Goal: Communication & Community: Share content

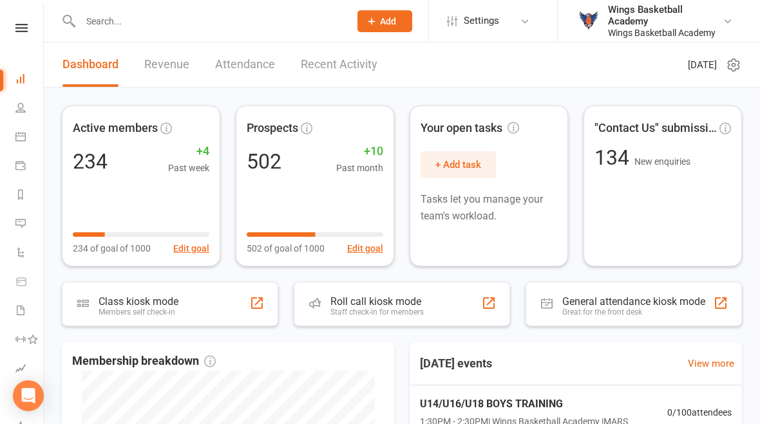
click at [26, 30] on icon at bounding box center [21, 28] width 12 height 8
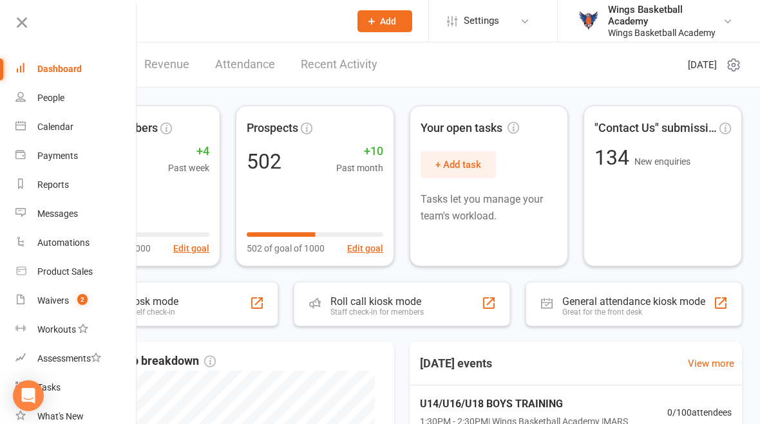
click at [60, 298] on div "Waivers" at bounding box center [53, 301] width 32 height 10
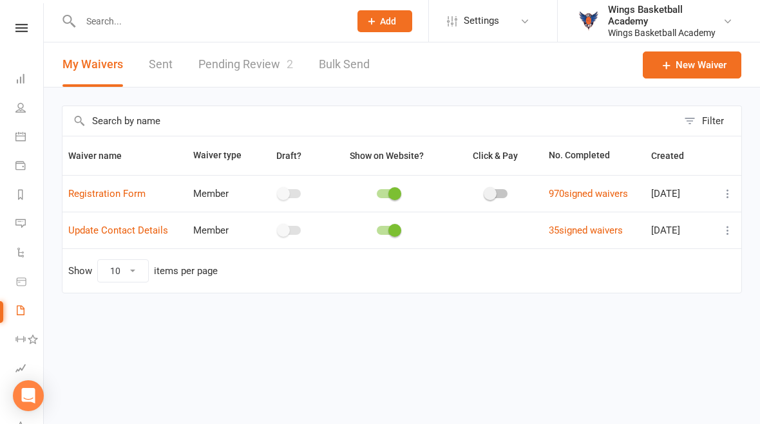
click at [251, 57] on link "Pending Review 2" at bounding box center [245, 65] width 95 height 44
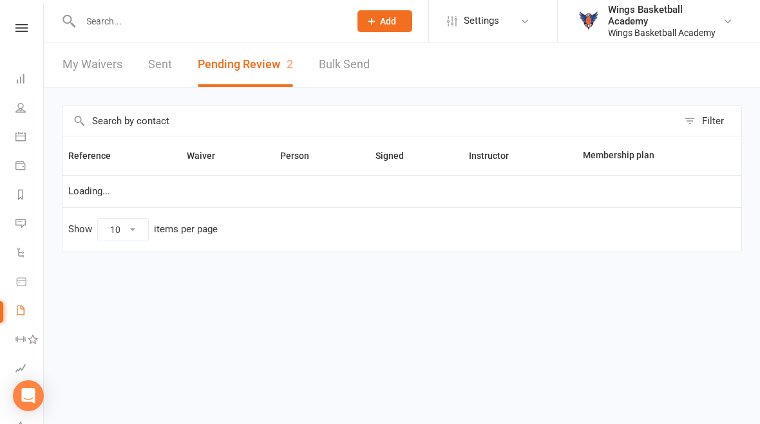
select select "50"
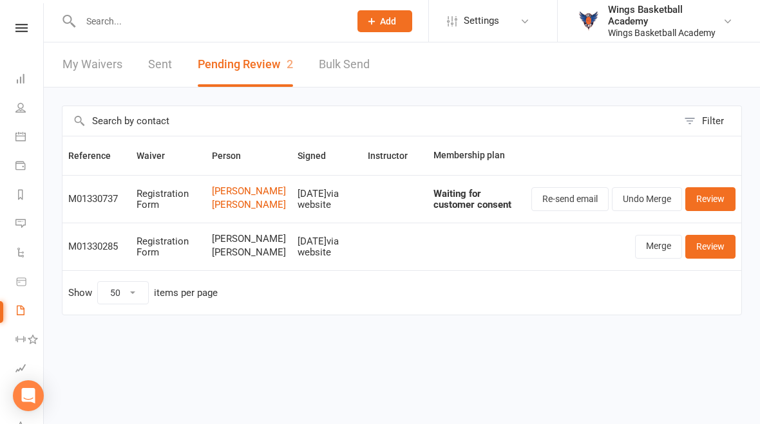
click at [140, 30] on input "text" at bounding box center [209, 21] width 264 height 18
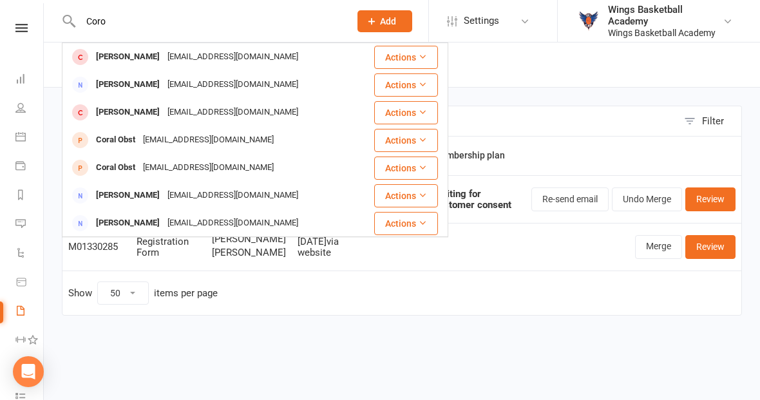
type input "Coro"
click at [118, 56] on div "Ashton Coro" at bounding box center [127, 57] width 71 height 19
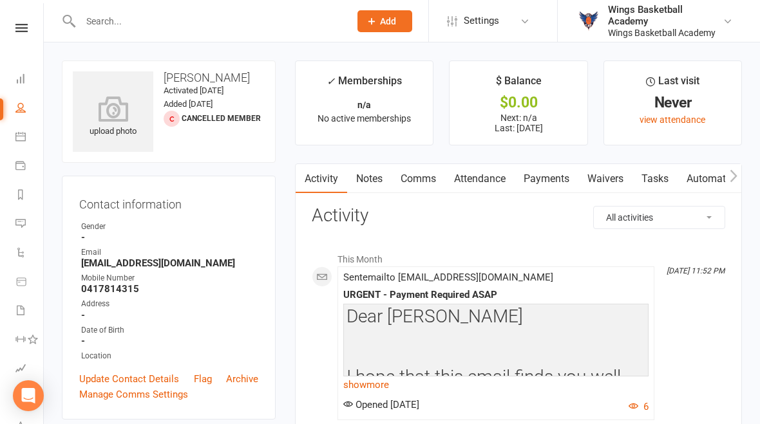
click at [551, 175] on link "Payments" at bounding box center [547, 179] width 64 height 30
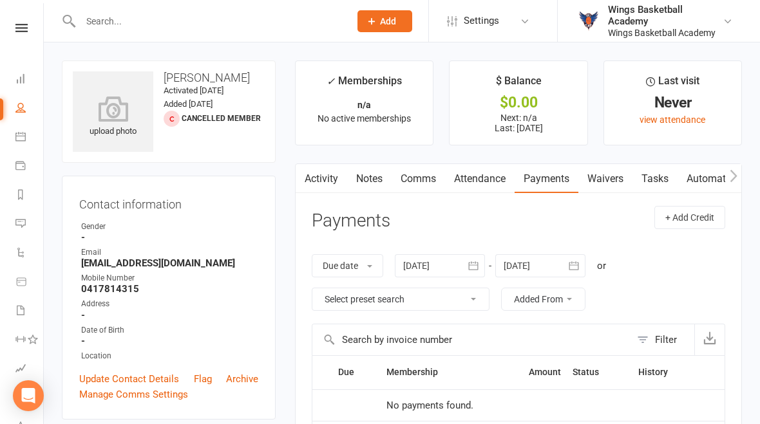
click at [445, 263] on div at bounding box center [440, 265] width 90 height 23
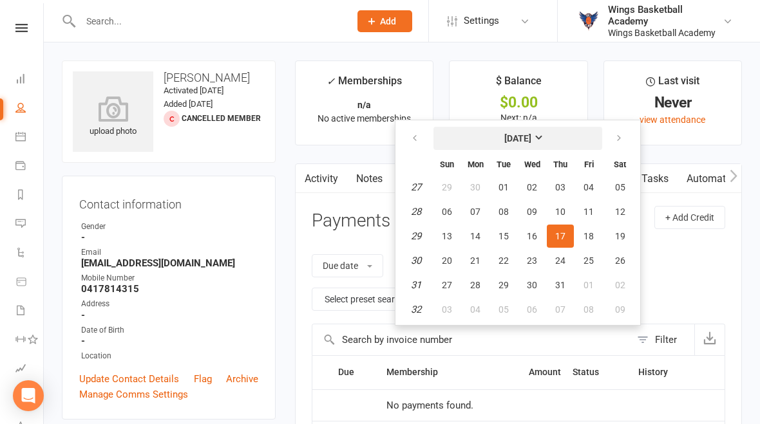
click at [531, 136] on strong "July 2025" at bounding box center [517, 138] width 27 height 10
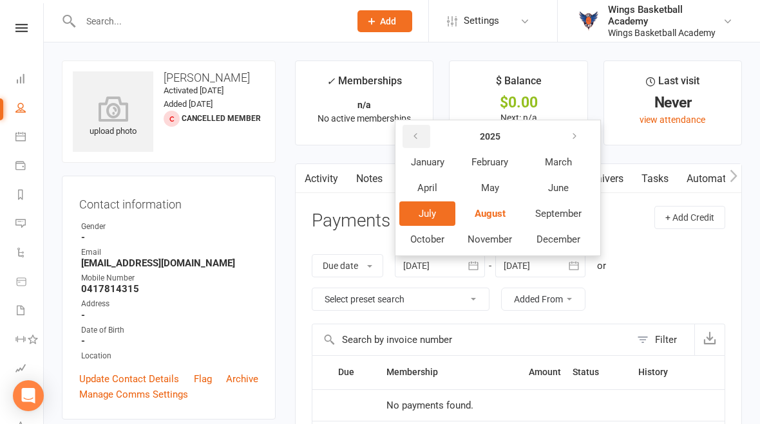
click at [419, 134] on icon "button" at bounding box center [415, 136] width 9 height 10
click at [433, 158] on span "January" at bounding box center [427, 162] width 33 height 12
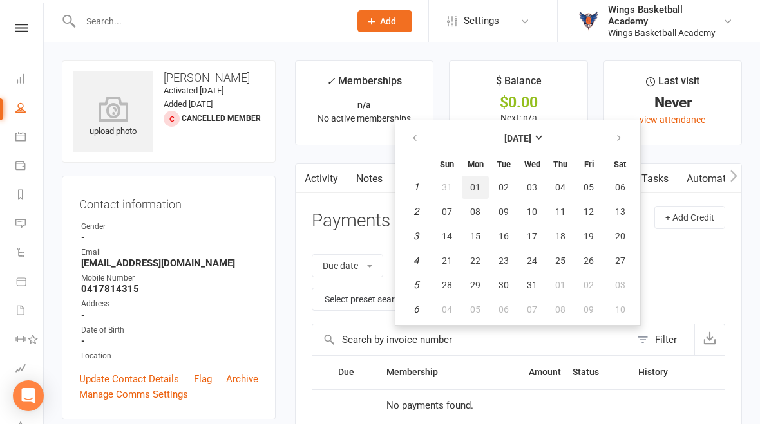
click at [488, 176] on button "01" at bounding box center [475, 187] width 27 height 23
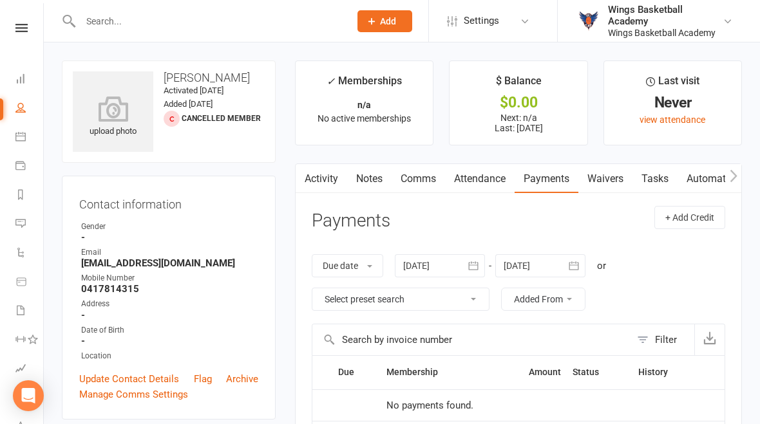
type input "01 Jan 2024"
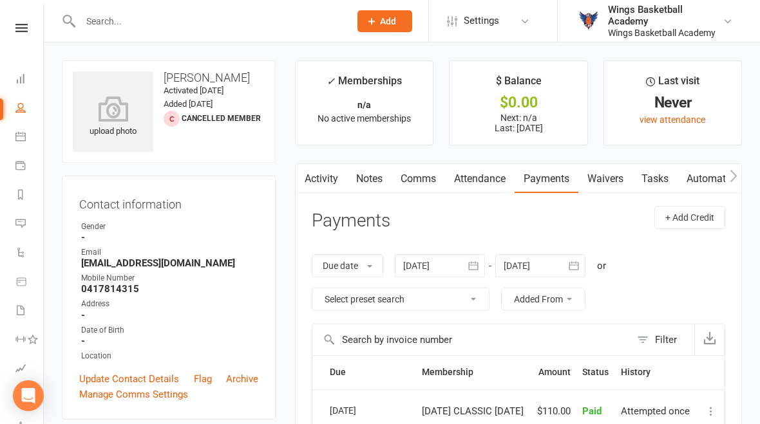
click at [28, 32] on link at bounding box center [22, 28] width 46 height 8
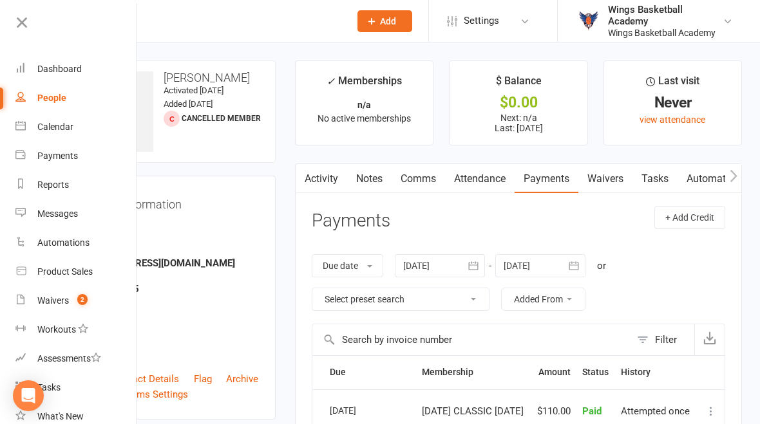
click at [62, 303] on div "Waivers" at bounding box center [53, 301] width 32 height 10
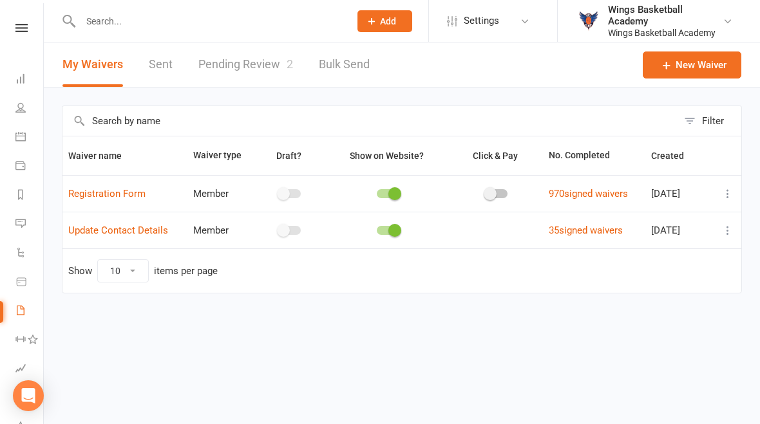
click at [262, 70] on link "Pending Review 2" at bounding box center [245, 65] width 95 height 44
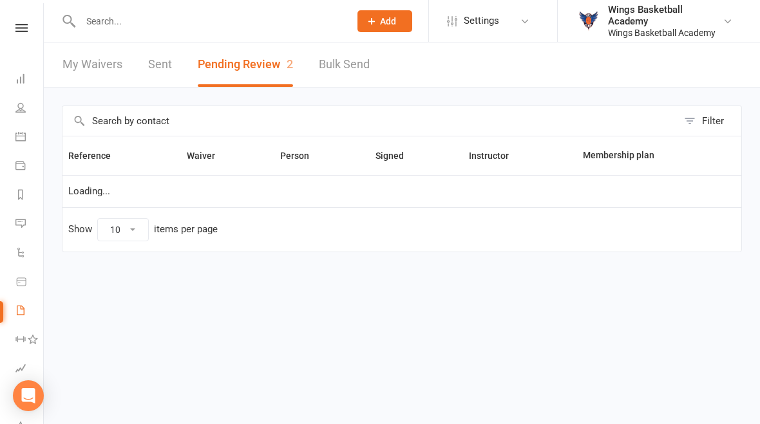
select select "50"
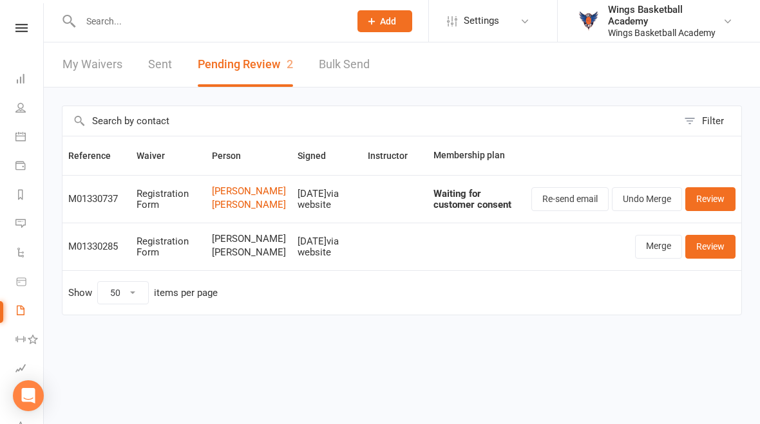
click at [709, 258] on link "Review" at bounding box center [710, 246] width 50 height 23
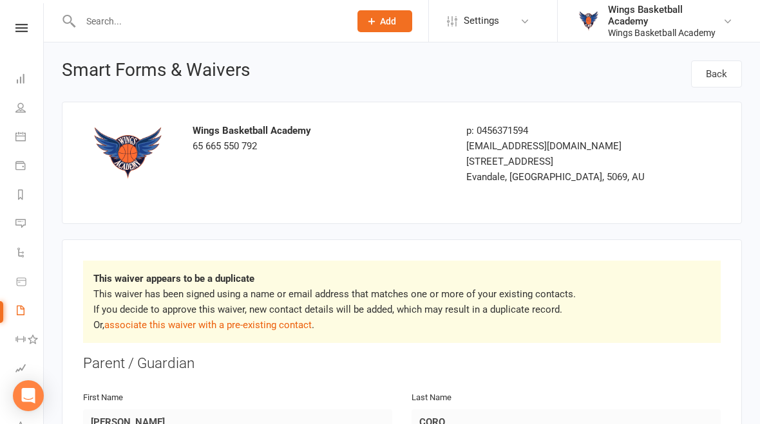
select select "50"
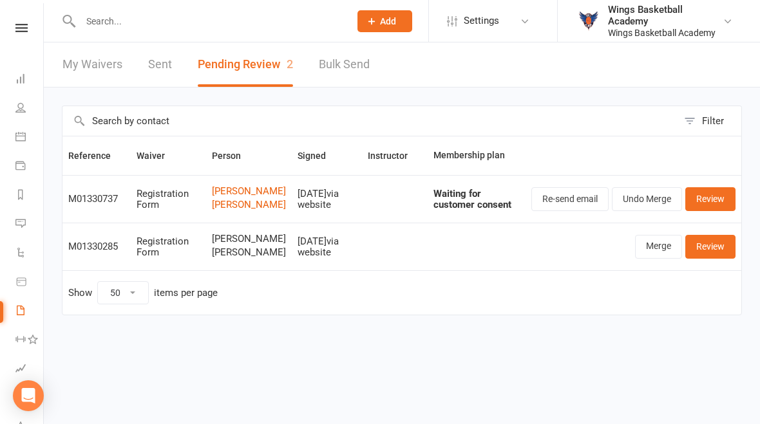
click at [660, 258] on link "Merge" at bounding box center [658, 246] width 47 height 23
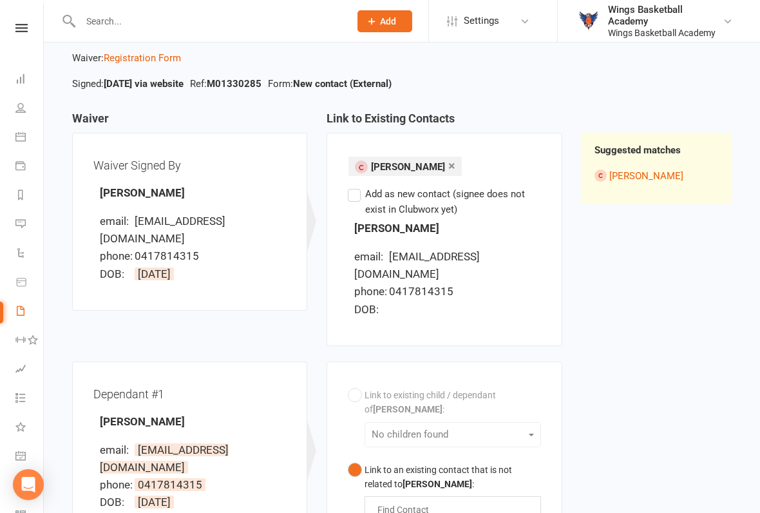
scroll to position [59, 0]
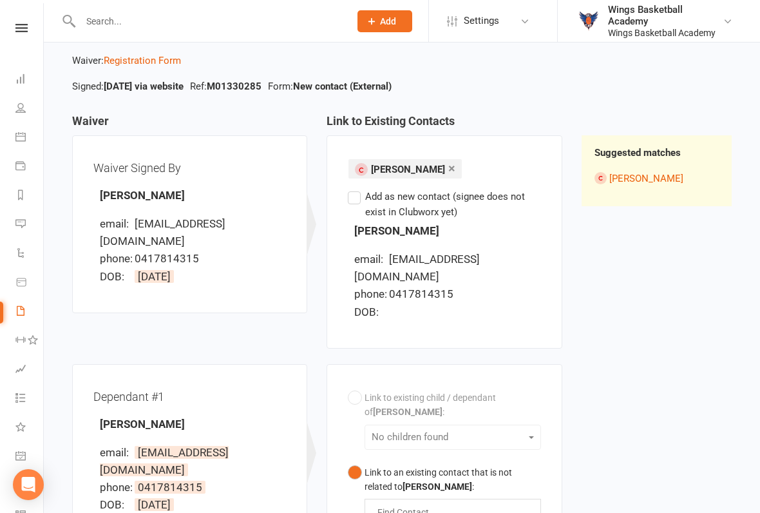
click at [356, 200] on label "Add as new contact (signee does not exist in Clubworx yet)" at bounding box center [444, 204] width 193 height 31
click at [356, 189] on input "Add as new contact (signee does not exist in Clubworx yet)" at bounding box center [352, 189] width 8 height 0
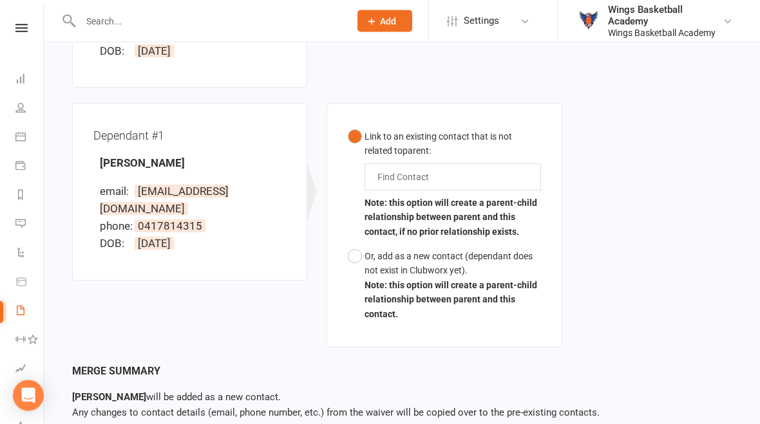
click at [435, 170] on input "text" at bounding box center [406, 177] width 61 height 15
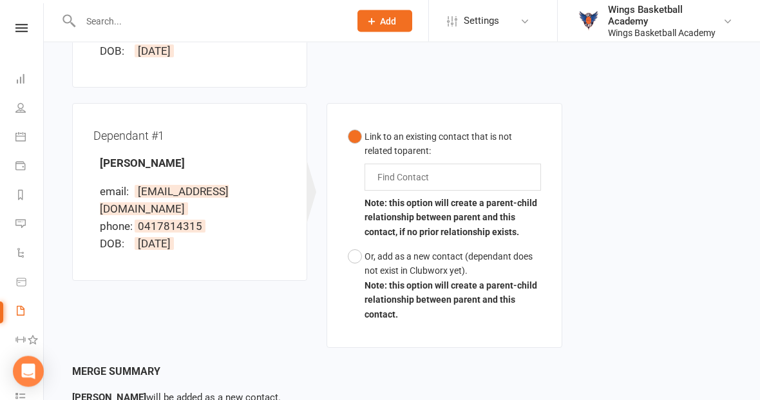
scroll to position [284, 0]
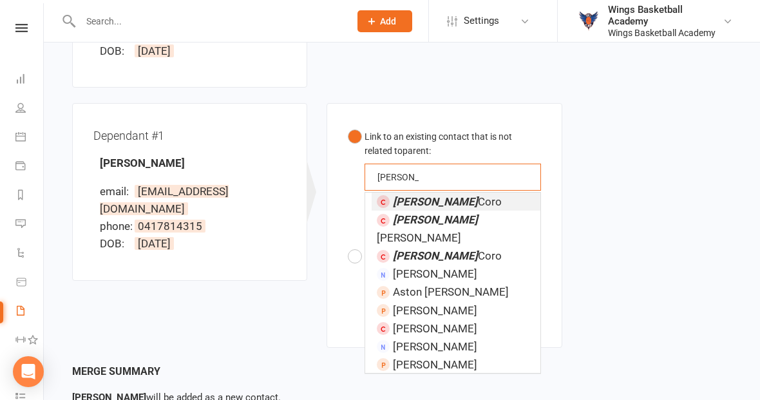
type input "Ashton"
click at [422, 249] on em "Ashton" at bounding box center [435, 255] width 85 height 13
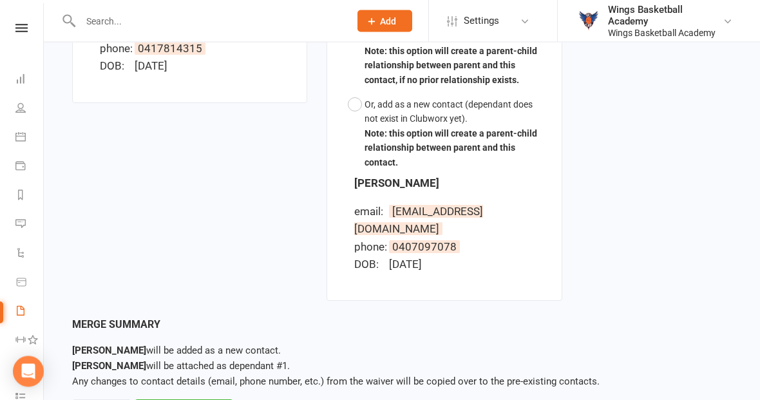
scroll to position [519, 0]
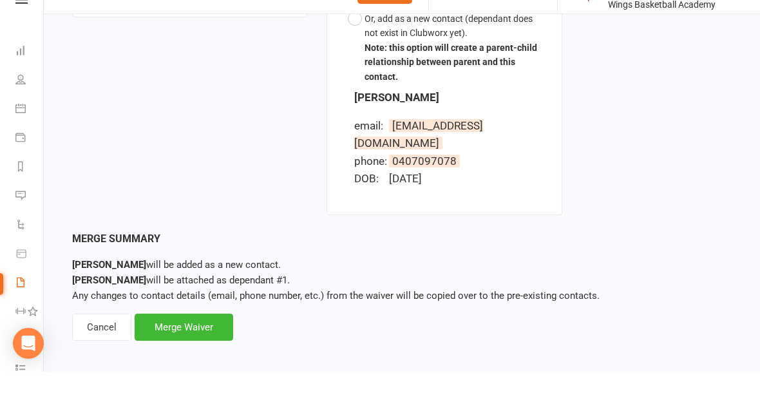
click at [182, 342] on div "Merge Waiver" at bounding box center [184, 355] width 99 height 27
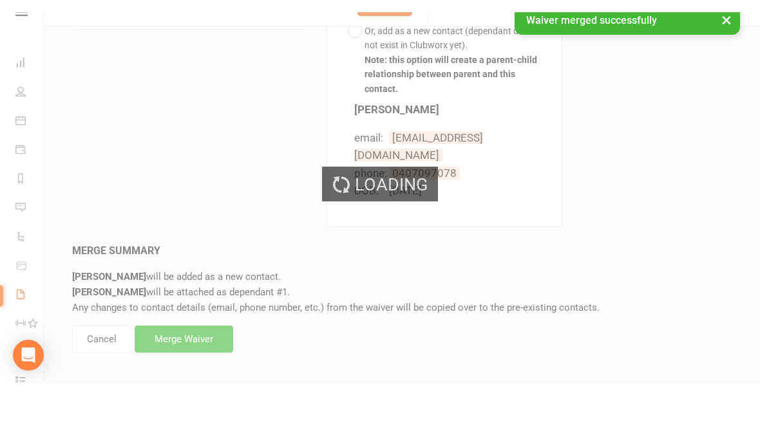
scroll to position [495, 0]
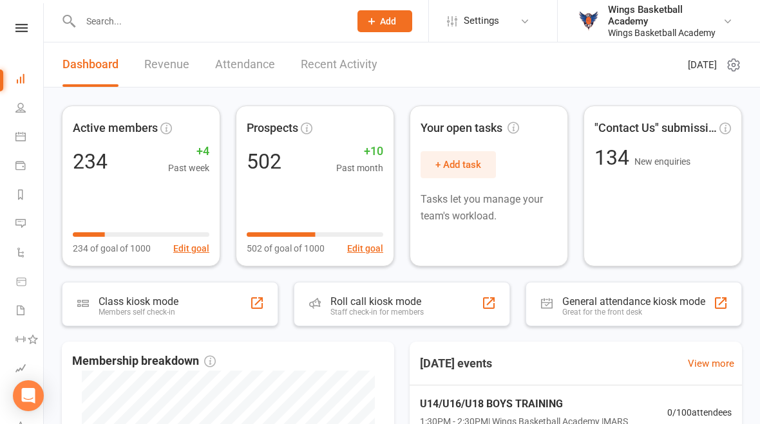
click at [152, 28] on input "text" at bounding box center [209, 21] width 264 height 18
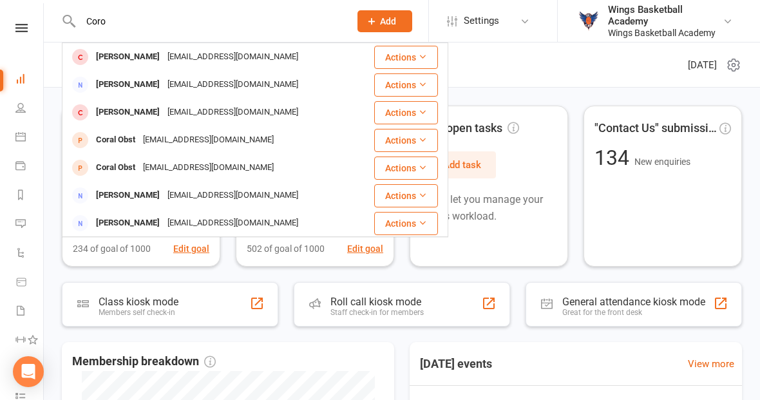
type input "Coro"
click at [130, 52] on div "[PERSON_NAME]" at bounding box center [127, 57] width 71 height 19
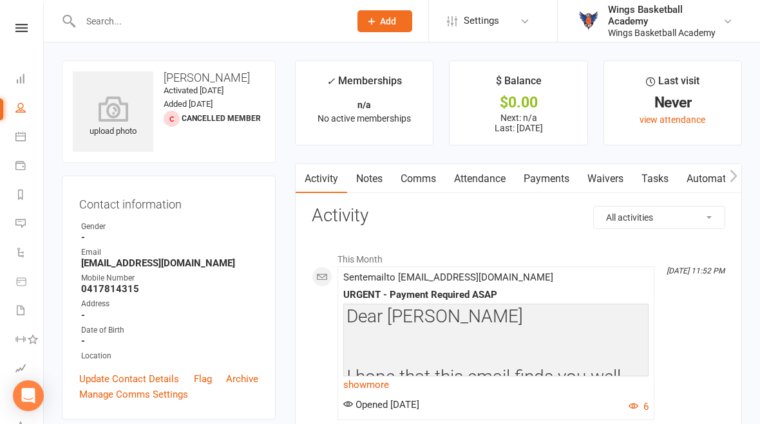
click at [547, 187] on link "Payments" at bounding box center [547, 179] width 64 height 30
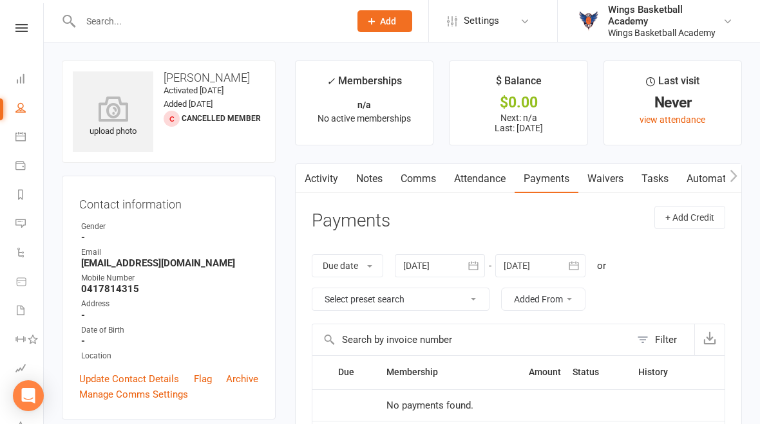
click at [474, 263] on icon "button" at bounding box center [473, 266] width 13 height 13
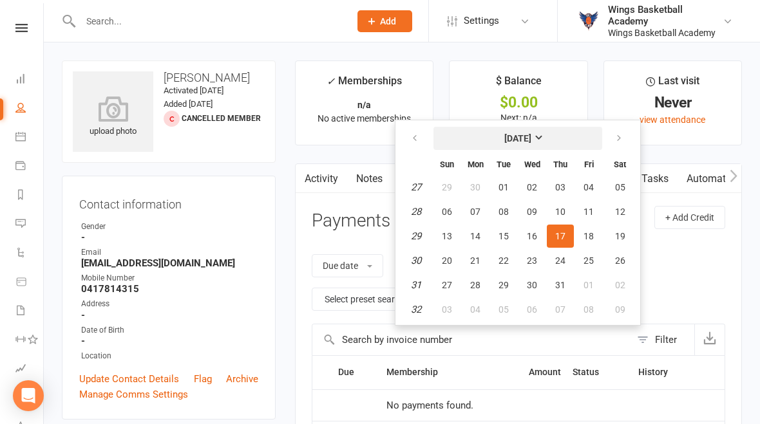
click at [531, 133] on strong "July 2025" at bounding box center [517, 138] width 27 height 10
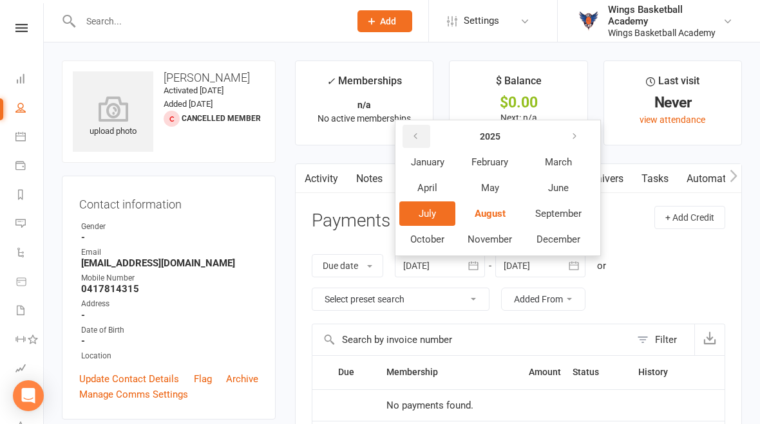
click at [417, 135] on icon "button" at bounding box center [415, 136] width 9 height 10
click at [413, 140] on icon "button" at bounding box center [415, 136] width 9 height 10
click at [431, 165] on span "January" at bounding box center [427, 162] width 33 height 12
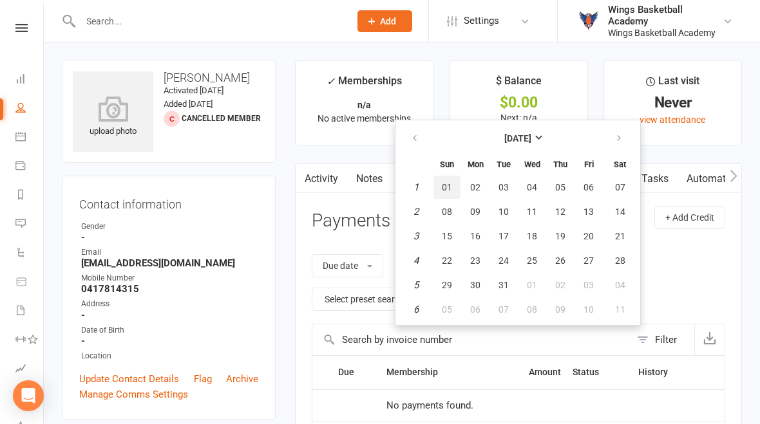
click at [458, 177] on button "01" at bounding box center [446, 187] width 27 height 23
type input "01 Jan 2023"
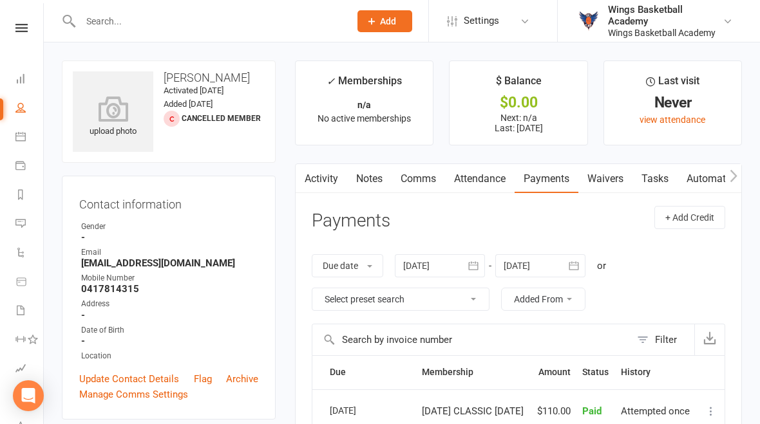
click at [139, 26] on input "text" at bounding box center [209, 21] width 264 height 18
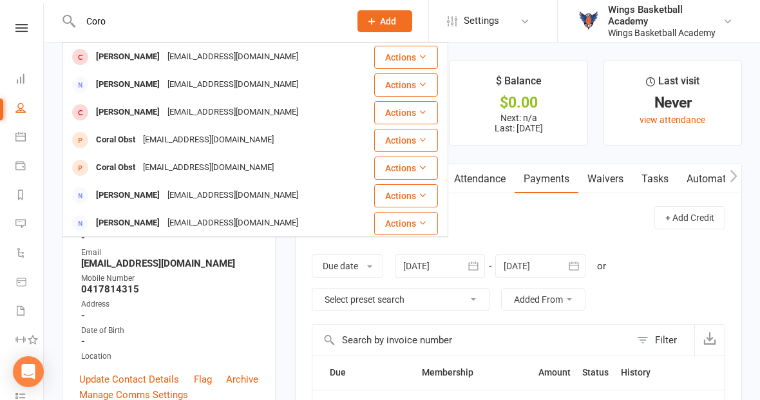
type input "Coro"
click at [167, 113] on div "michaelmartha@bigpond.com" at bounding box center [233, 112] width 138 height 19
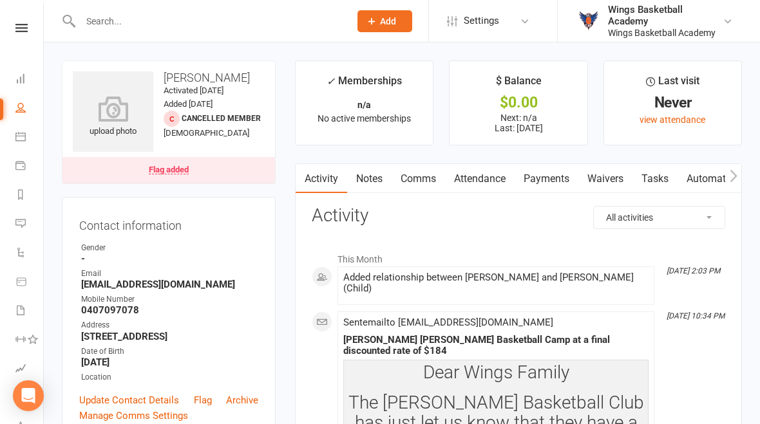
click at [550, 183] on link "Payments" at bounding box center [547, 179] width 64 height 30
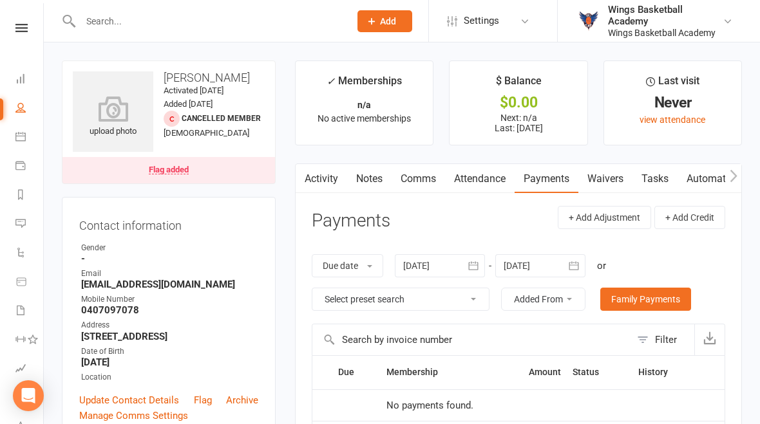
click at [456, 271] on div at bounding box center [440, 265] width 90 height 23
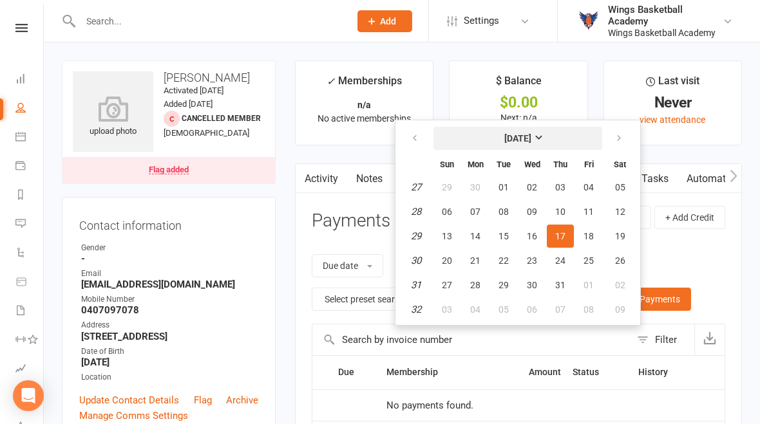
click at [531, 137] on strong "July 2025" at bounding box center [517, 138] width 27 height 10
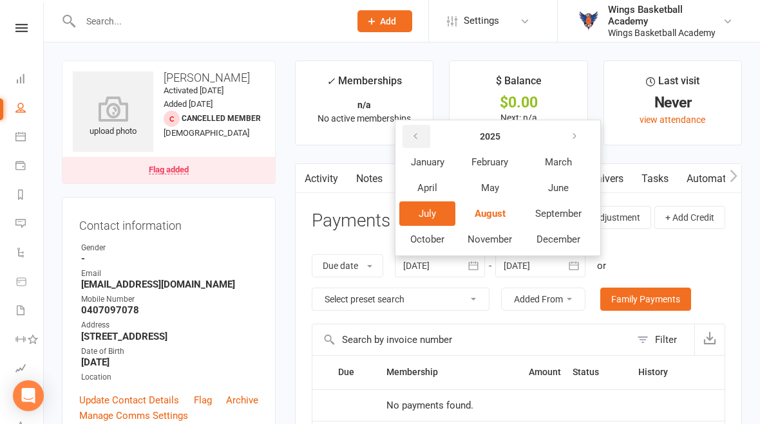
click at [417, 136] on icon "button" at bounding box center [415, 136] width 9 height 10
click at [434, 156] on span "January" at bounding box center [427, 162] width 33 height 12
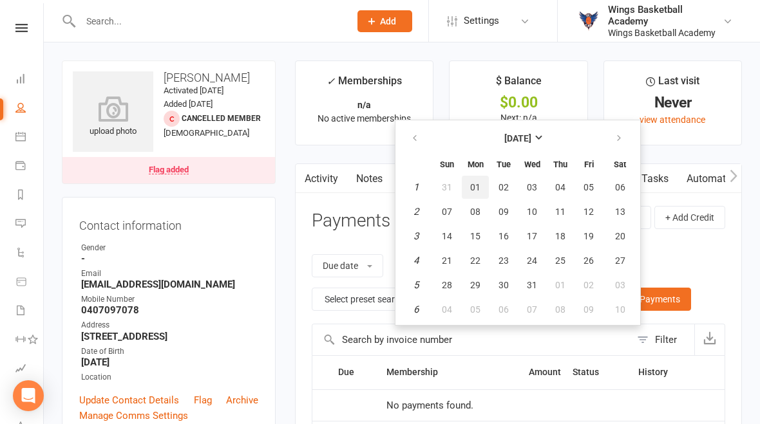
click at [488, 182] on button "01" at bounding box center [475, 187] width 27 height 23
type input "01 Jan 2024"
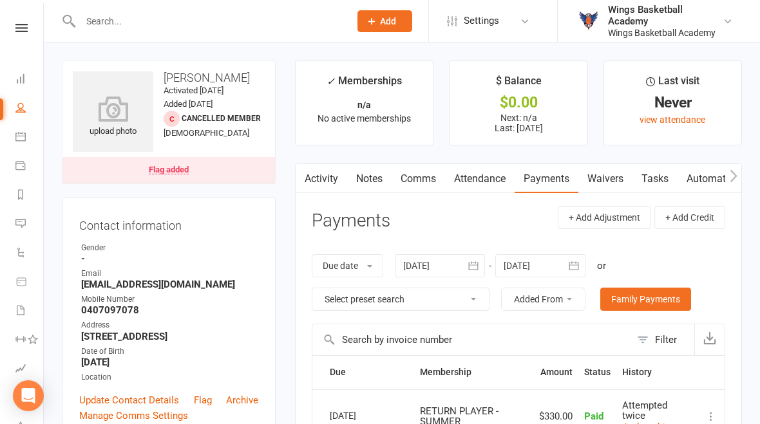
click at [182, 17] on input "text" at bounding box center [209, 21] width 264 height 18
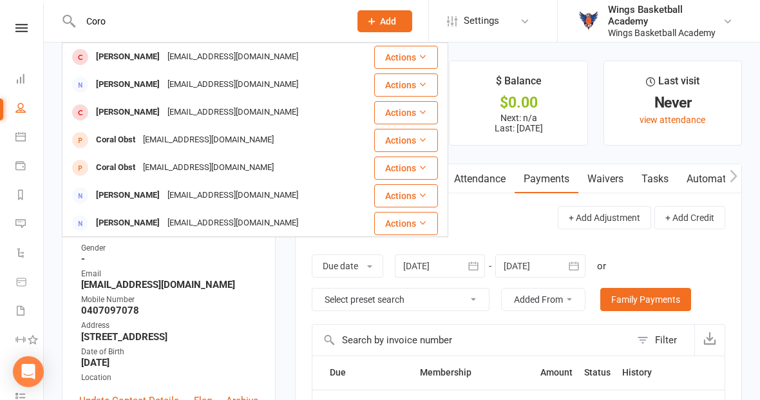
type input "Coro"
click at [115, 52] on div "Ashton Coro" at bounding box center [127, 57] width 71 height 19
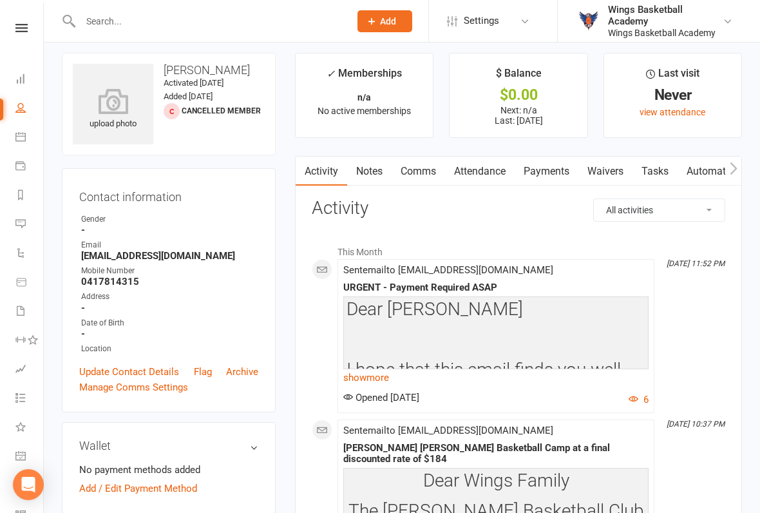
scroll to position [8, 0]
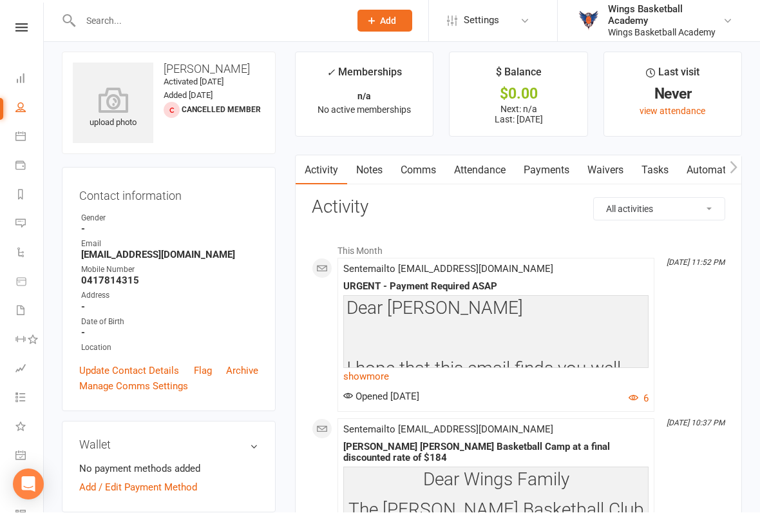
click at [249, 370] on link "Archive" at bounding box center [242, 370] width 32 height 15
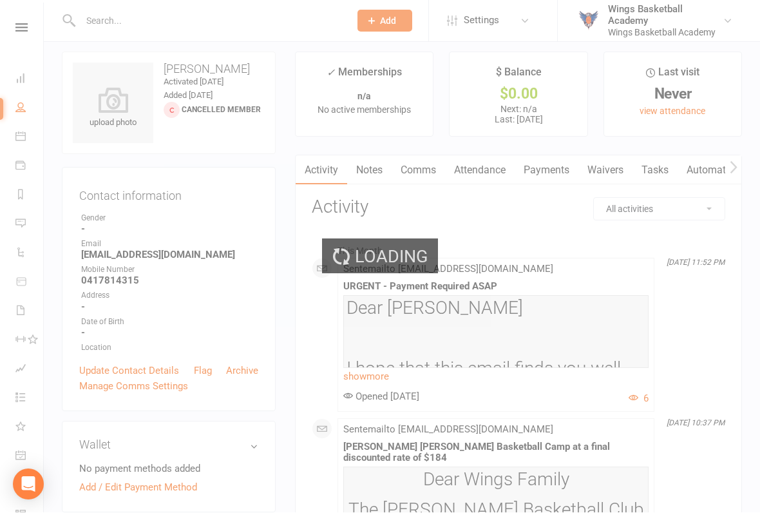
scroll to position [9, 0]
select select "100"
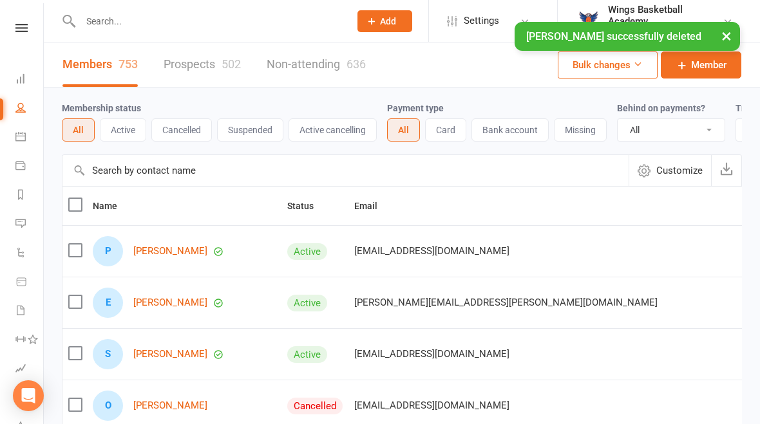
click at [156, 15] on input "text" at bounding box center [209, 21] width 264 height 18
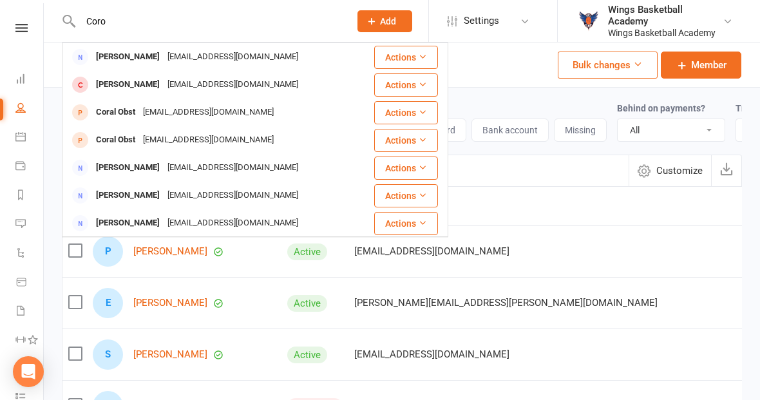
type input "Coro"
click at [124, 87] on div "Ashton Coro" at bounding box center [127, 84] width 71 height 19
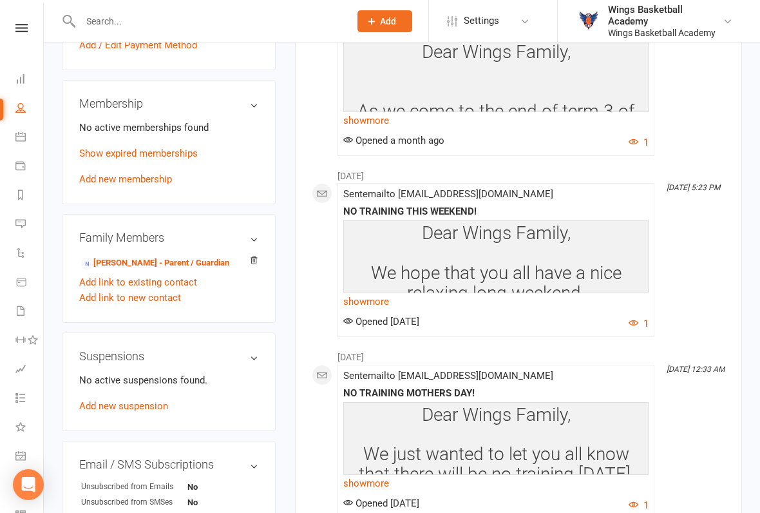
scroll to position [505, 0]
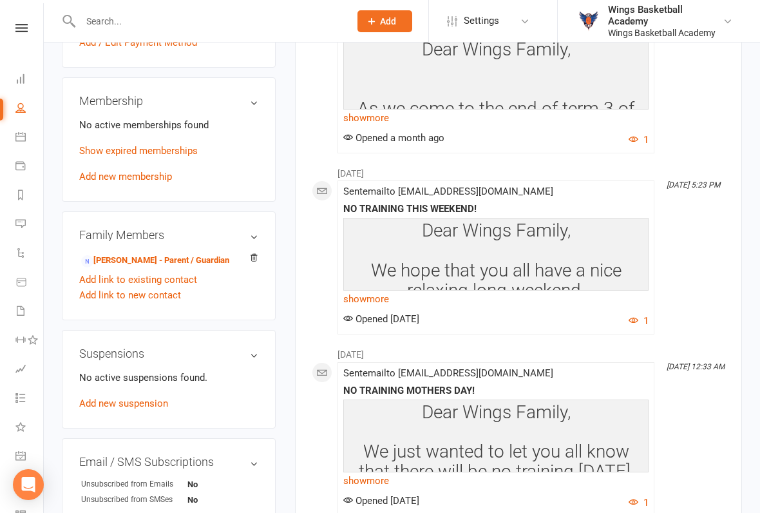
click at [156, 287] on link "Add link to existing contact" at bounding box center [138, 279] width 118 height 15
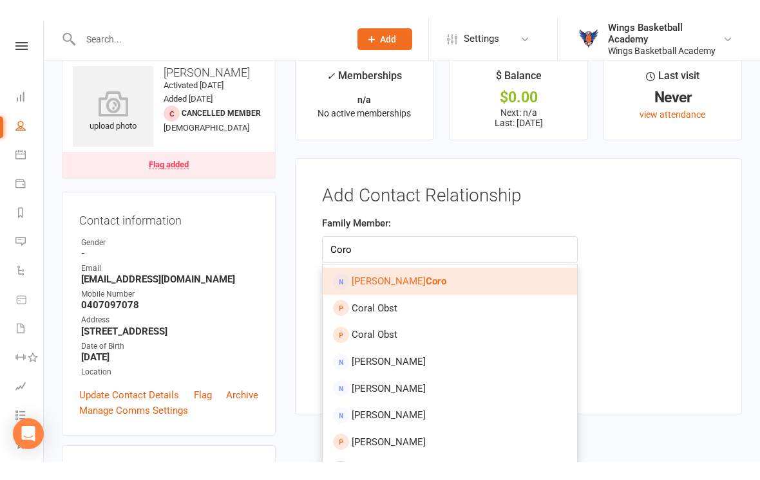
scroll to position [0, 0]
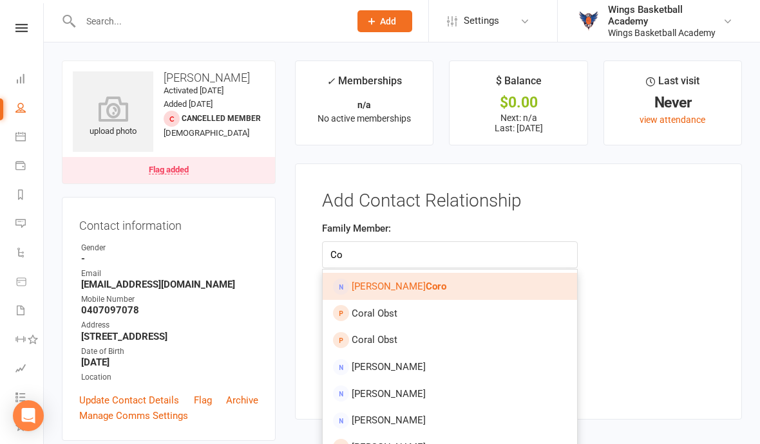
type input "C"
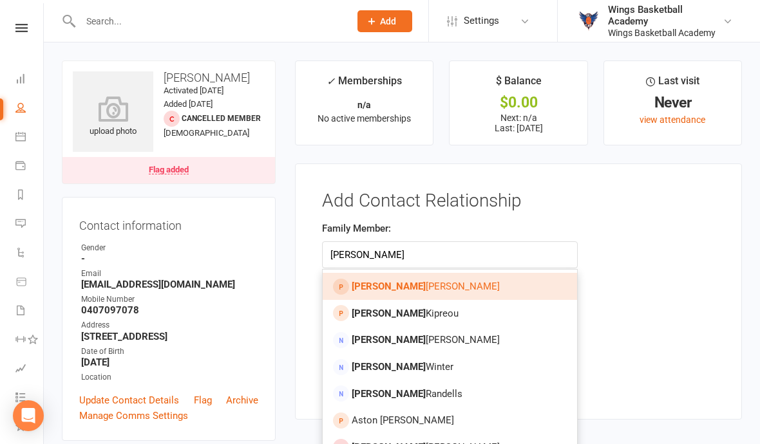
type input "Michael"
click at [287, 283] on main "✓ Memberships n/a No active memberships $ Balance $0.00 Next: n/a Last: 17 Oct …" at bounding box center [518, 247] width 466 height 372
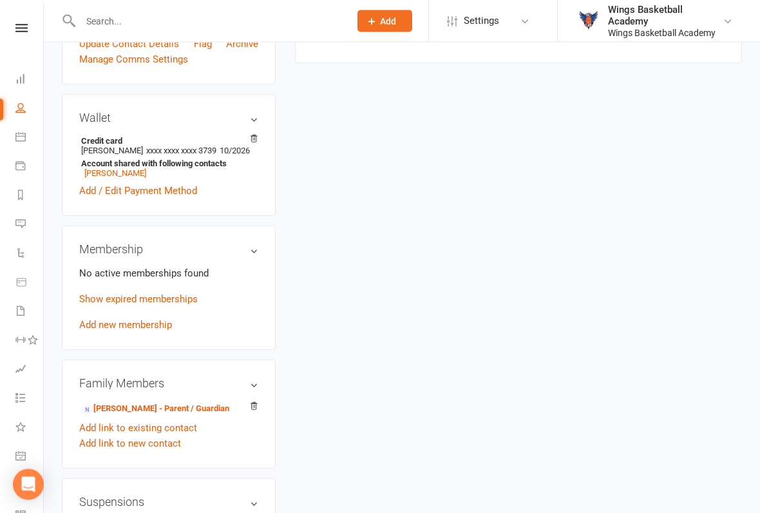
scroll to position [357, 0]
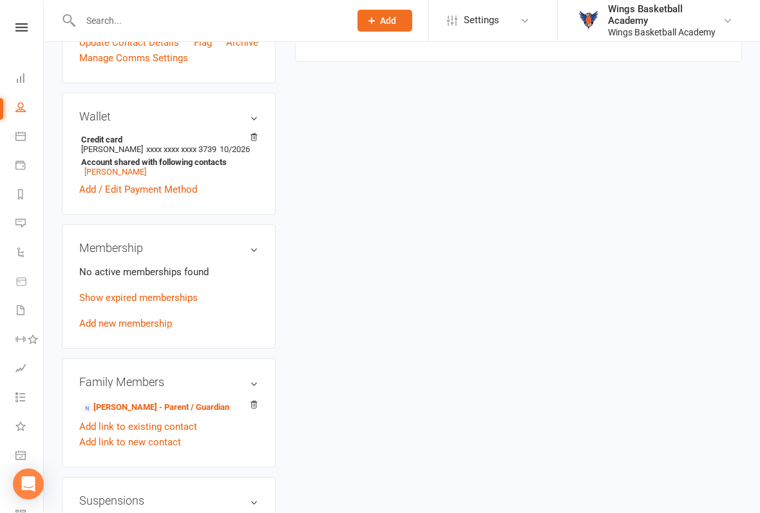
click at [157, 330] on link "Add new membership" at bounding box center [125, 324] width 93 height 12
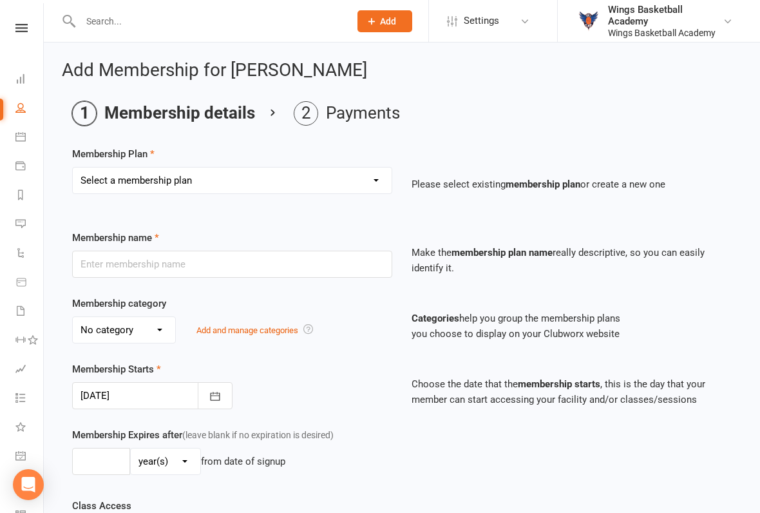
click at [372, 176] on select "Select a membership plan Create new Membership Plan NEW PLAYER - SUMMER (INCLUD…" at bounding box center [232, 180] width 319 height 26
select select "8"
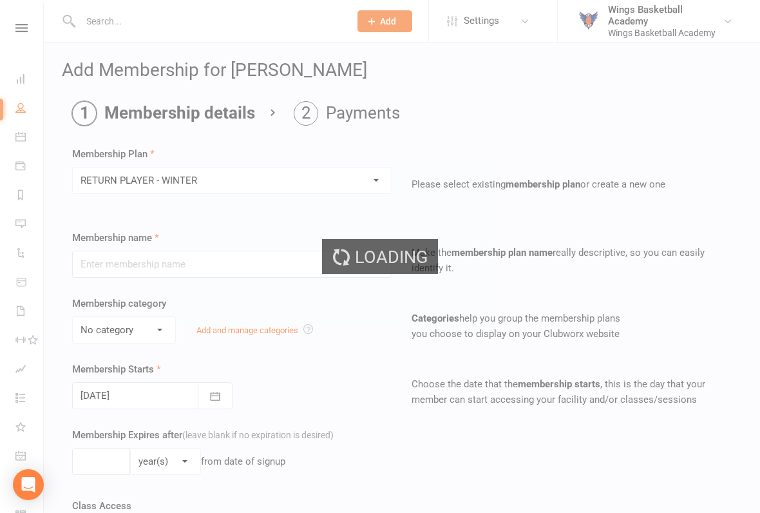
type input "RETURN PLAYER - WINTER"
select select "1"
type input "6"
select select "2"
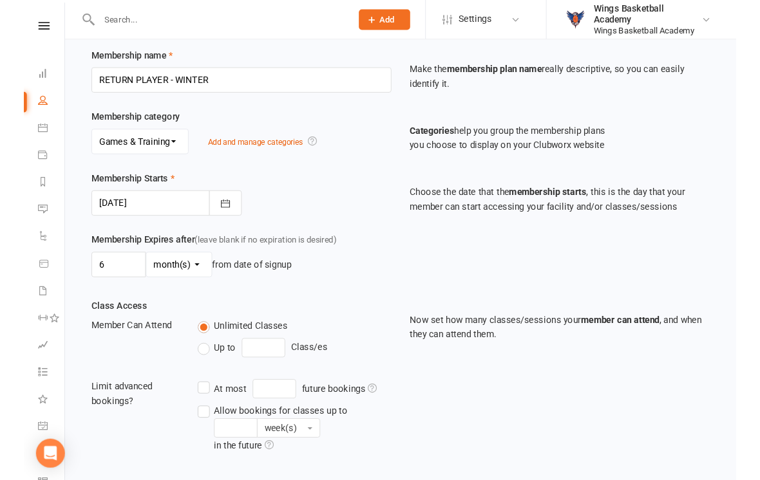
scroll to position [182, 0]
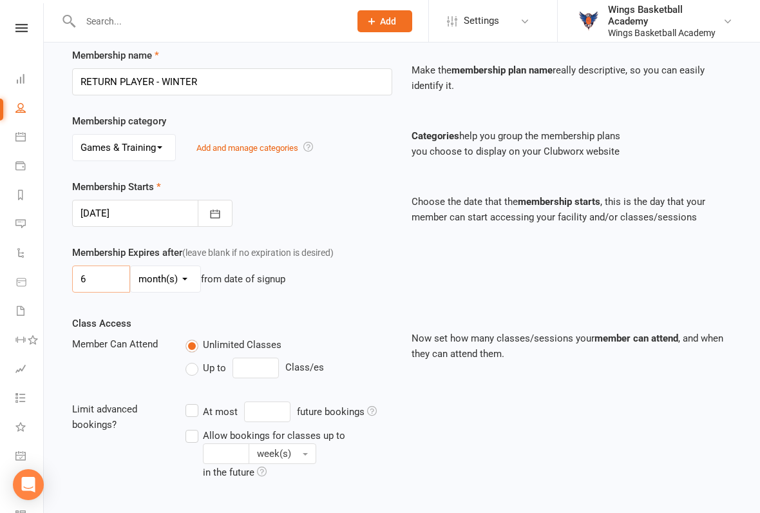
click at [102, 280] on input "6" at bounding box center [101, 278] width 58 height 27
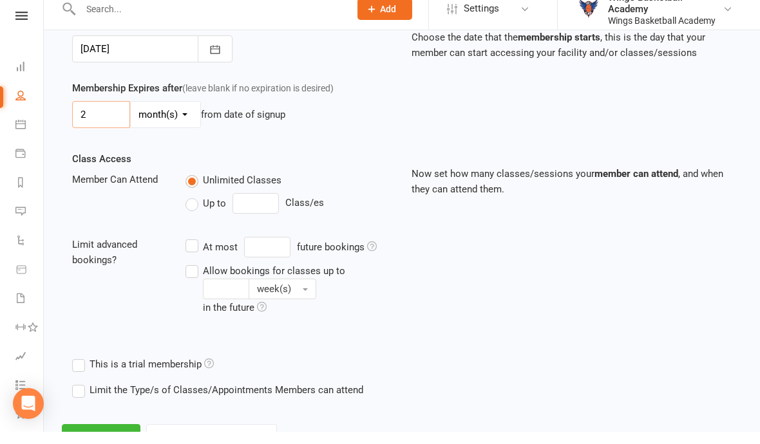
scroll to position [401, 0]
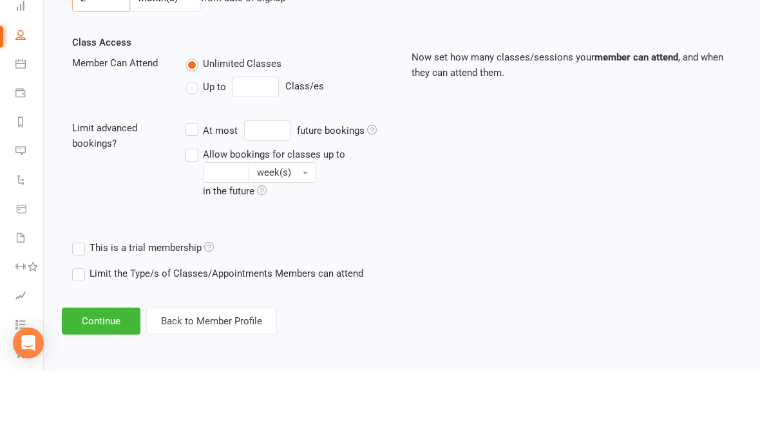
type input "2"
click at [93, 381] on button "Continue" at bounding box center [101, 394] width 79 height 27
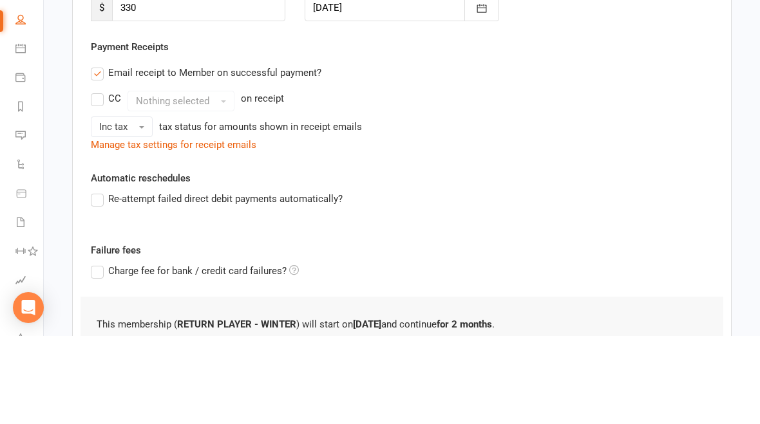
scroll to position [339, 0]
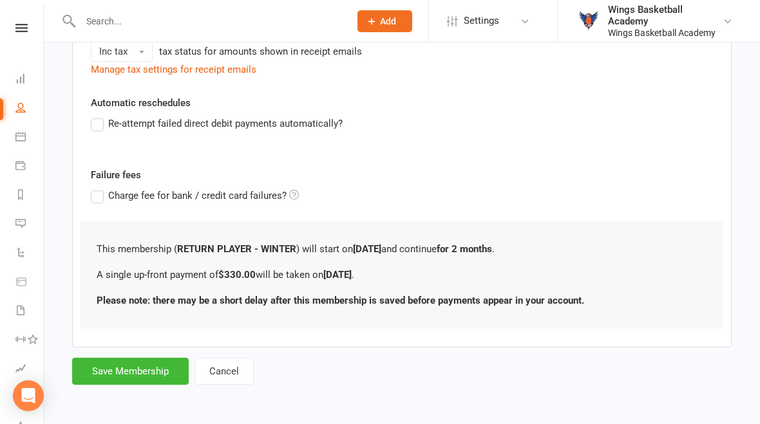
click at [112, 361] on button "Save Membership" at bounding box center [130, 371] width 117 height 27
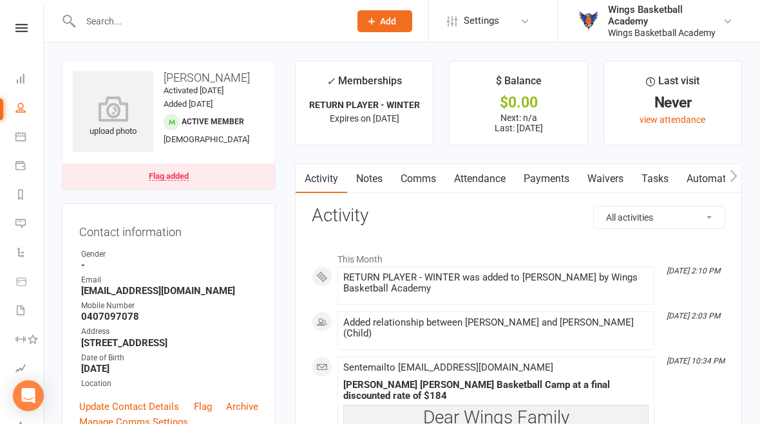
click at [551, 174] on link "Payments" at bounding box center [547, 179] width 64 height 30
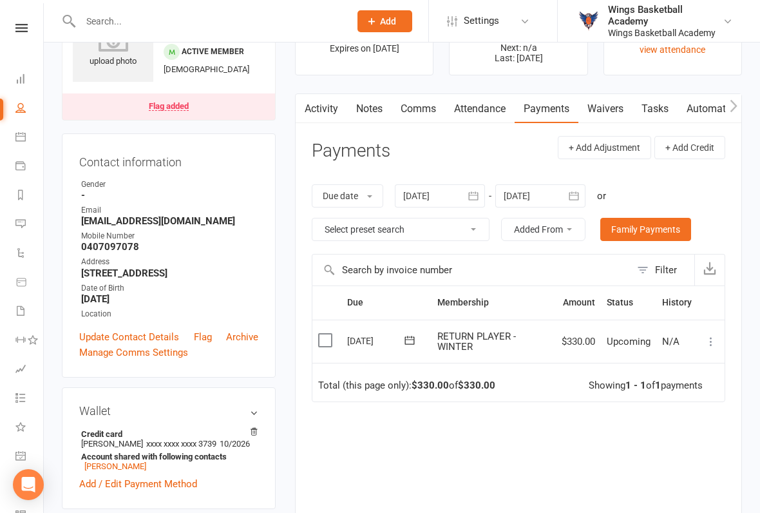
scroll to position [72, 0]
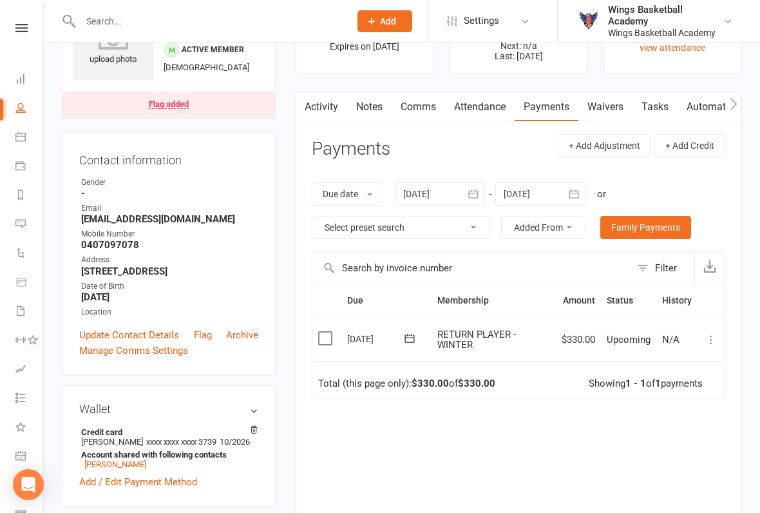
click at [717, 336] on icon at bounding box center [711, 339] width 13 height 13
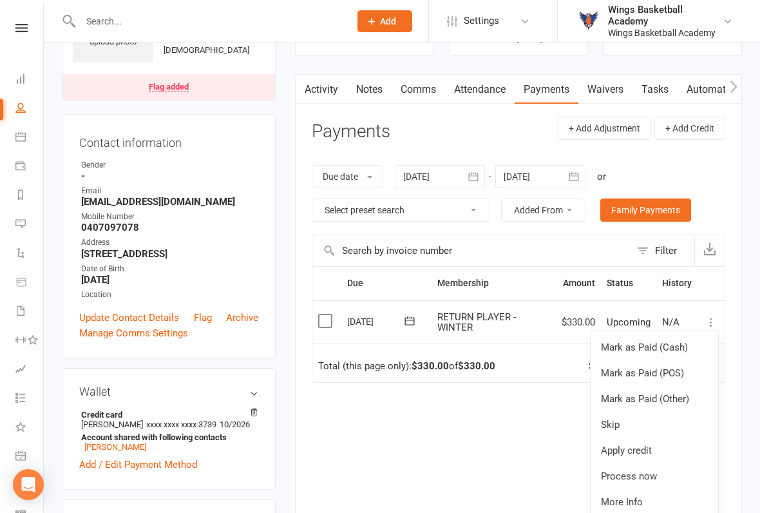
scroll to position [139, 0]
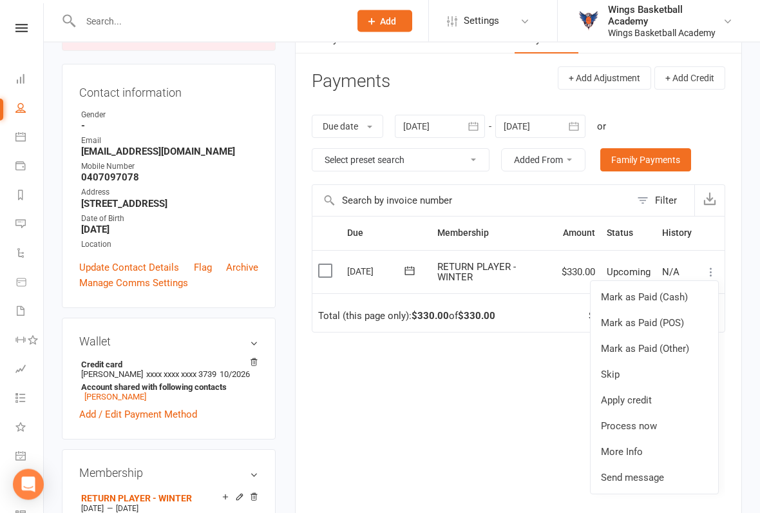
click at [637, 420] on link "Process now" at bounding box center [655, 426] width 128 height 26
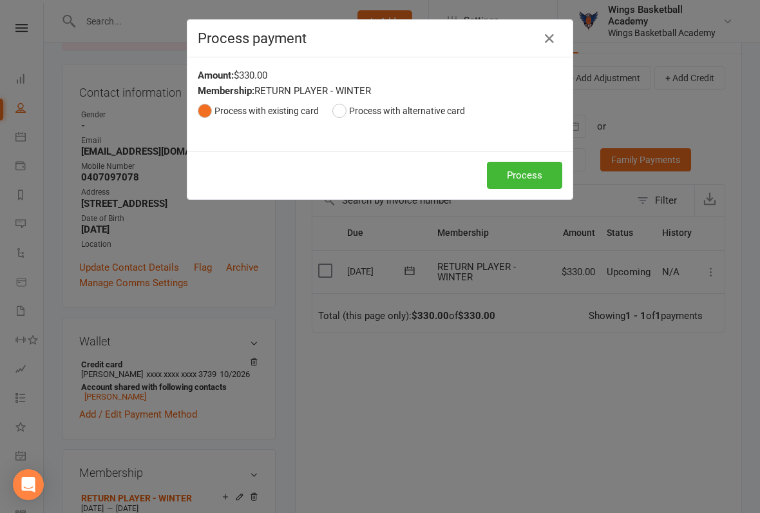
click at [536, 178] on button "Process" at bounding box center [524, 175] width 75 height 27
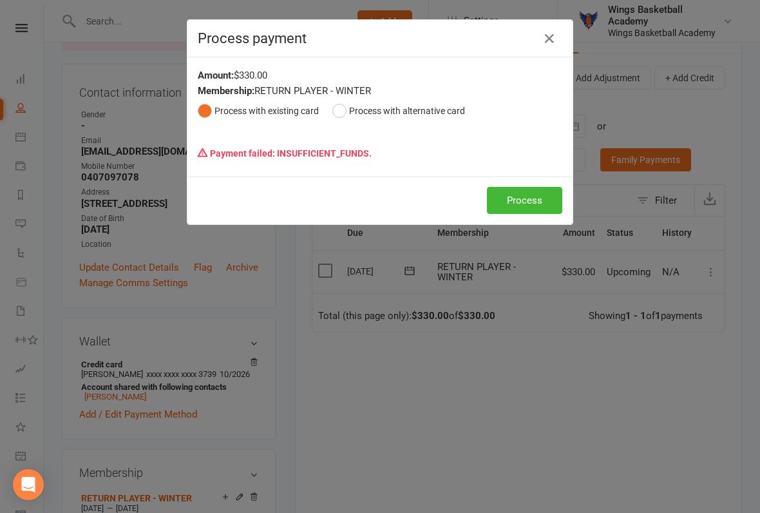
click at [552, 38] on icon "button" at bounding box center [549, 38] width 15 height 15
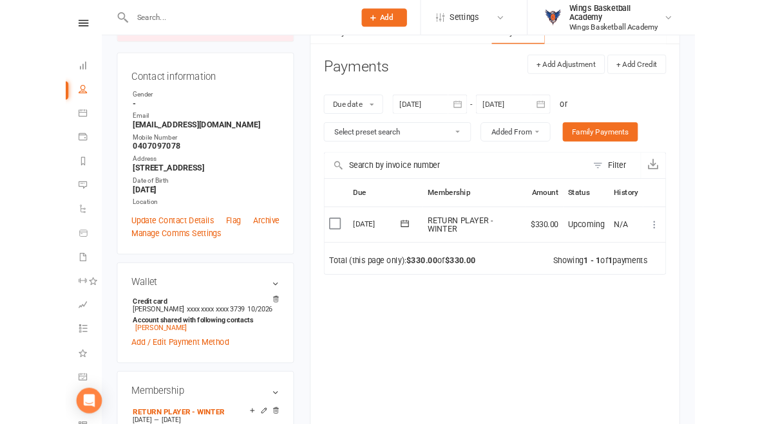
scroll to position [0, 0]
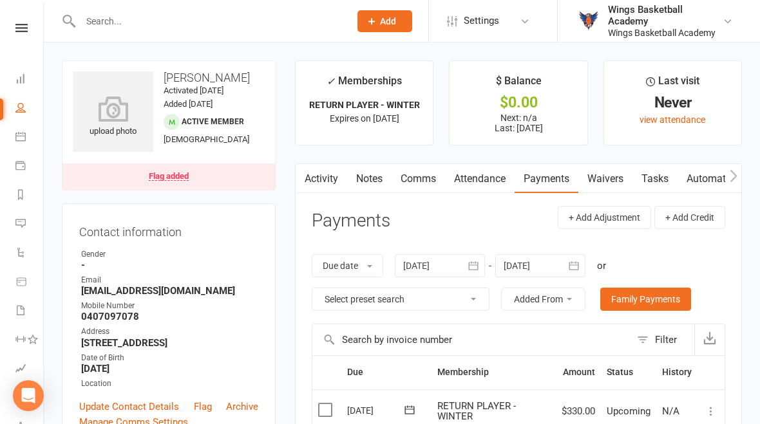
click at [21, 27] on icon at bounding box center [21, 28] width 12 height 8
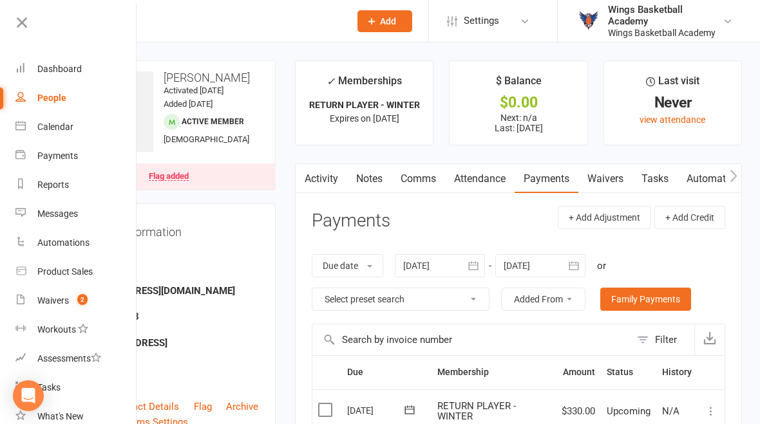
click at [56, 298] on div "Waivers" at bounding box center [53, 301] width 32 height 10
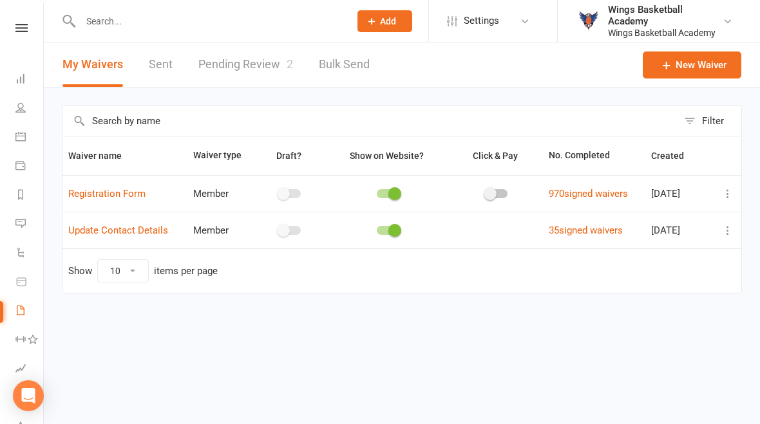
click at [263, 62] on link "Pending Review 2" at bounding box center [245, 65] width 95 height 44
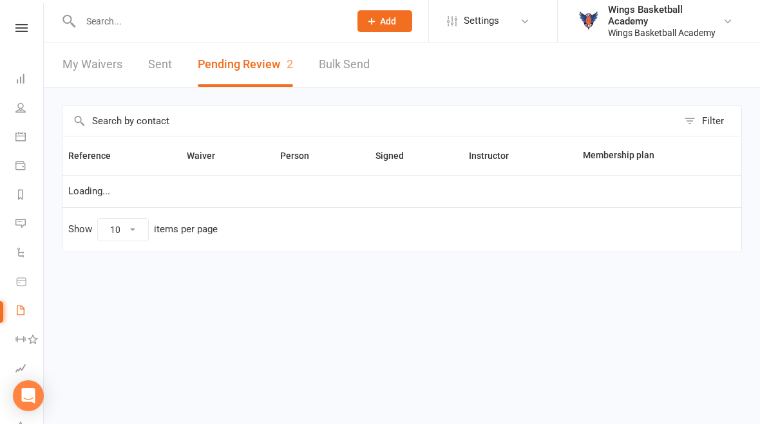
select select "50"
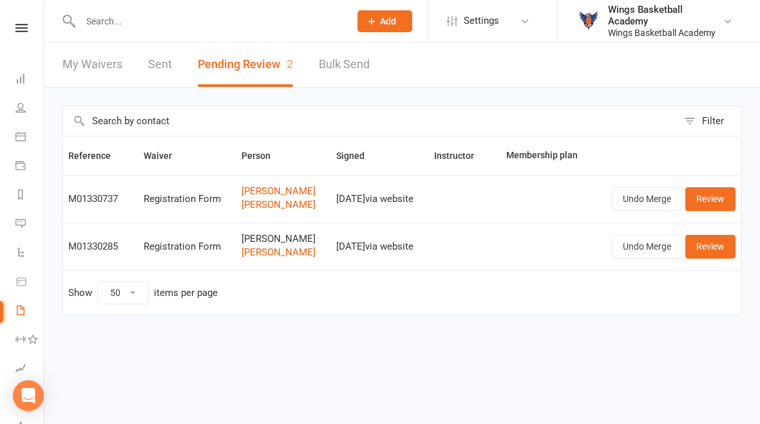
click at [709, 243] on link "Review" at bounding box center [710, 246] width 50 height 23
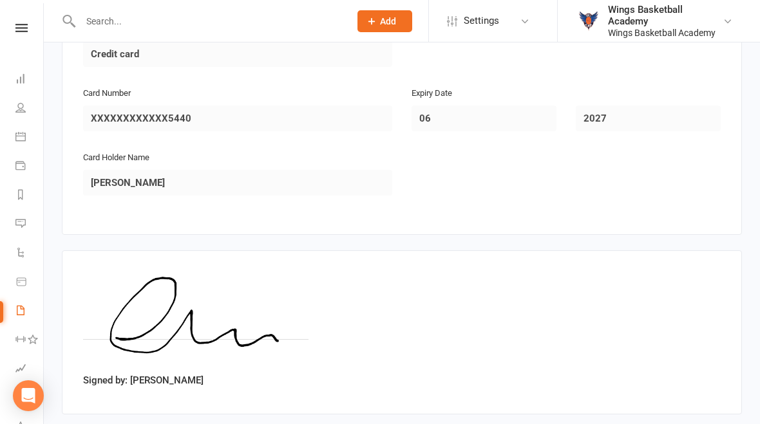
scroll to position [1835, 0]
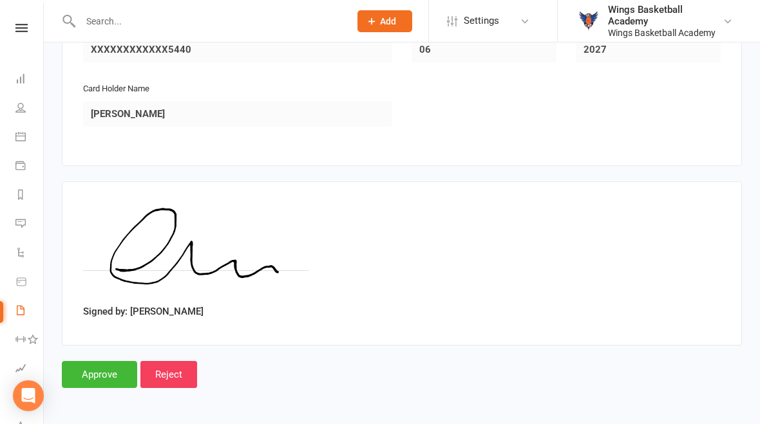
click at [106, 361] on input "Approve" at bounding box center [99, 374] width 75 height 27
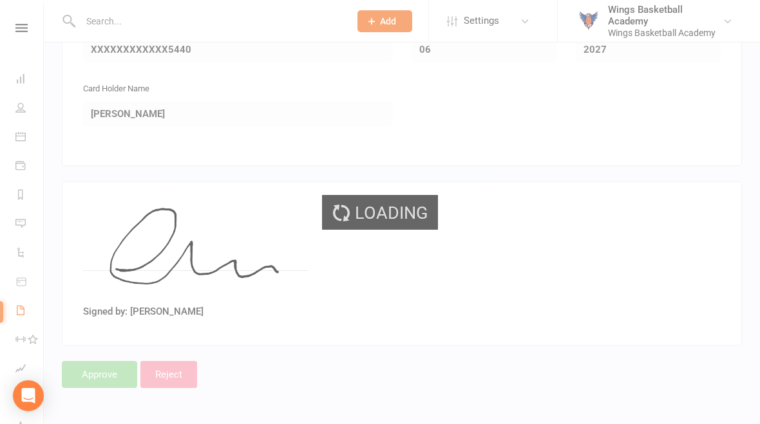
select select "50"
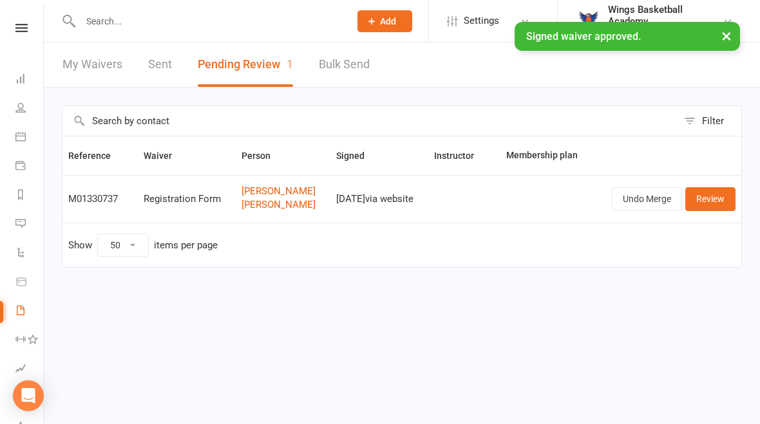
click at [23, 28] on icon at bounding box center [21, 28] width 12 height 8
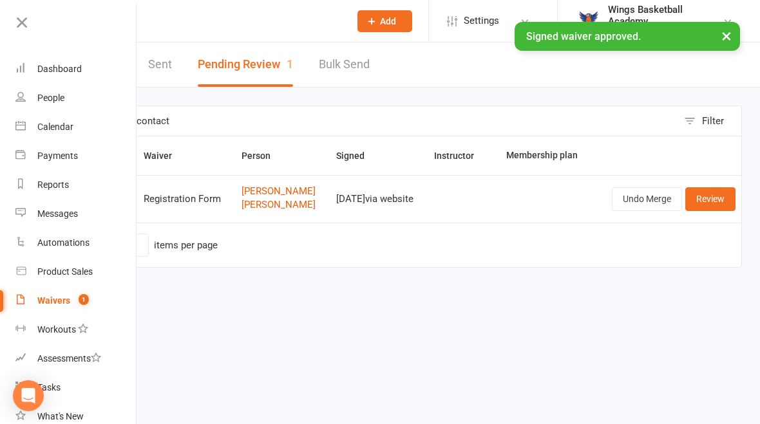
click at [52, 63] on link "Dashboard" at bounding box center [76, 69] width 122 height 29
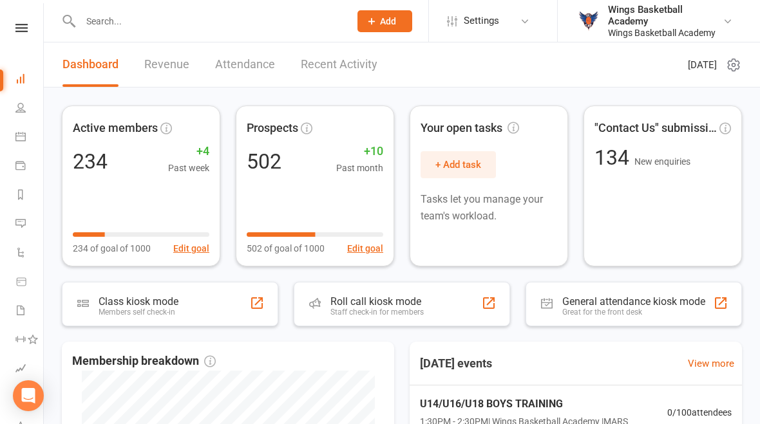
click at [348, 62] on link "Recent Activity" at bounding box center [339, 65] width 77 height 44
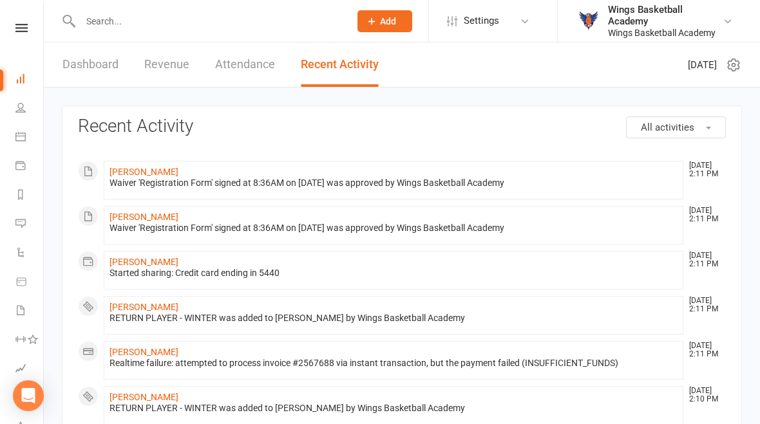
click at [149, 260] on link "ASHTON CORO" at bounding box center [143, 262] width 69 height 10
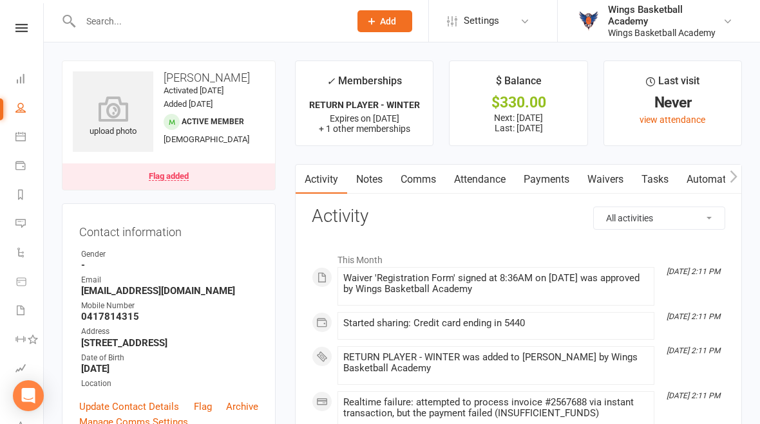
click at [557, 179] on link "Payments" at bounding box center [547, 180] width 64 height 30
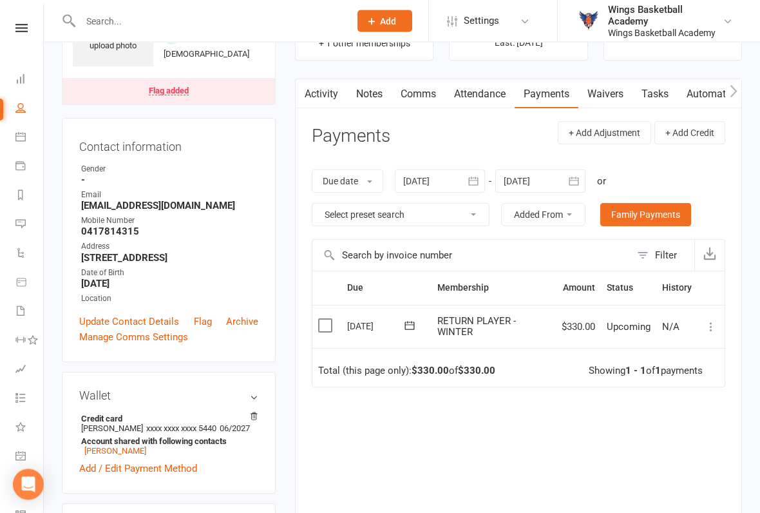
scroll to position [91, 0]
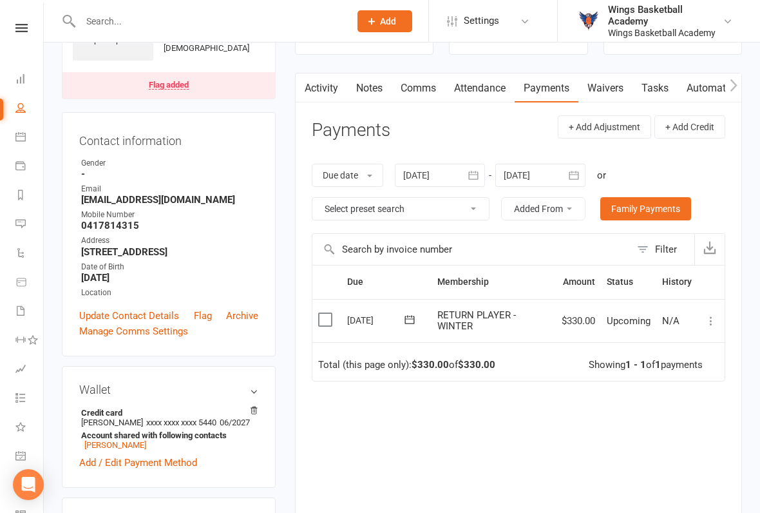
click at [717, 319] on icon at bounding box center [711, 320] width 13 height 13
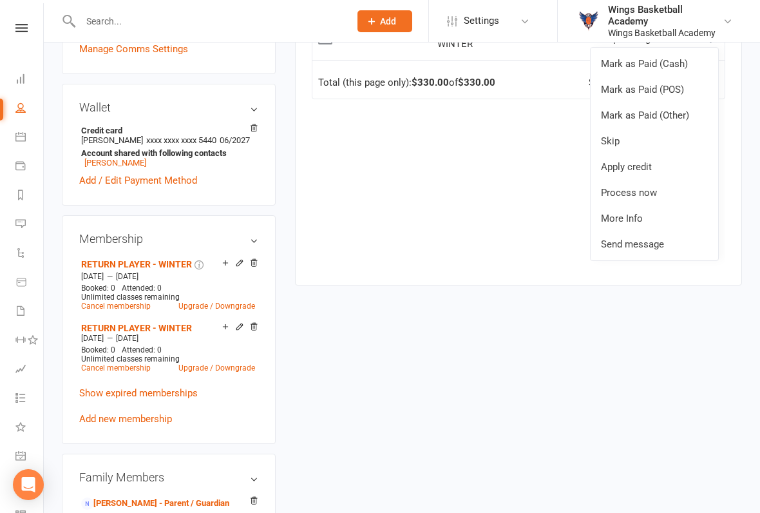
scroll to position [379, 0]
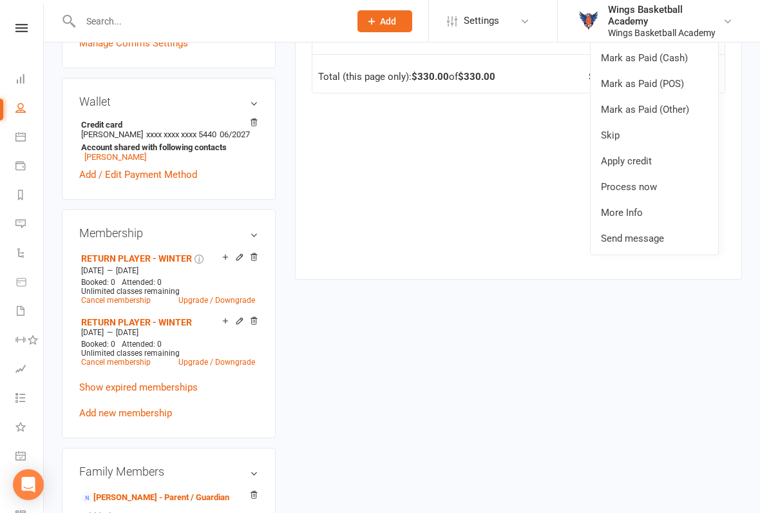
click at [257, 261] on icon at bounding box center [253, 256] width 9 height 9
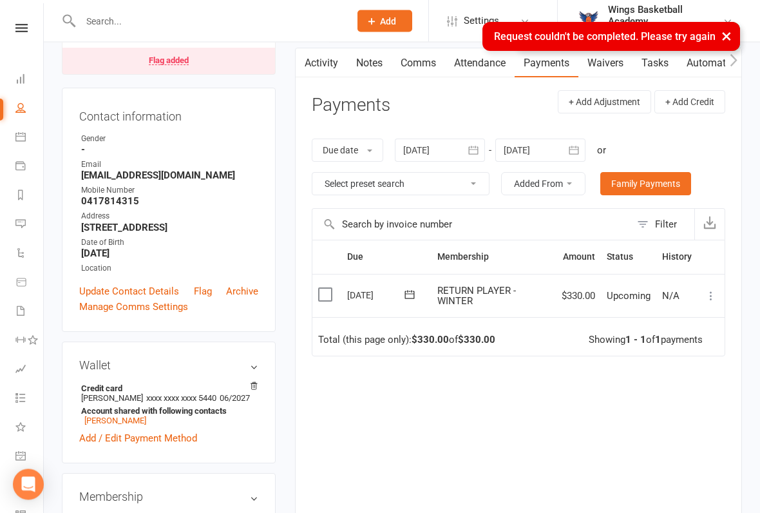
click at [711, 293] on icon at bounding box center [711, 296] width 13 height 13
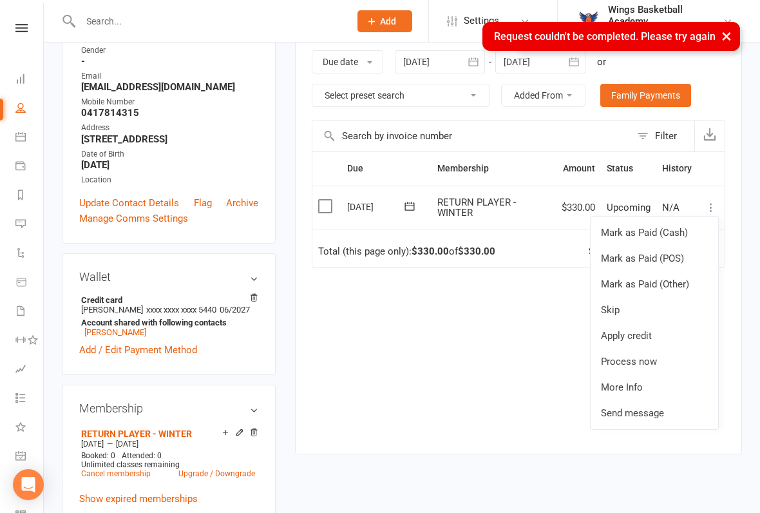
scroll to position [207, 0]
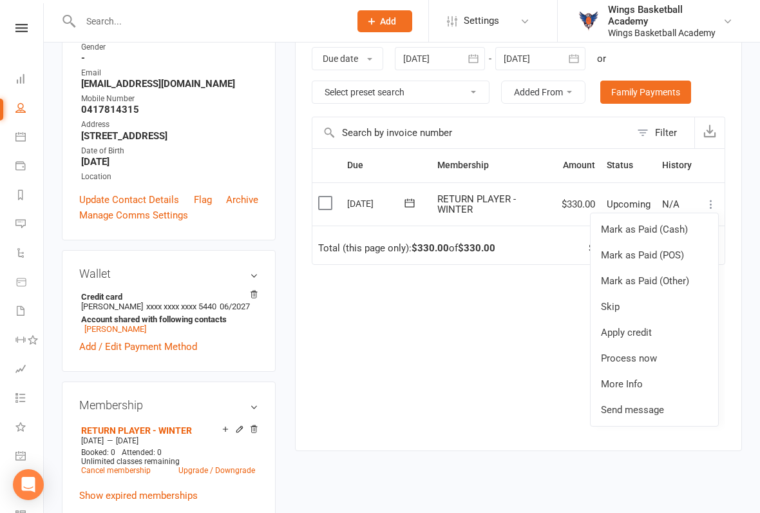
click at [639, 379] on link "More Info" at bounding box center [655, 384] width 128 height 26
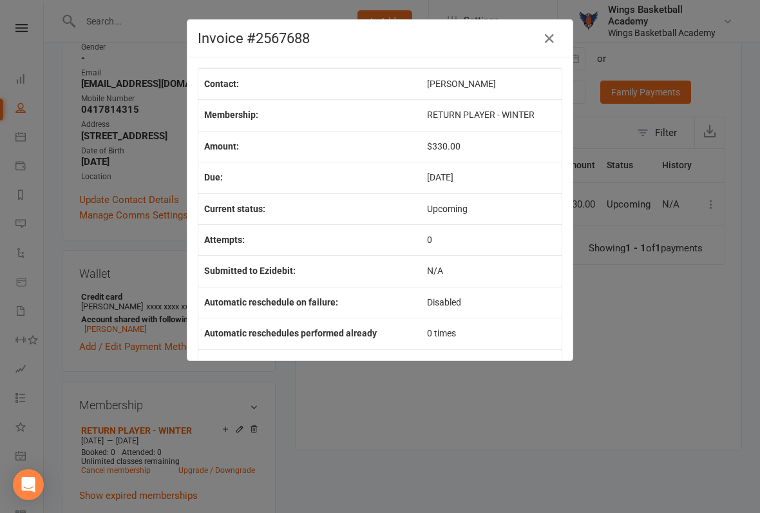
click at [545, 43] on icon "button" at bounding box center [549, 38] width 15 height 15
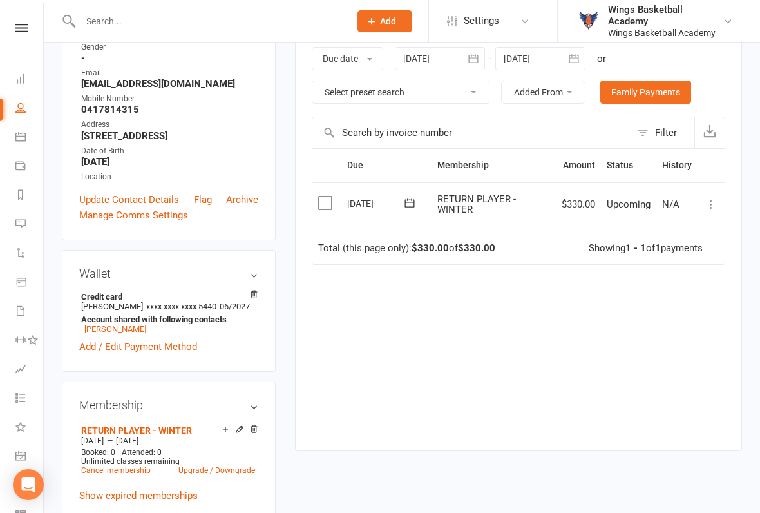
click at [717, 198] on icon at bounding box center [711, 204] width 13 height 13
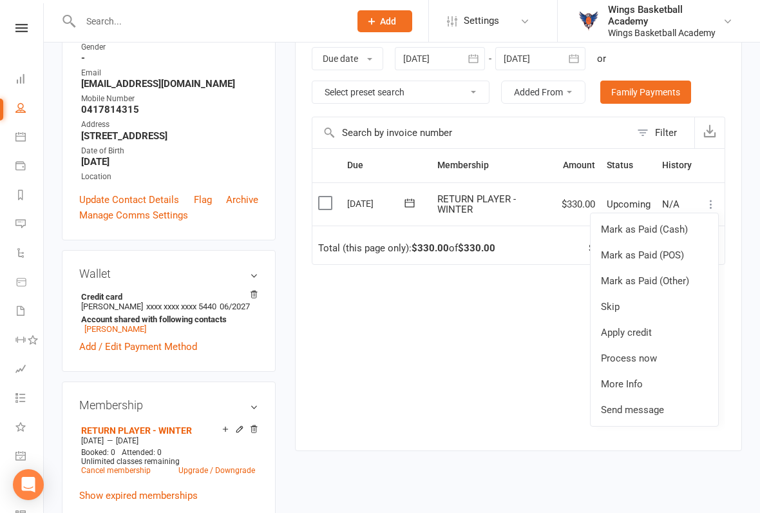
click at [614, 306] on link "Skip" at bounding box center [655, 307] width 128 height 26
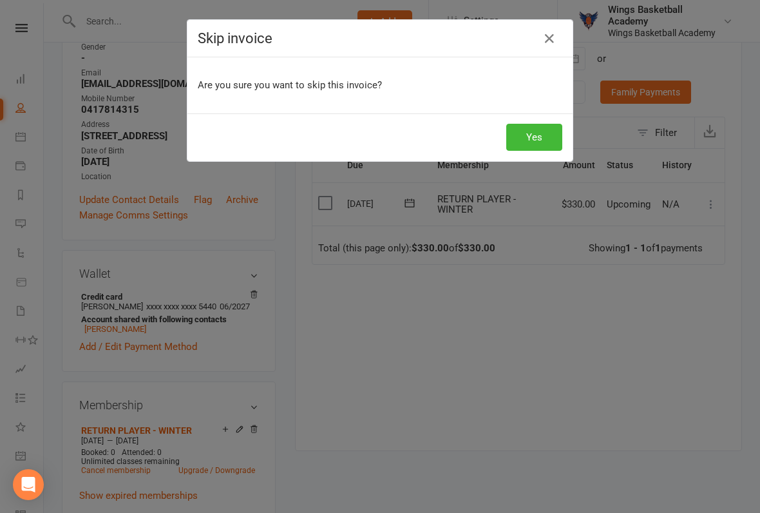
click at [528, 140] on button "Yes" at bounding box center [534, 137] width 56 height 27
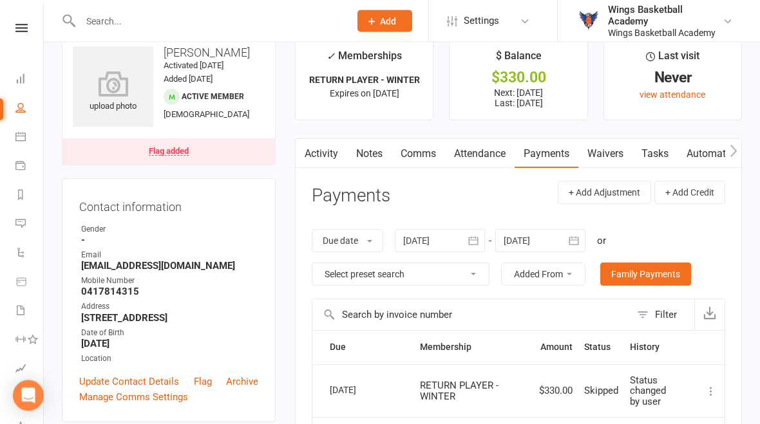
scroll to position [0, 0]
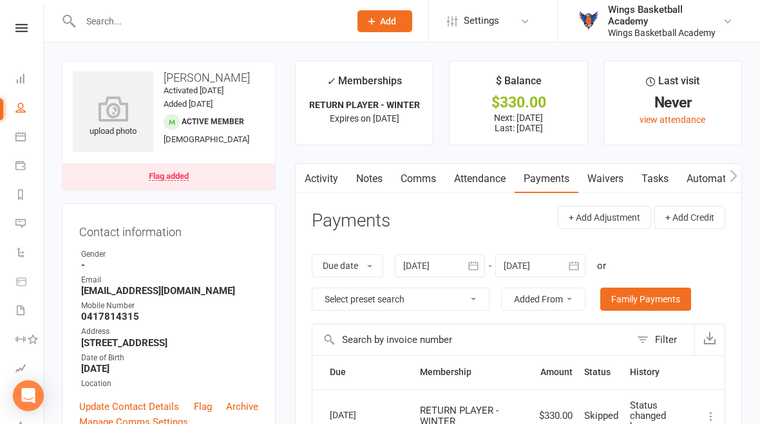
click at [478, 263] on icon "button" at bounding box center [473, 265] width 10 height 8
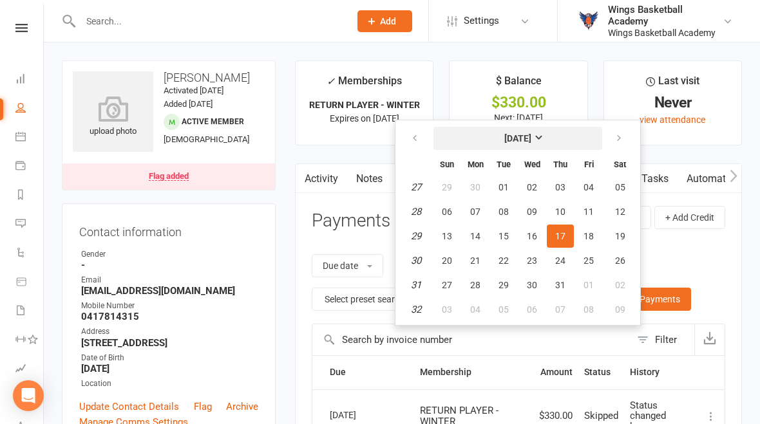
click at [536, 130] on button "July 2025" at bounding box center [517, 138] width 169 height 23
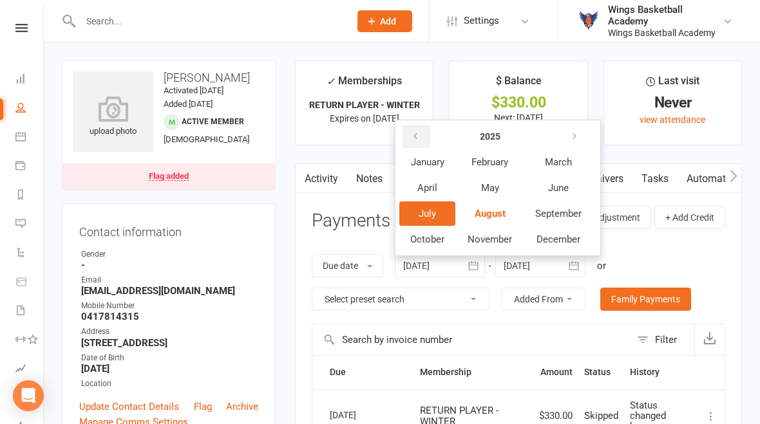
click at [423, 126] on button "button" at bounding box center [416, 136] width 28 height 23
click at [434, 162] on span "January" at bounding box center [427, 162] width 33 height 12
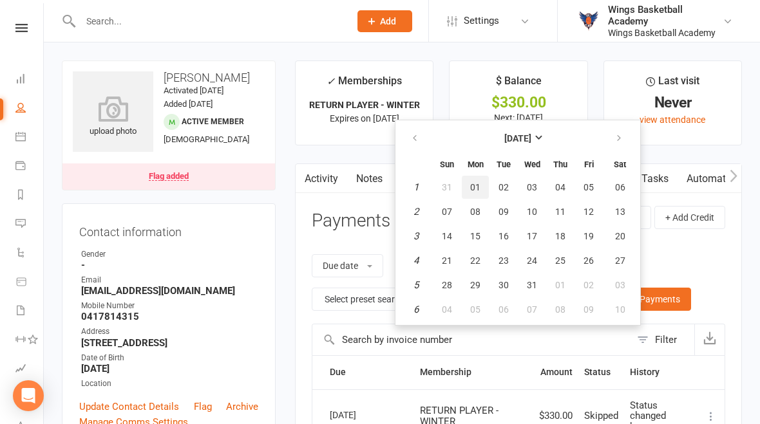
click at [480, 185] on span "01" at bounding box center [475, 187] width 10 height 10
type input "01 Jan 2024"
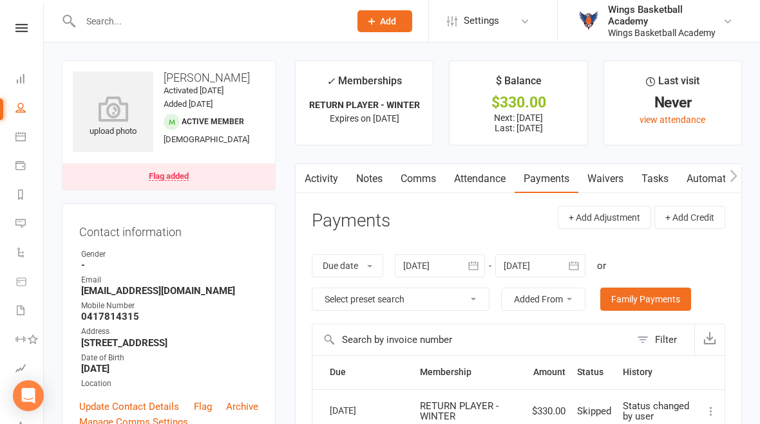
click at [133, 21] on input "text" at bounding box center [209, 21] width 264 height 18
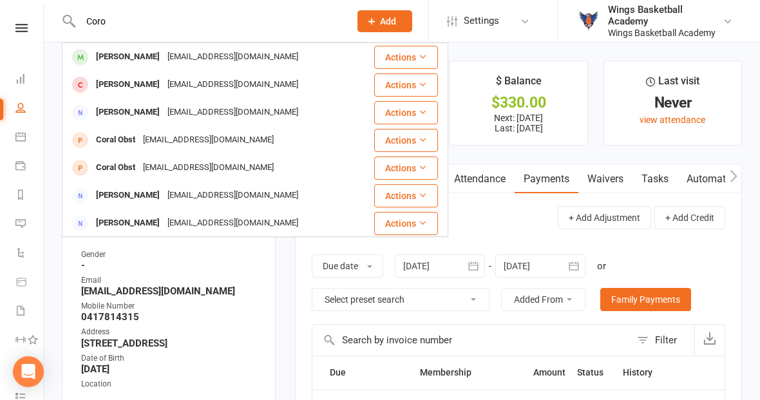
type input "Coro"
click at [120, 85] on div "MICHAEL CORO" at bounding box center [127, 84] width 71 height 19
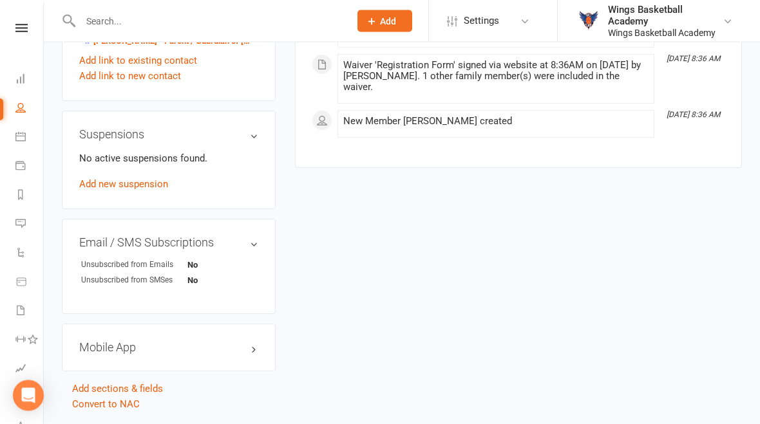
scroll to position [744, 0]
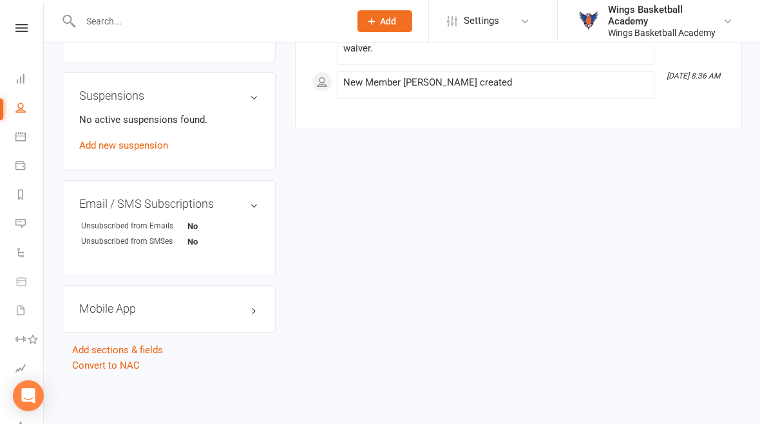
click at [126, 360] on link "Convert to NAC" at bounding box center [106, 366] width 68 height 12
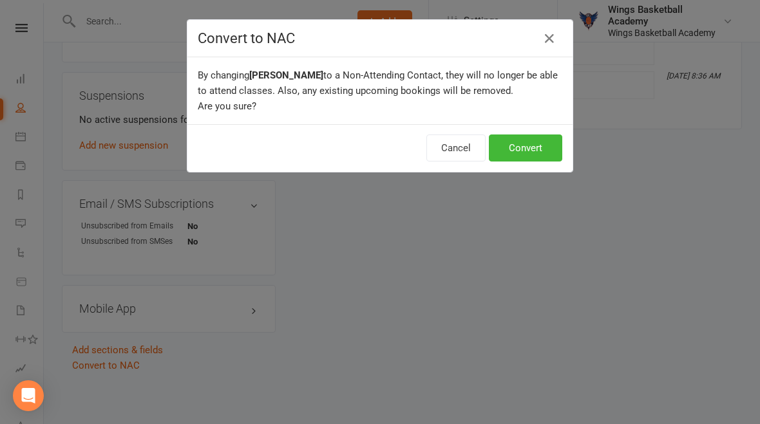
click at [523, 156] on button "Convert" at bounding box center [525, 148] width 73 height 27
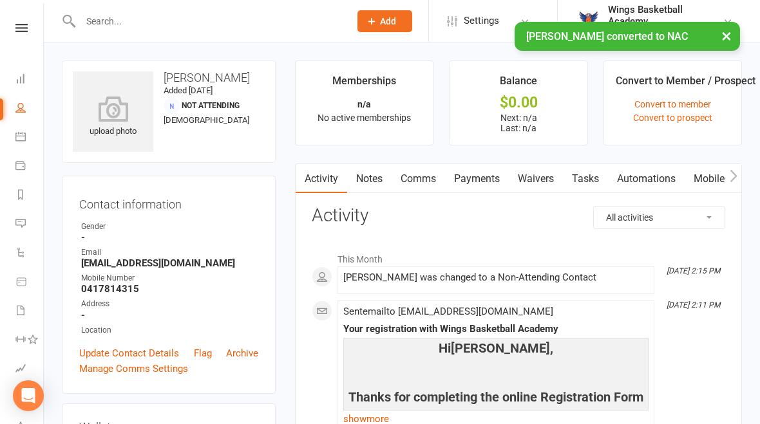
click at [480, 176] on link "Payments" at bounding box center [477, 179] width 64 height 30
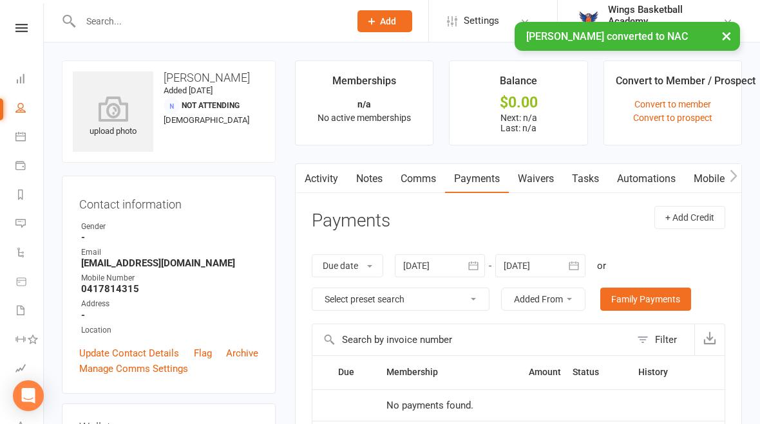
click at [472, 269] on icon "button" at bounding box center [473, 266] width 13 height 13
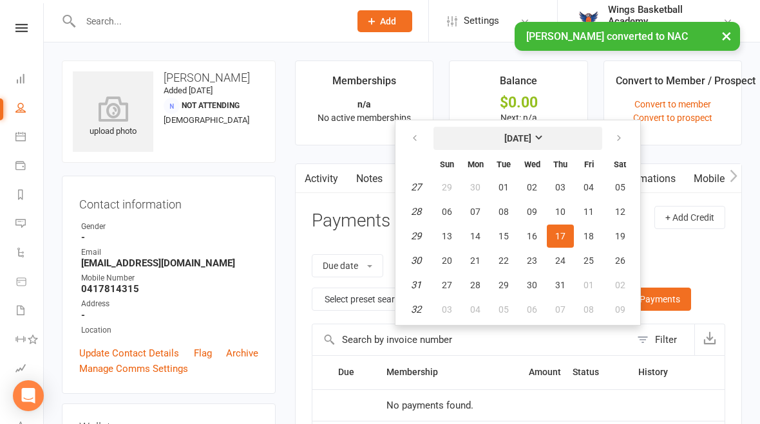
click at [531, 138] on strong "July 2025" at bounding box center [517, 138] width 27 height 10
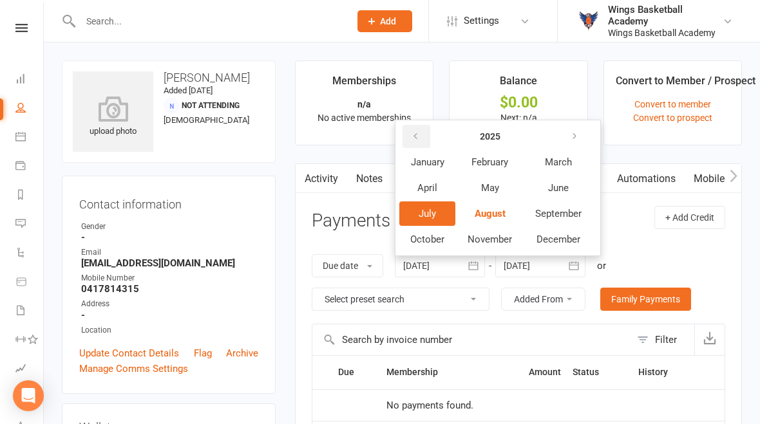
click at [408, 128] on button "button" at bounding box center [416, 136] width 28 height 23
click at [430, 158] on span "January" at bounding box center [427, 162] width 33 height 12
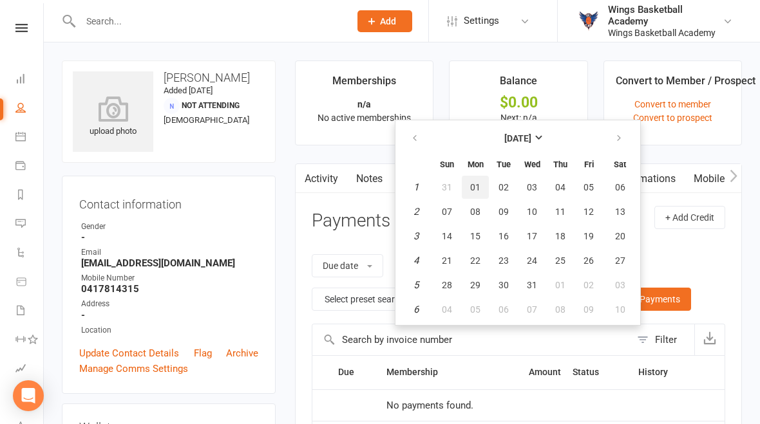
click at [483, 187] on button "01" at bounding box center [475, 187] width 27 height 23
type input "01 Jan 2024"
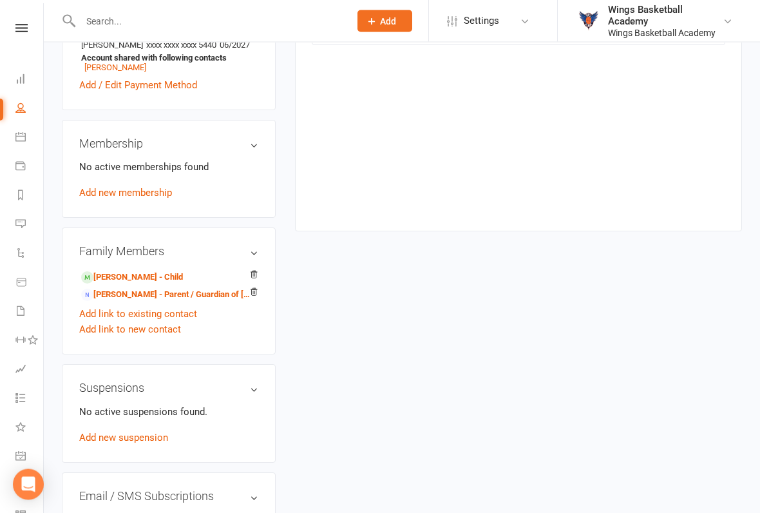
scroll to position [415, 0]
click at [158, 283] on link "ASHTON CORO - Child" at bounding box center [132, 278] width 102 height 14
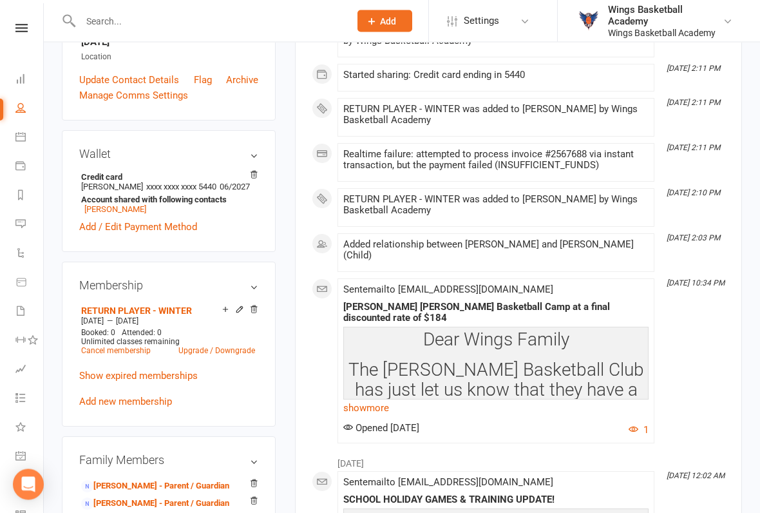
scroll to position [338, 0]
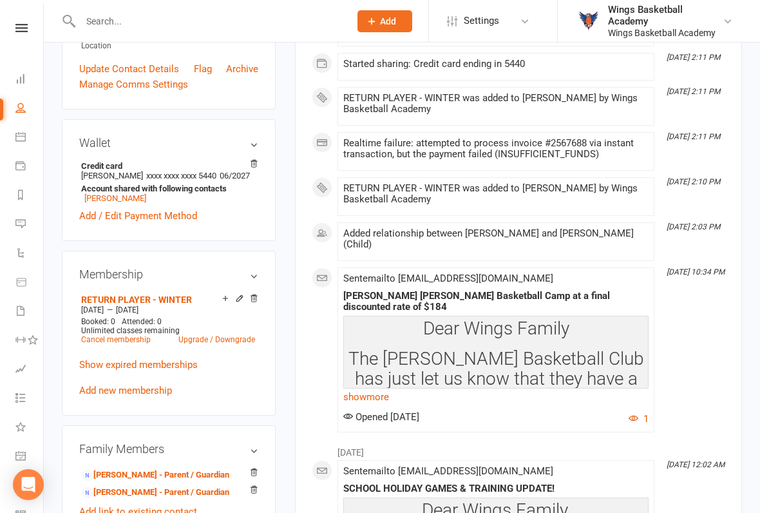
click at [255, 301] on icon at bounding box center [254, 297] width 6 height 7
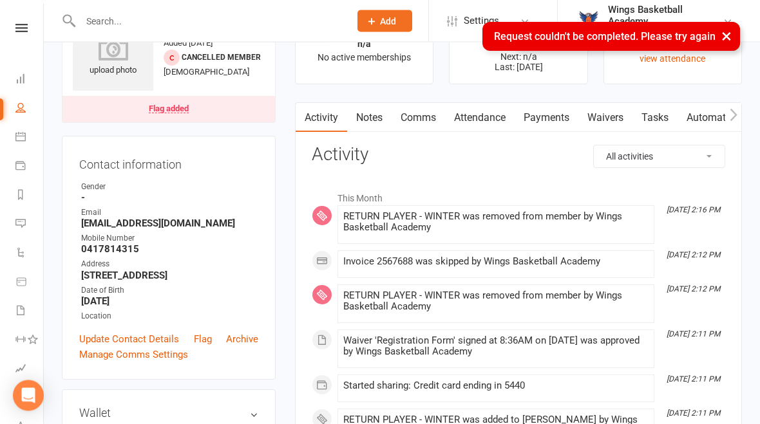
scroll to position [0, 0]
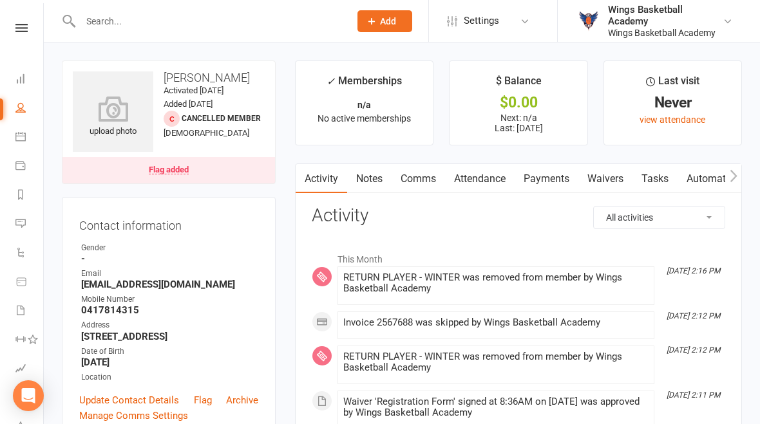
click at [544, 178] on link "Payments" at bounding box center [547, 179] width 64 height 30
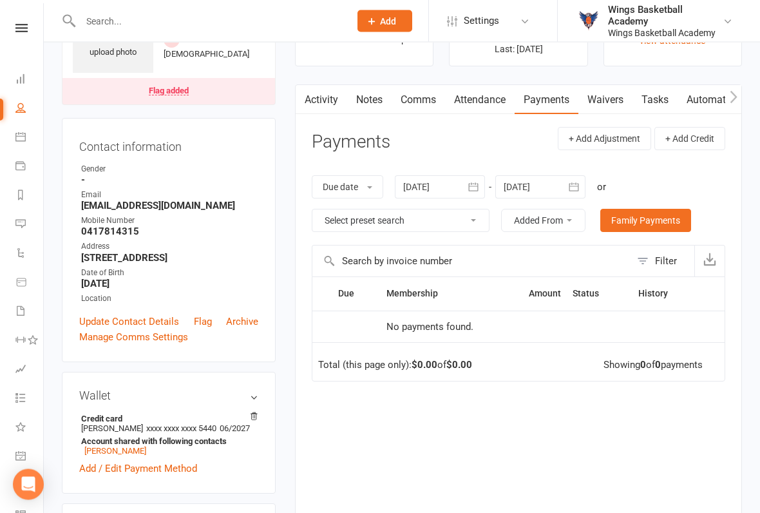
scroll to position [80, 0]
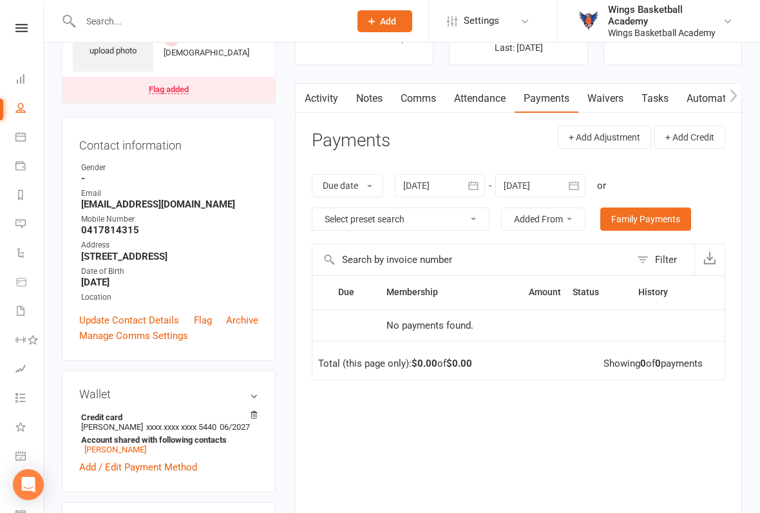
click at [473, 185] on icon "button" at bounding box center [473, 185] width 13 height 13
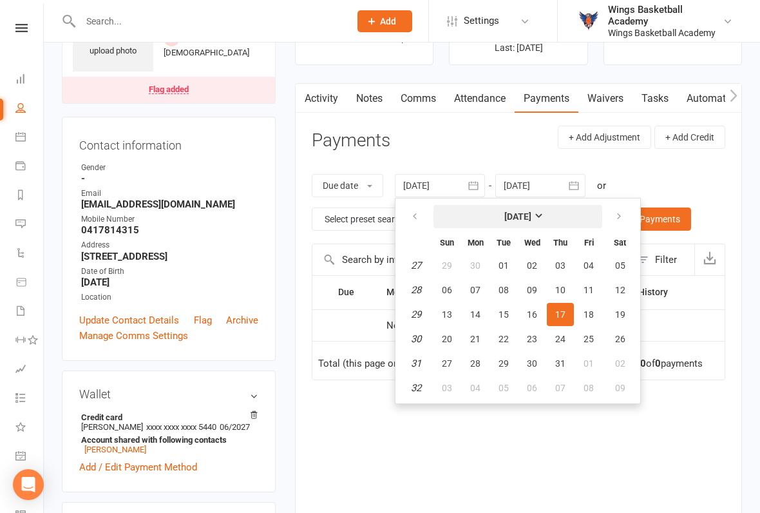
click at [531, 212] on strong "July 2025" at bounding box center [517, 216] width 27 height 10
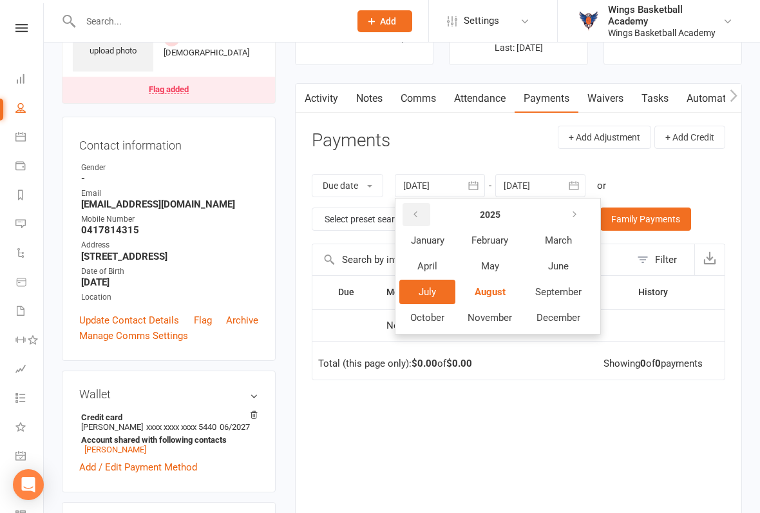
click at [424, 210] on button "button" at bounding box center [416, 214] width 28 height 23
click at [417, 214] on icon "button" at bounding box center [415, 214] width 9 height 10
click at [439, 238] on span "January" at bounding box center [427, 240] width 33 height 12
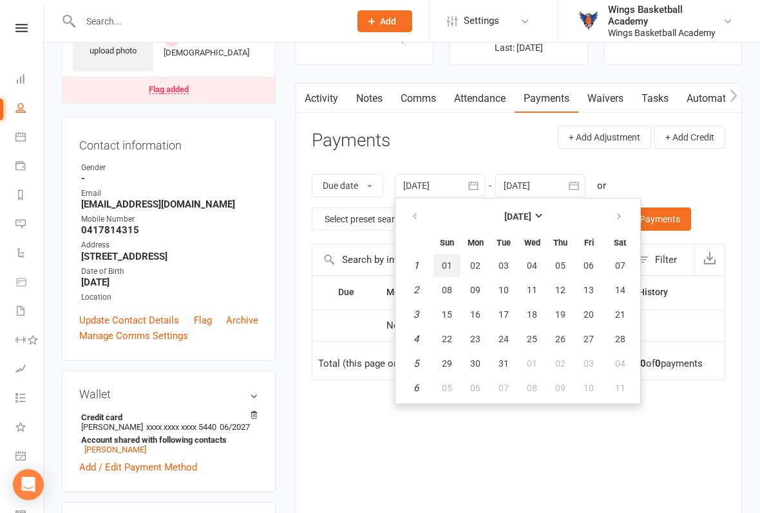
click at [449, 263] on span "01" at bounding box center [447, 265] width 10 height 10
type input "01 Jan 2023"
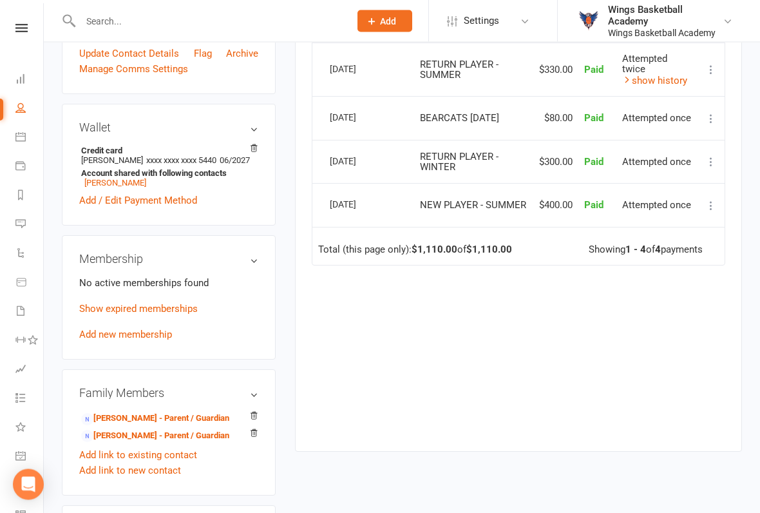
scroll to position [348, 0]
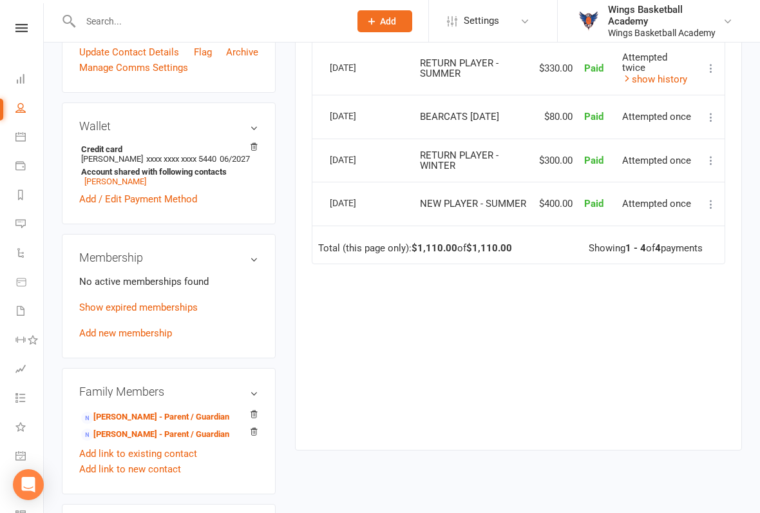
click at [157, 339] on link "Add new membership" at bounding box center [125, 333] width 93 height 12
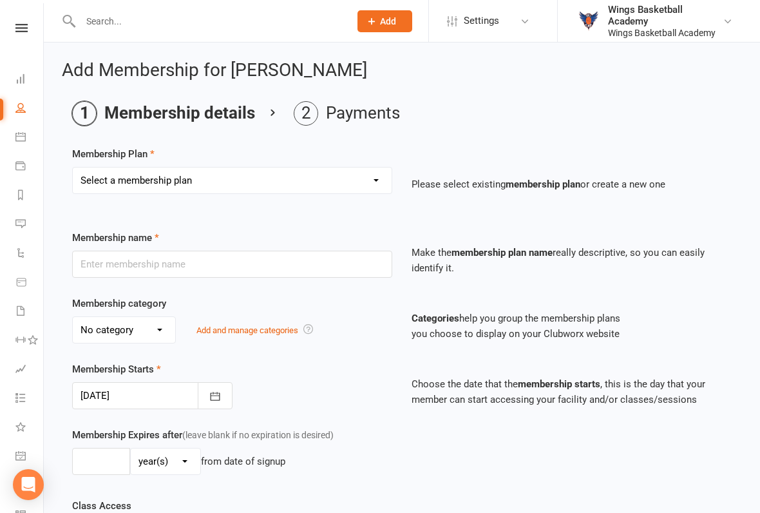
click at [367, 177] on select "Select a membership plan Create new Membership Plan NEW PLAYER - SUMMER (INCLUD…" at bounding box center [232, 180] width 319 height 26
select select "8"
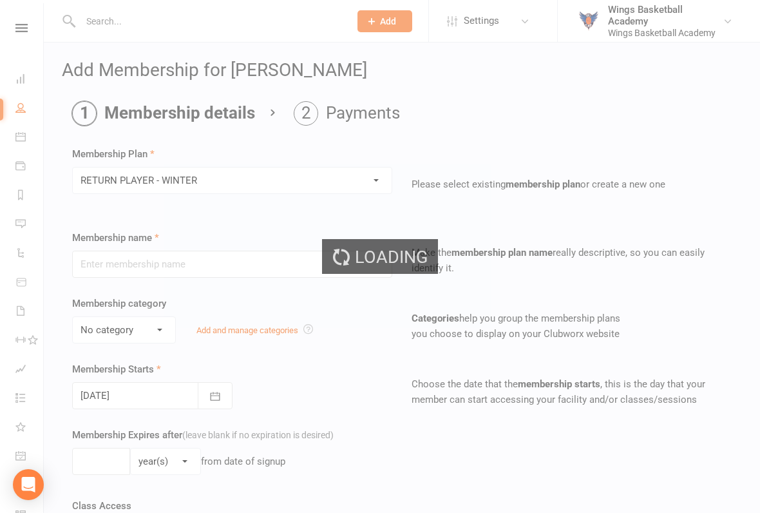
type input "RETURN PLAYER - WINTER"
select select "1"
type input "6"
select select "2"
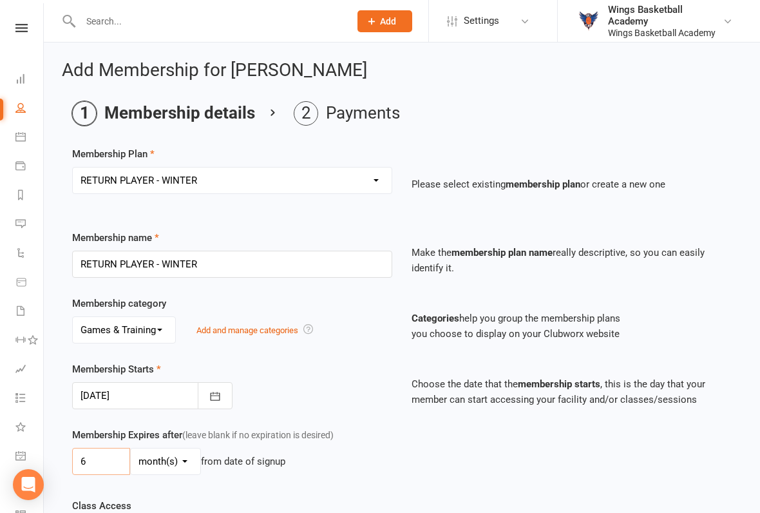
click at [104, 424] on input "6" at bounding box center [101, 461] width 58 height 27
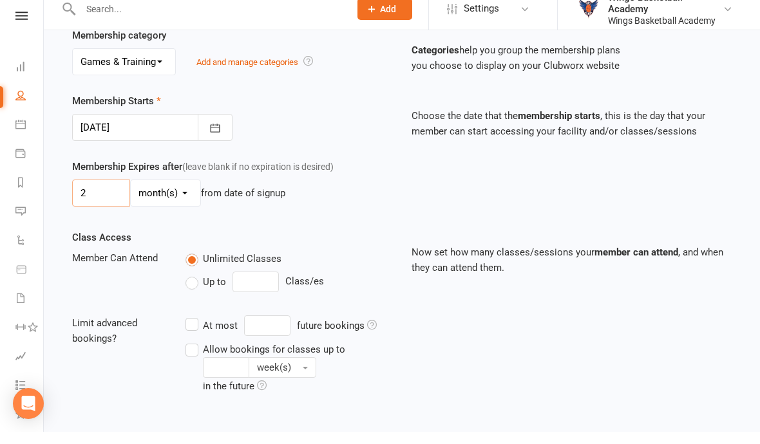
scroll to position [401, 0]
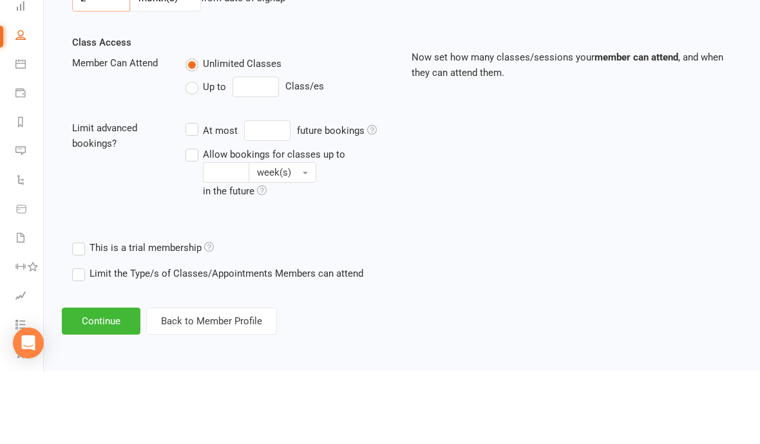
type input "2"
click at [111, 381] on button "Continue" at bounding box center [101, 394] width 79 height 27
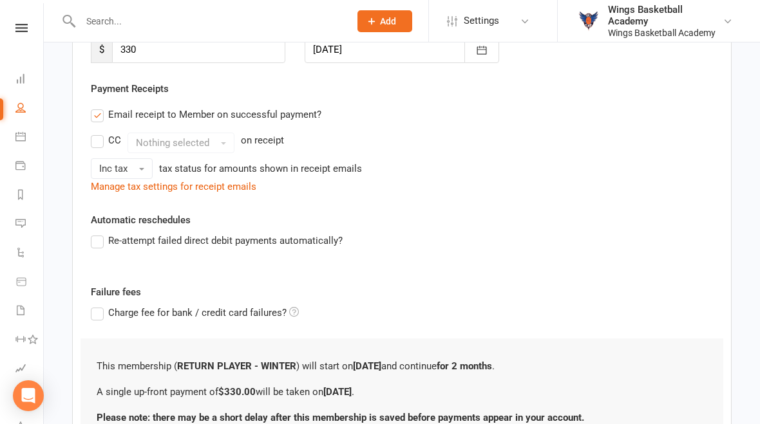
scroll to position [339, 0]
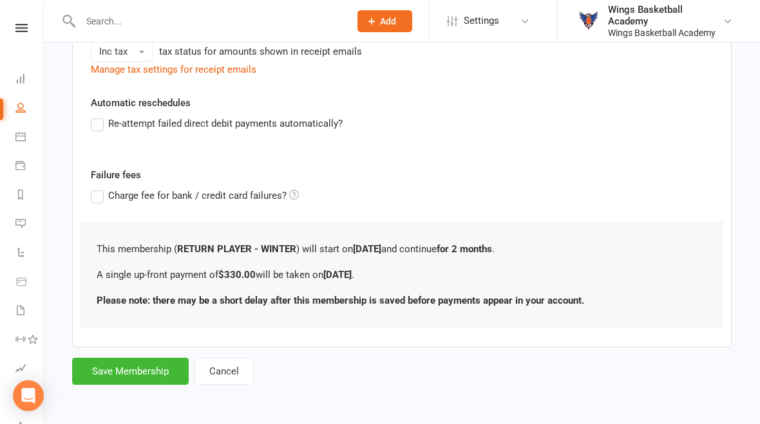
click at [154, 358] on button "Save Membership" at bounding box center [130, 371] width 117 height 27
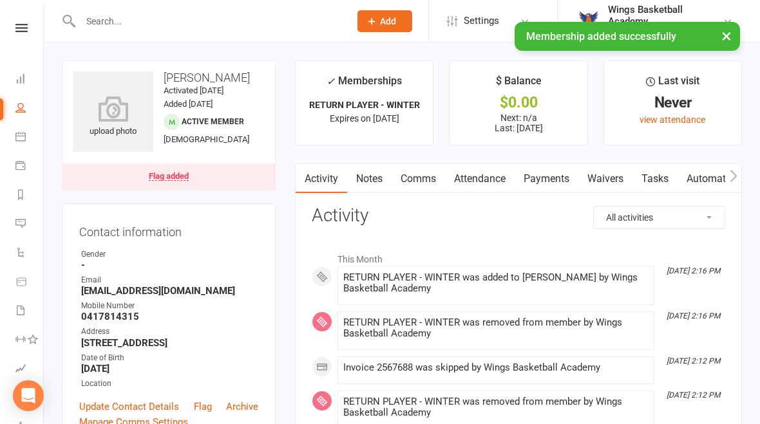
click at [544, 176] on link "Payments" at bounding box center [547, 179] width 64 height 30
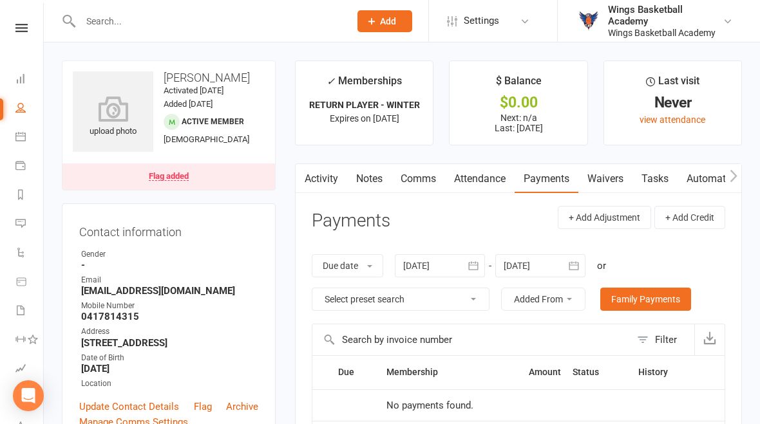
click at [320, 175] on link "Activity" at bounding box center [322, 179] width 52 height 30
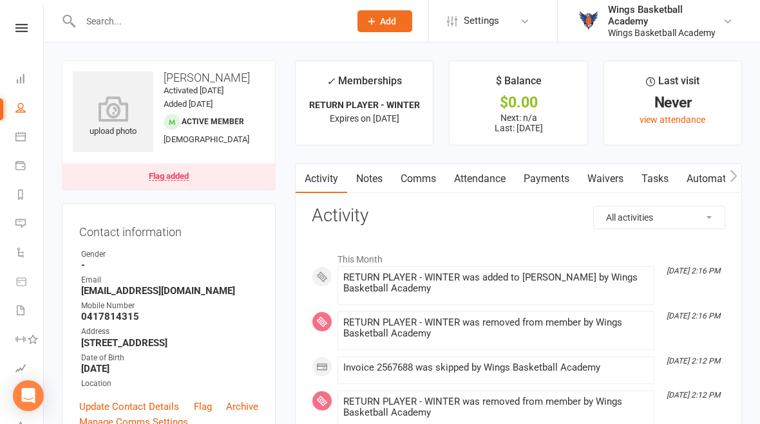
click at [546, 173] on link "Payments" at bounding box center [547, 179] width 64 height 30
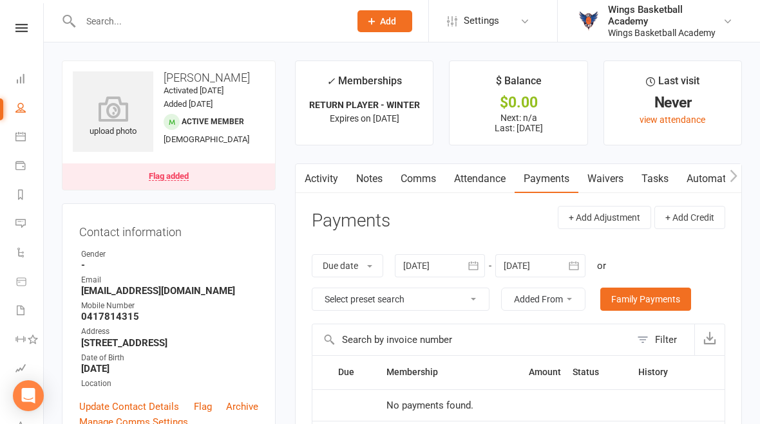
click at [477, 264] on icon "button" at bounding box center [473, 265] width 10 height 8
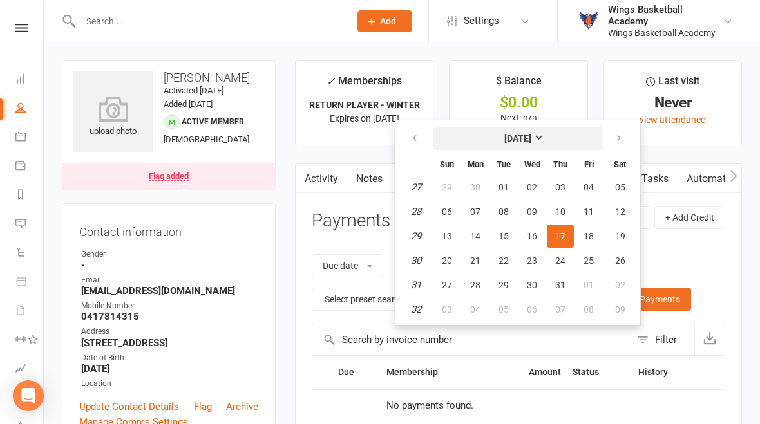
click at [531, 135] on strong "July 2025" at bounding box center [517, 138] width 27 height 10
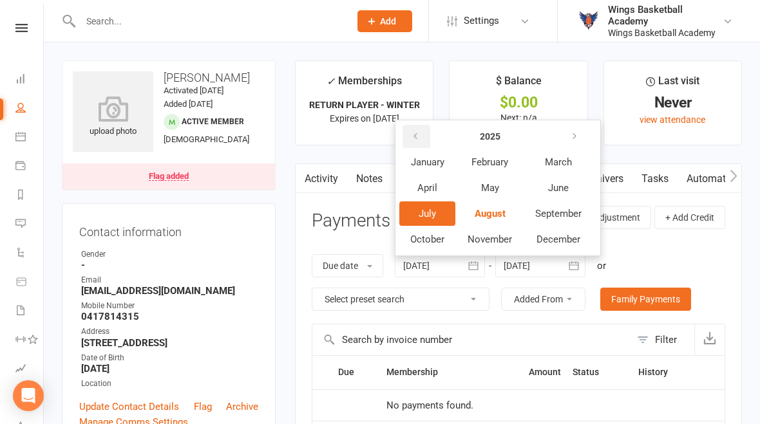
click at [413, 133] on icon "button" at bounding box center [415, 136] width 9 height 10
click at [436, 158] on span "January" at bounding box center [427, 162] width 33 height 12
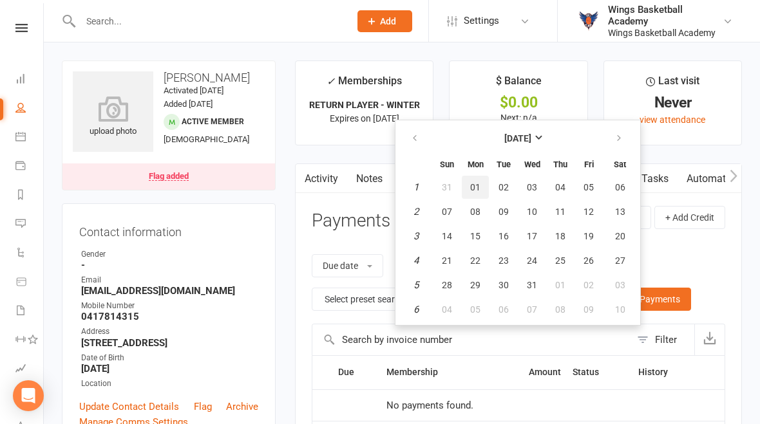
click at [480, 185] on span "01" at bounding box center [475, 187] width 10 height 10
type input "01 Jan 2024"
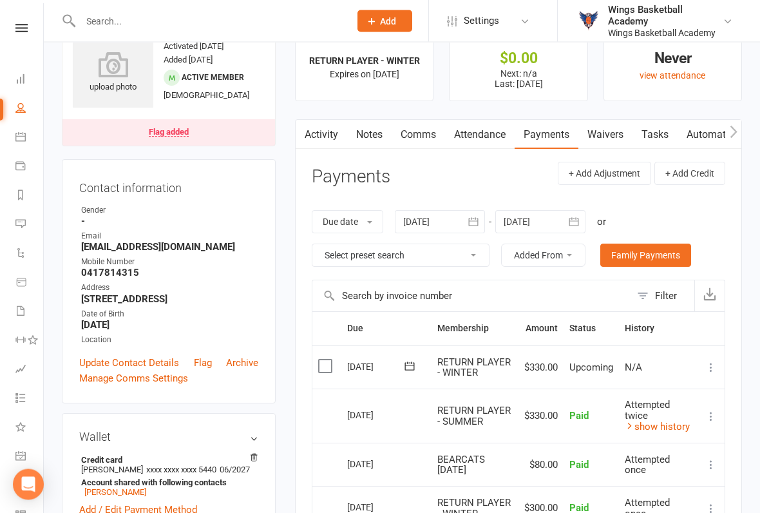
scroll to position [46, 0]
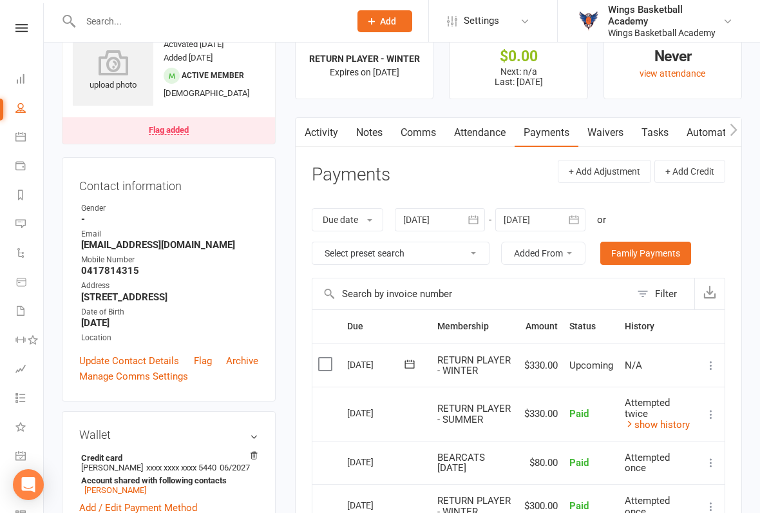
click at [714, 364] on icon at bounding box center [711, 365] width 13 height 13
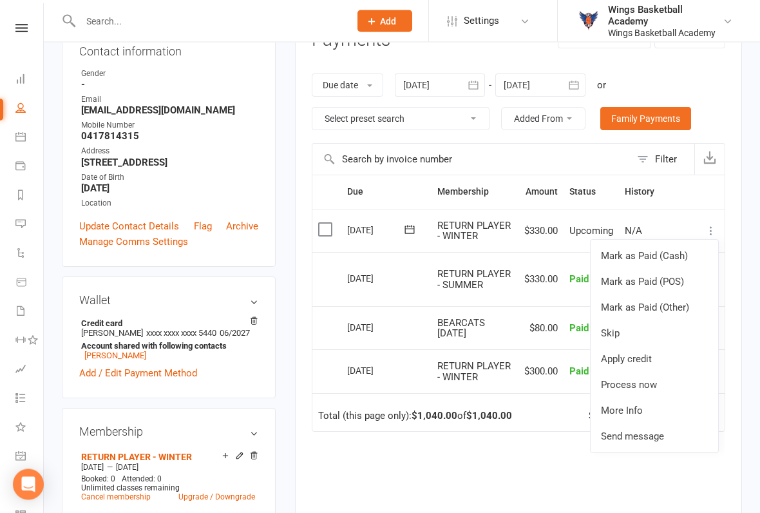
scroll to position [182, 0]
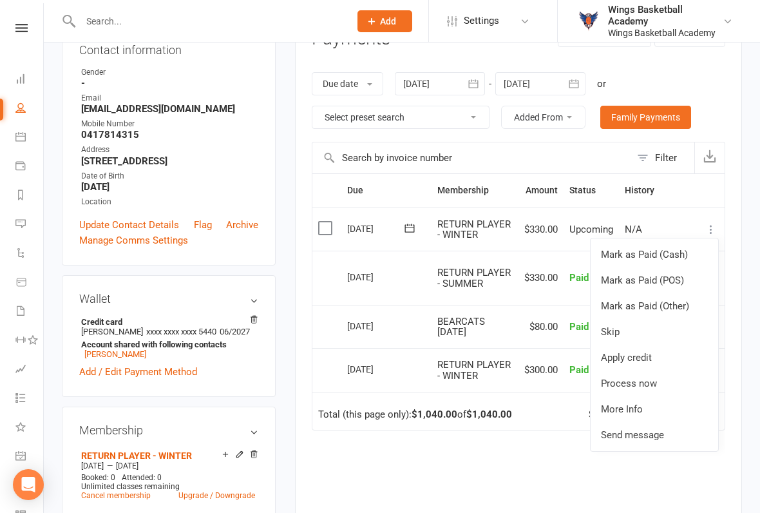
click at [653, 379] on link "Process now" at bounding box center [655, 383] width 128 height 26
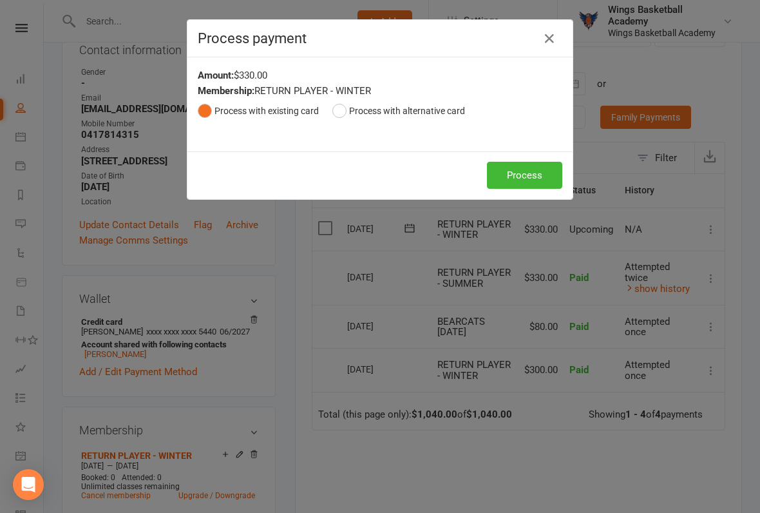
click at [531, 176] on button "Process" at bounding box center [524, 175] width 75 height 27
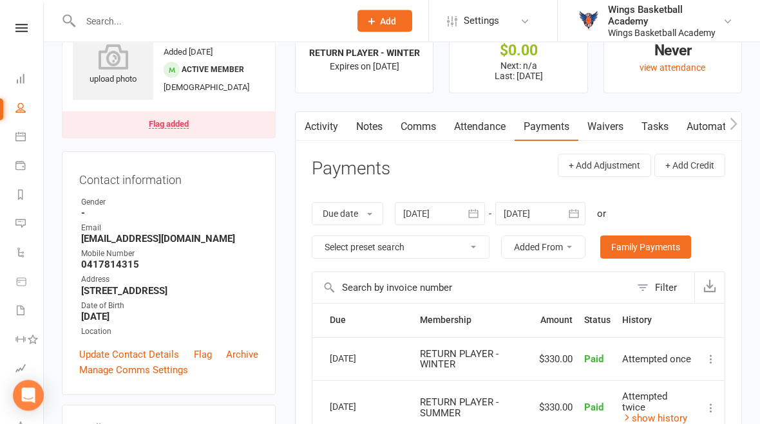
scroll to position [0, 0]
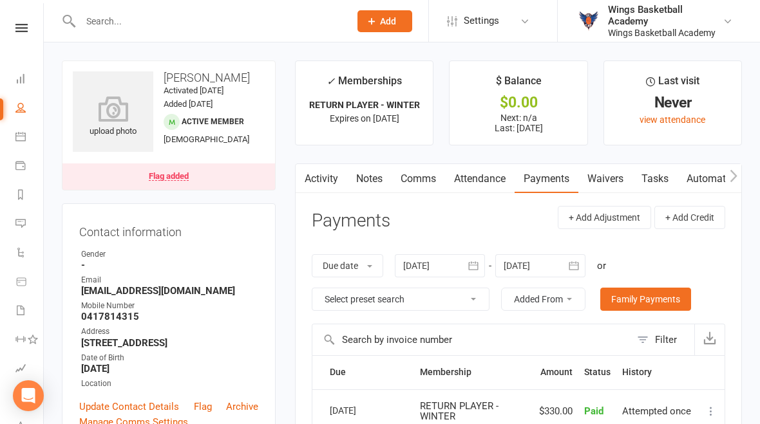
click at [23, 27] on icon at bounding box center [21, 28] width 12 height 8
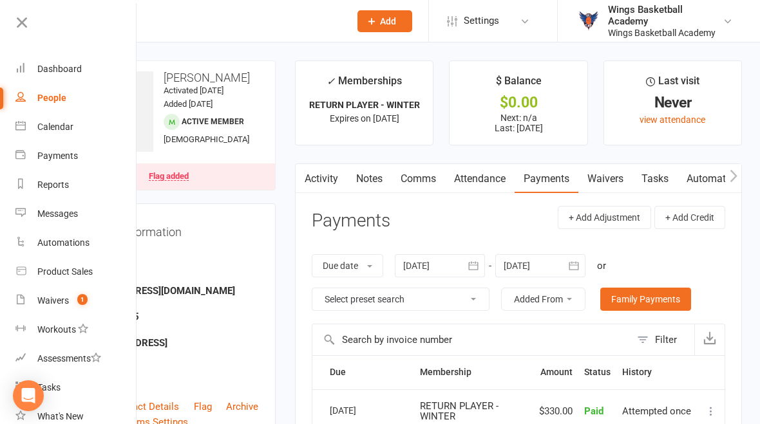
click at [53, 301] on div "Waivers" at bounding box center [53, 301] width 32 height 10
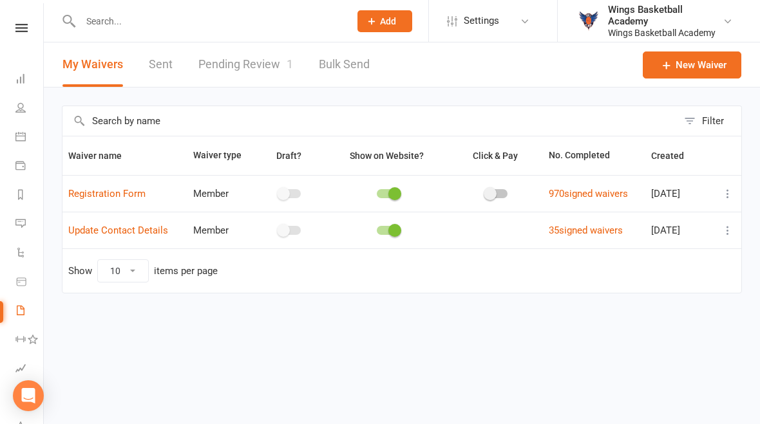
click at [249, 61] on link "Pending Review 1" at bounding box center [245, 65] width 95 height 44
select select "50"
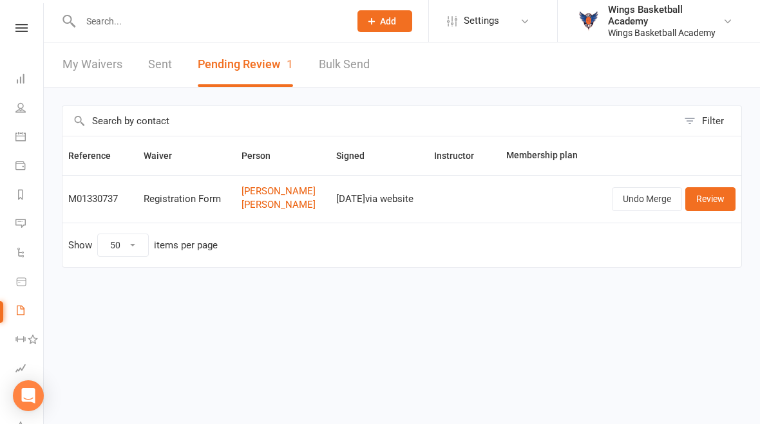
click at [711, 199] on link "Review" at bounding box center [710, 198] width 50 height 23
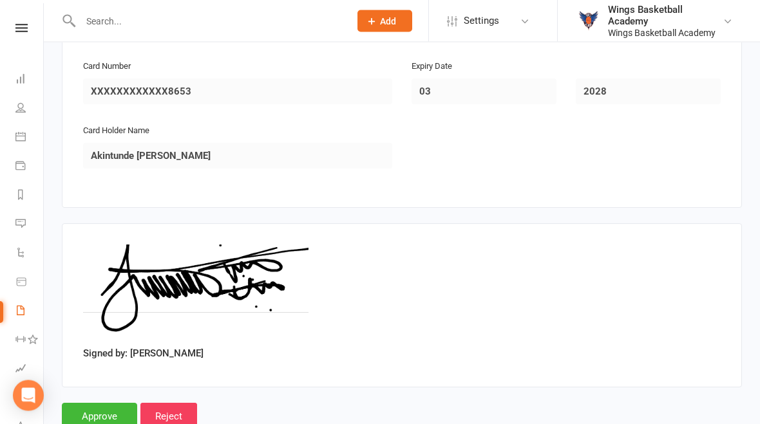
scroll to position [1897, 0]
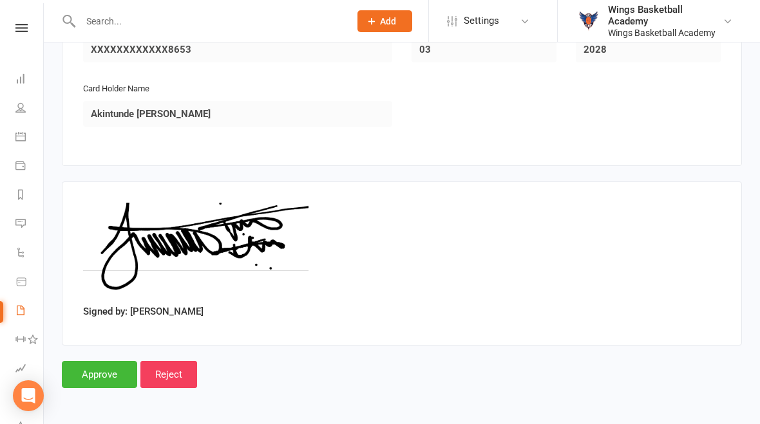
click at [102, 361] on input "Approve" at bounding box center [99, 374] width 75 height 27
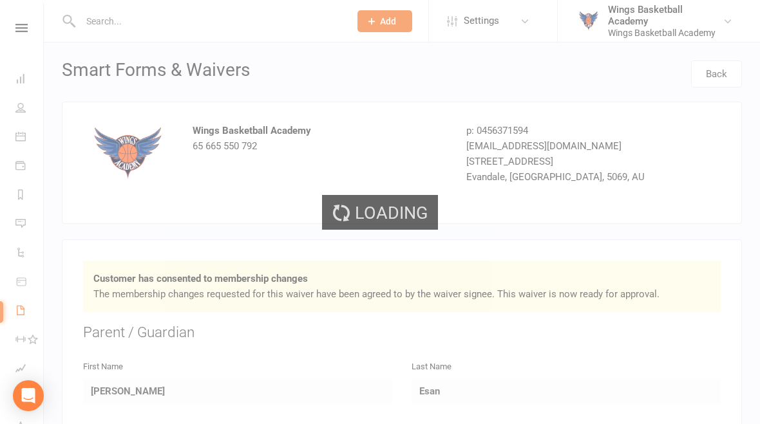
select select "50"
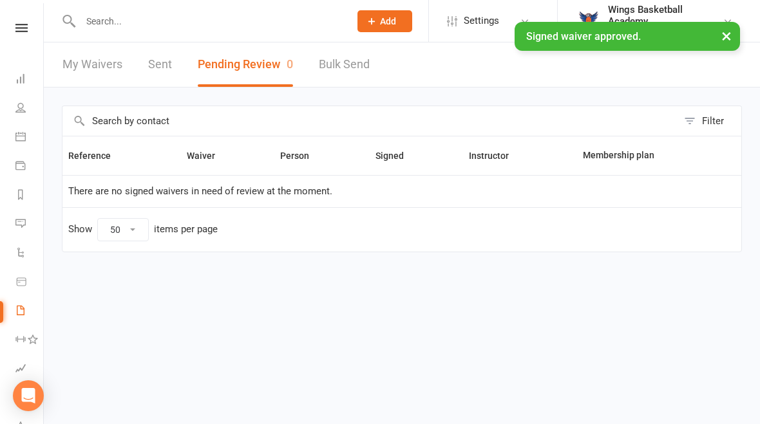
click at [24, 25] on icon at bounding box center [21, 28] width 12 height 8
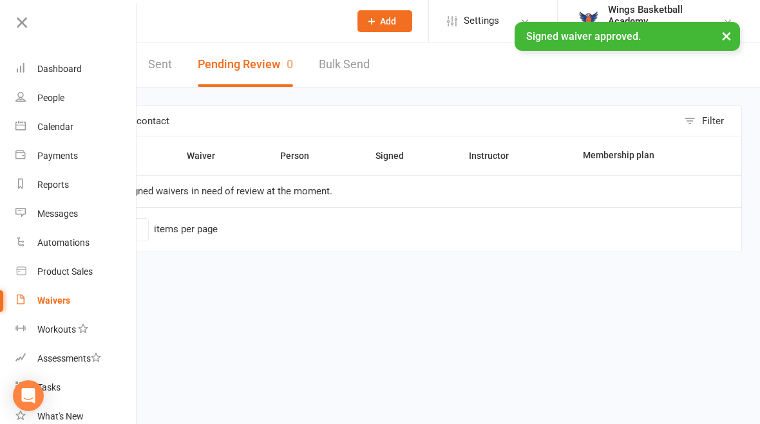
click at [345, 59] on link "Bulk Send" at bounding box center [344, 65] width 51 height 44
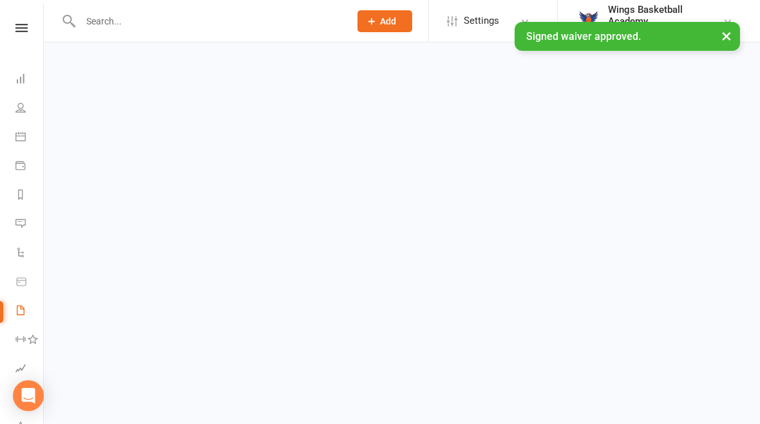
select select "active_members"
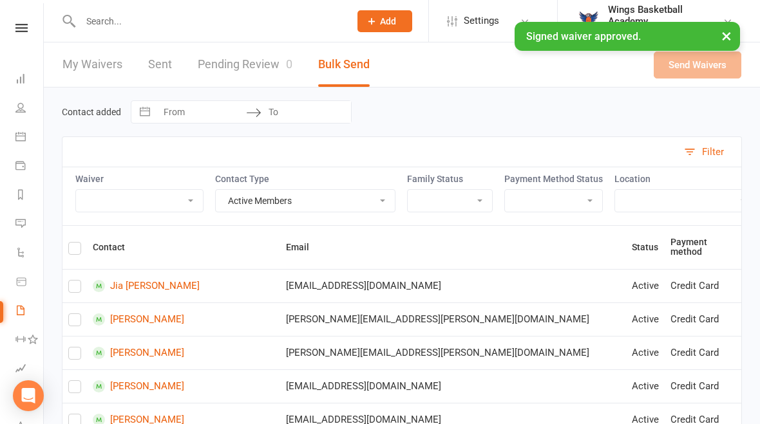
click at [22, 93] on link "Dashboard" at bounding box center [29, 80] width 29 height 29
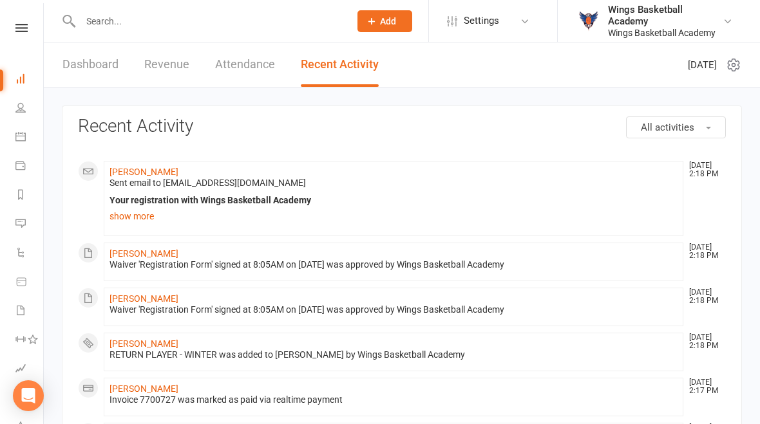
click at [144, 252] on link "Gbenga Esan" at bounding box center [143, 254] width 69 height 10
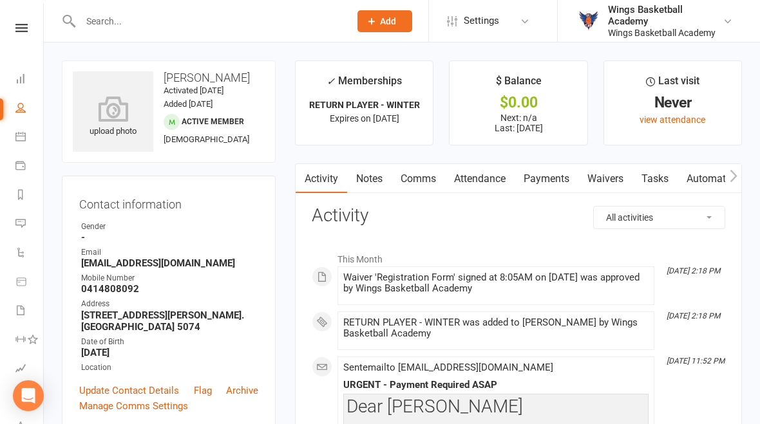
click at [565, 178] on link "Payments" at bounding box center [547, 179] width 64 height 30
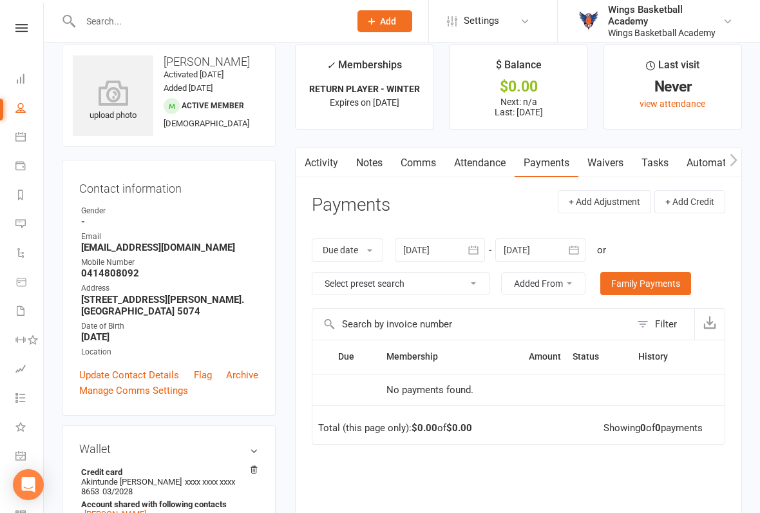
scroll to position [21, 0]
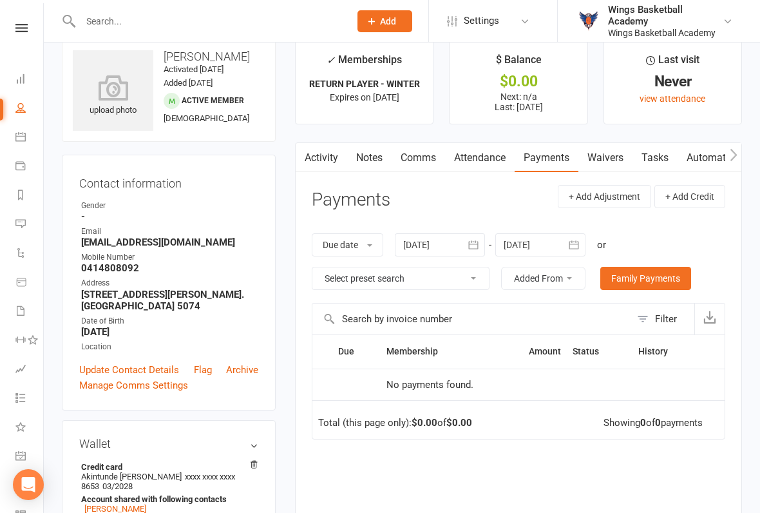
click at [477, 248] on icon "button" at bounding box center [473, 244] width 13 height 13
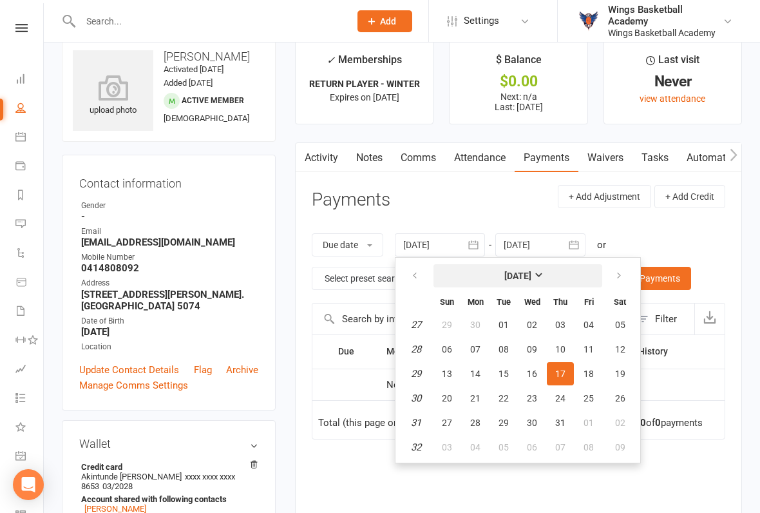
click at [531, 276] on strong "July 2025" at bounding box center [517, 275] width 27 height 10
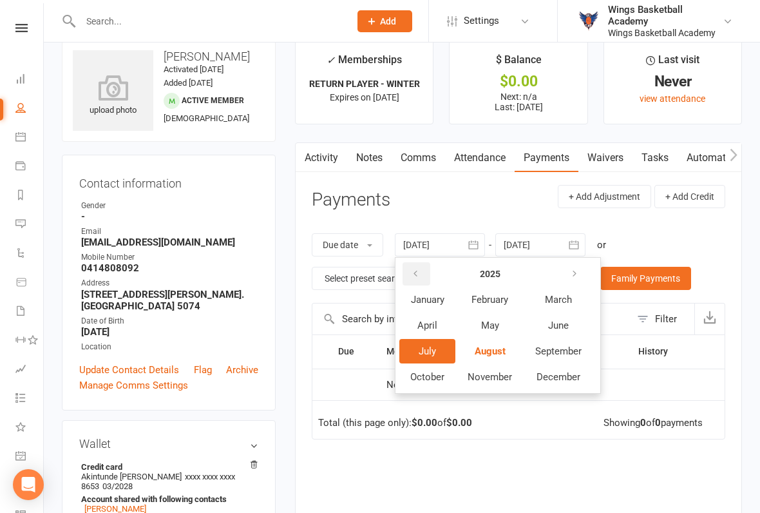
click at [412, 274] on button "button" at bounding box center [416, 273] width 28 height 23
click at [440, 305] on button "January" at bounding box center [427, 299] width 56 height 24
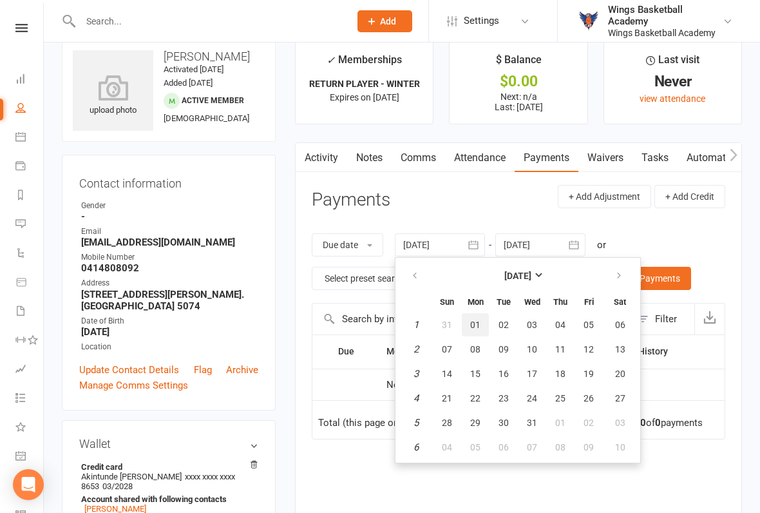
click at [486, 321] on button "01" at bounding box center [475, 324] width 27 height 23
type input "01 Jan 2024"
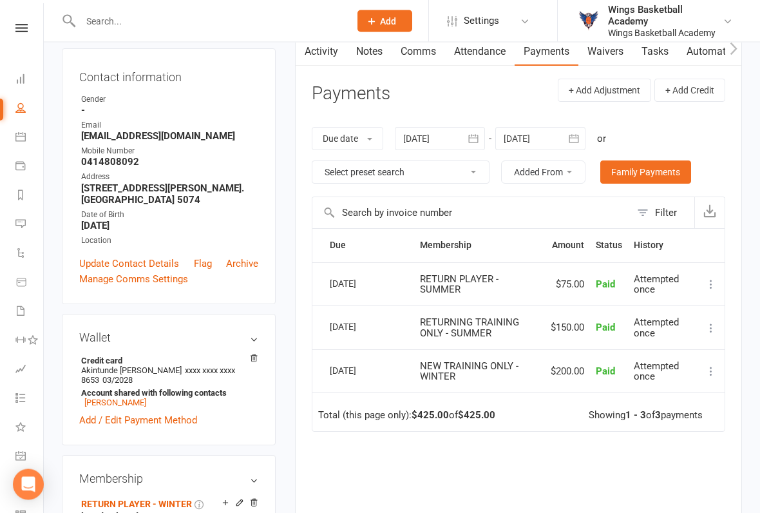
scroll to position [128, 0]
click at [564, 142] on button "button" at bounding box center [573, 138] width 23 height 23
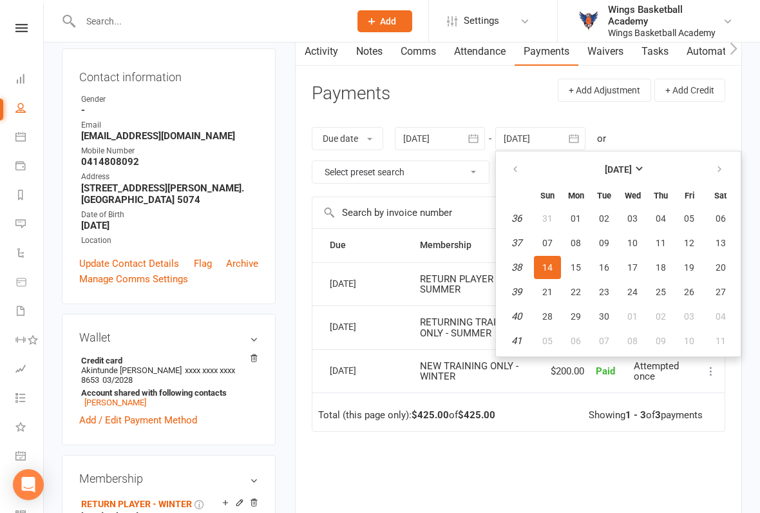
click at [607, 316] on span "30" at bounding box center [604, 316] width 10 height 10
type input "30 Sep 2025"
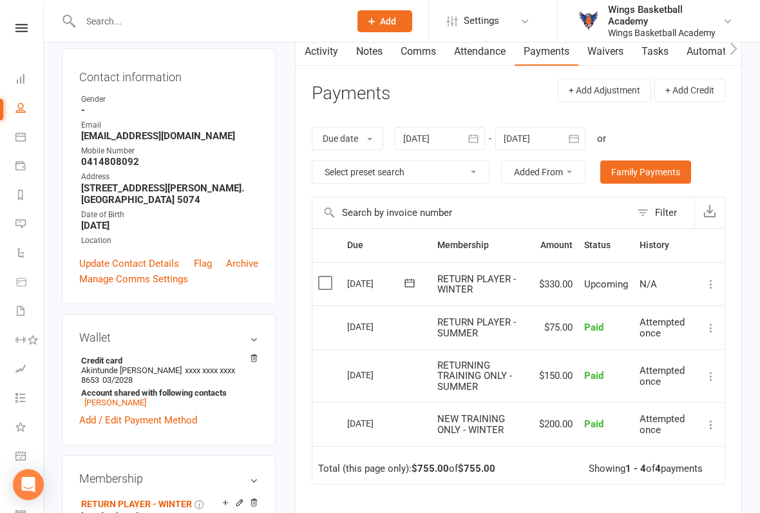
click at [715, 284] on icon at bounding box center [711, 284] width 13 height 13
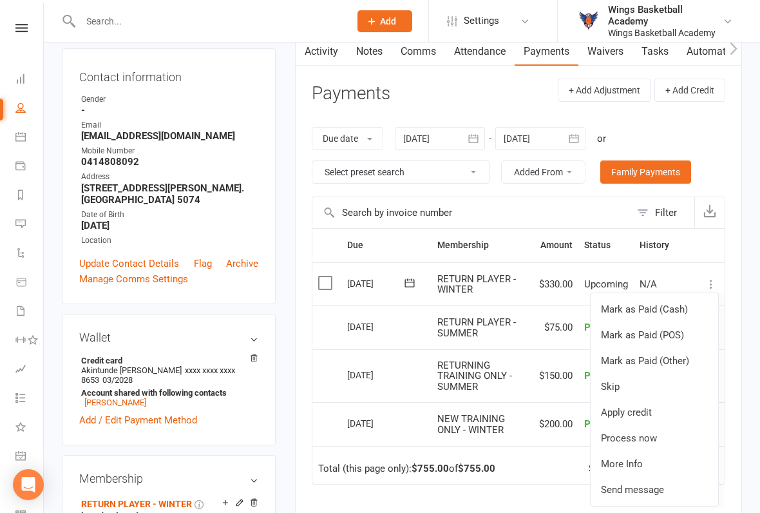
click at [639, 424] on link "Process now" at bounding box center [655, 438] width 128 height 26
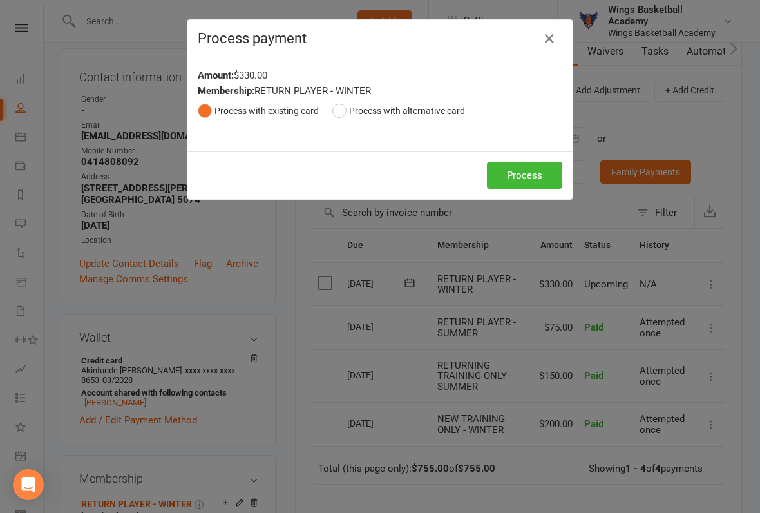
click at [537, 166] on button "Process" at bounding box center [524, 175] width 75 height 27
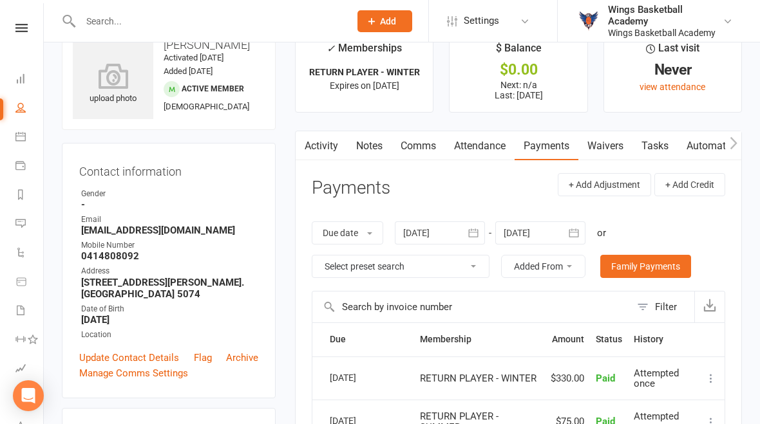
scroll to position [0, 0]
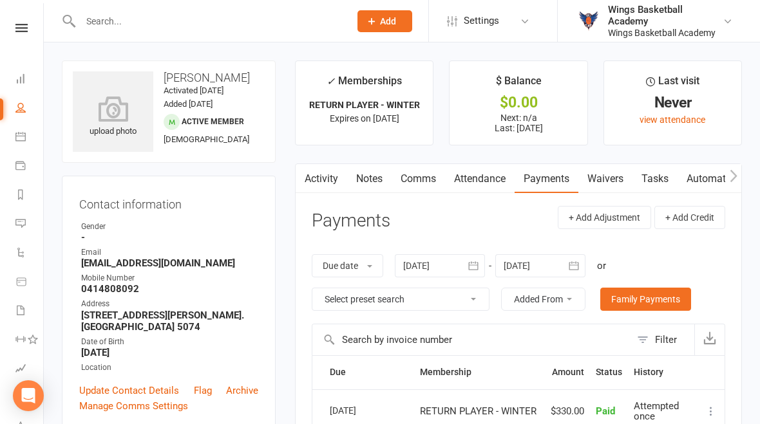
click at [19, 90] on link "Dashboard" at bounding box center [29, 80] width 29 height 29
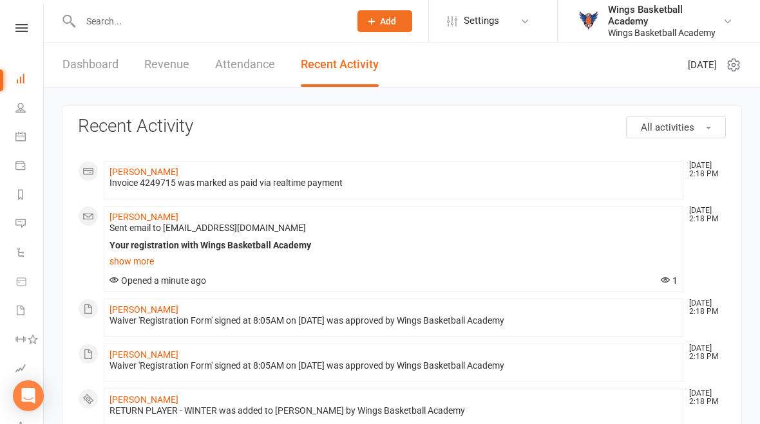
click at [97, 63] on link "Dashboard" at bounding box center [90, 65] width 56 height 44
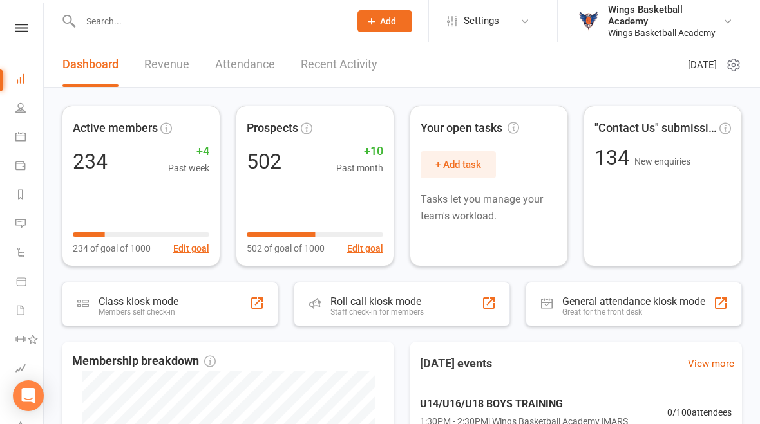
click at [342, 58] on link "Recent Activity" at bounding box center [339, 65] width 77 height 44
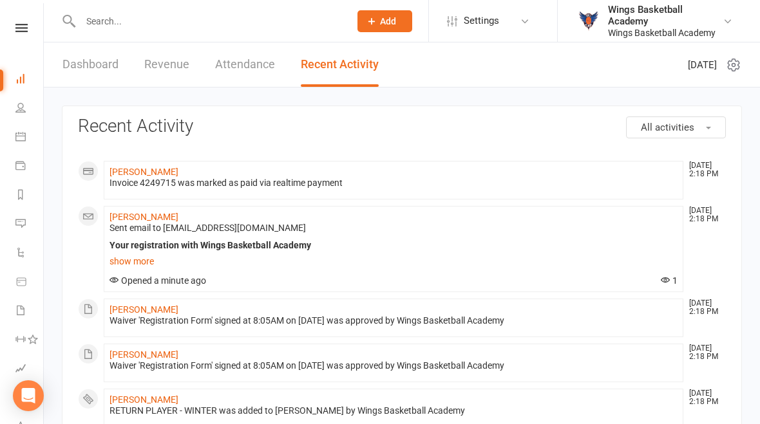
click at [100, 65] on link "Dashboard" at bounding box center [90, 65] width 56 height 44
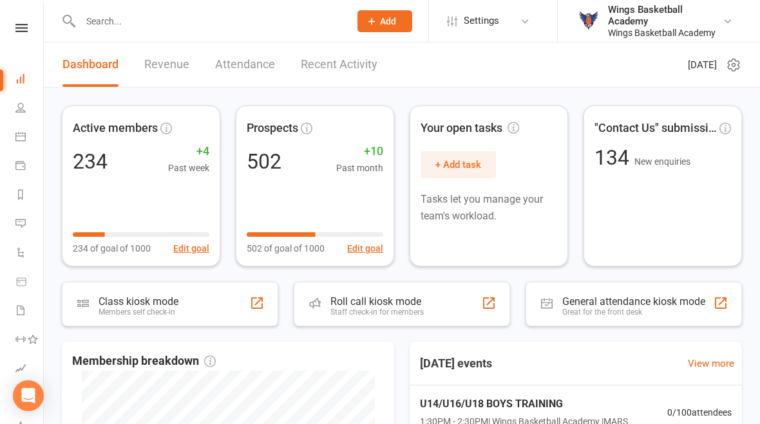
click at [159, 13] on input "text" at bounding box center [209, 21] width 264 height 18
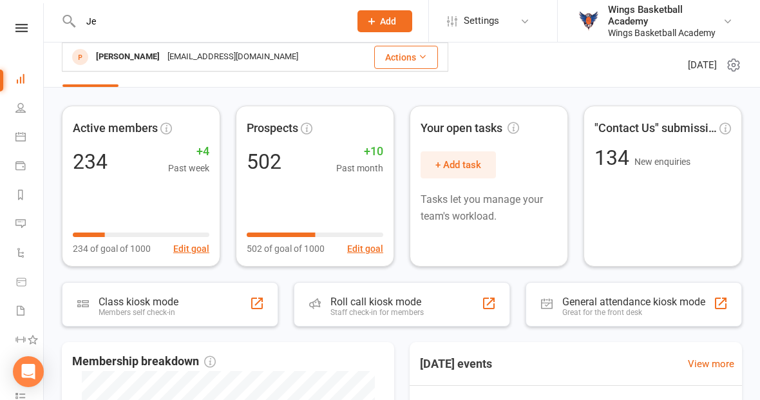
type input "J"
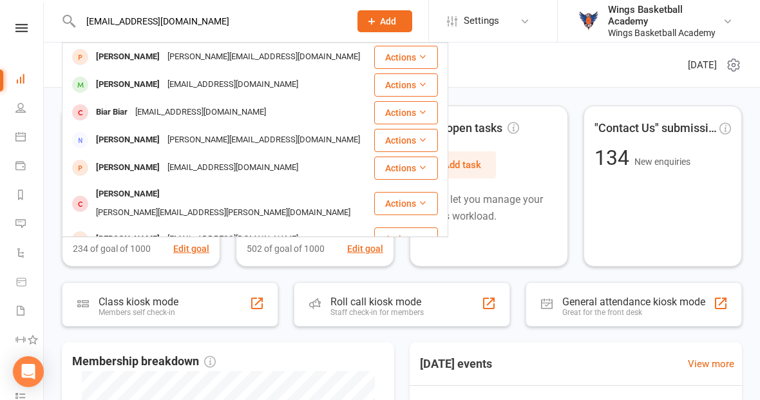
type input "[EMAIL_ADDRESS][DOMAIN_NAME]"
click at [397, 14] on button "Add" at bounding box center [384, 21] width 55 height 22
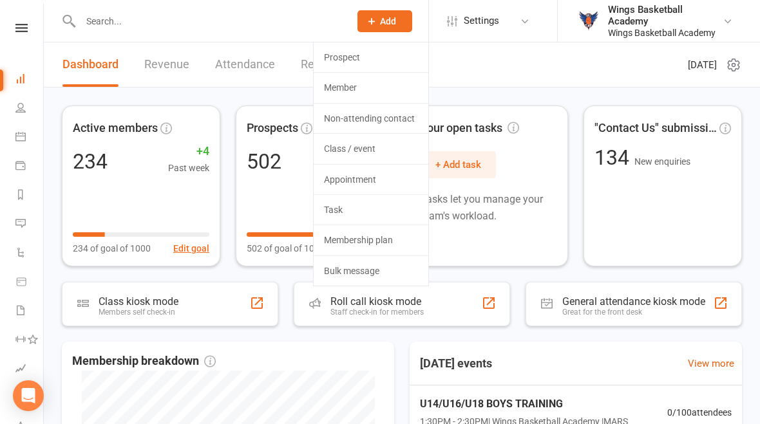
click at [382, 117] on link "Non-attending contact" at bounding box center [371, 119] width 115 height 30
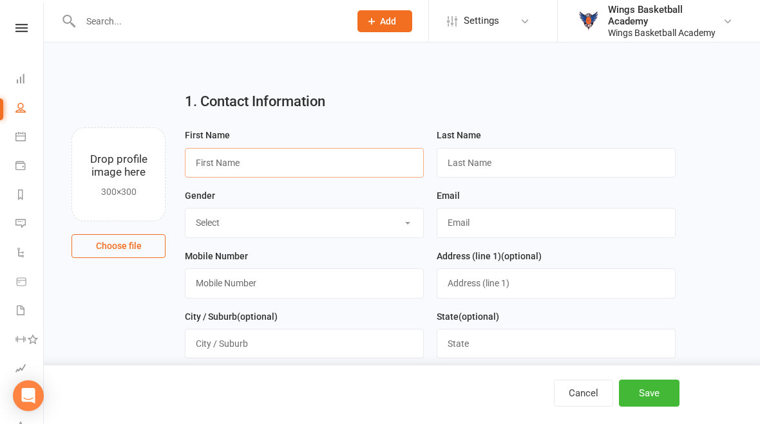
click at [281, 153] on input "text" at bounding box center [304, 163] width 239 height 30
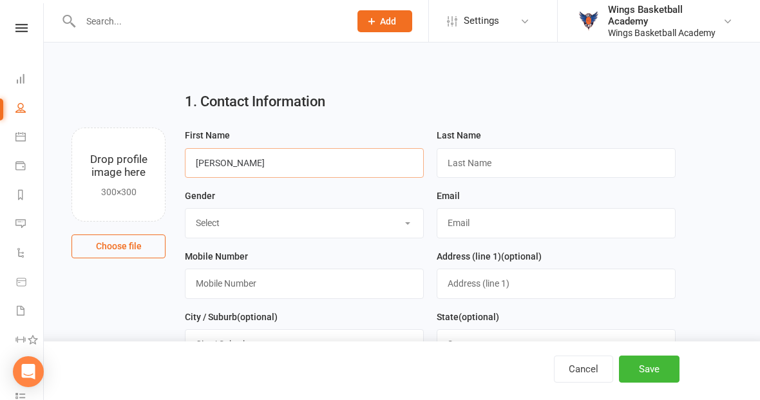
type input "[PERSON_NAME]"
click at [482, 152] on input "text" at bounding box center [556, 163] width 239 height 30
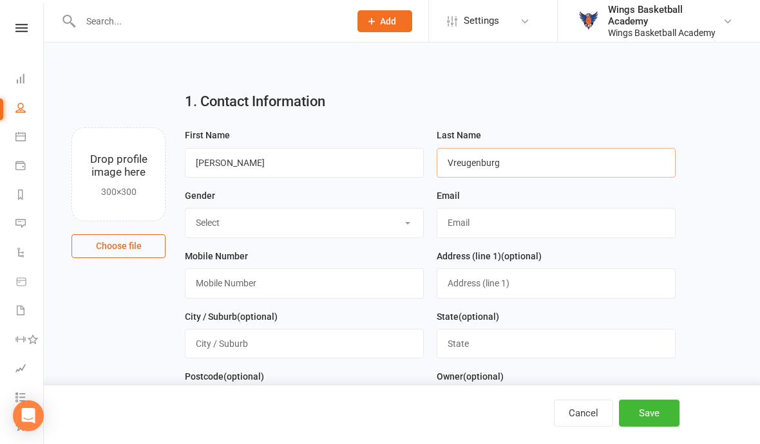
type input "Vreugenburg"
click at [307, 217] on select "Select BOY GIRL" at bounding box center [304, 223] width 238 height 28
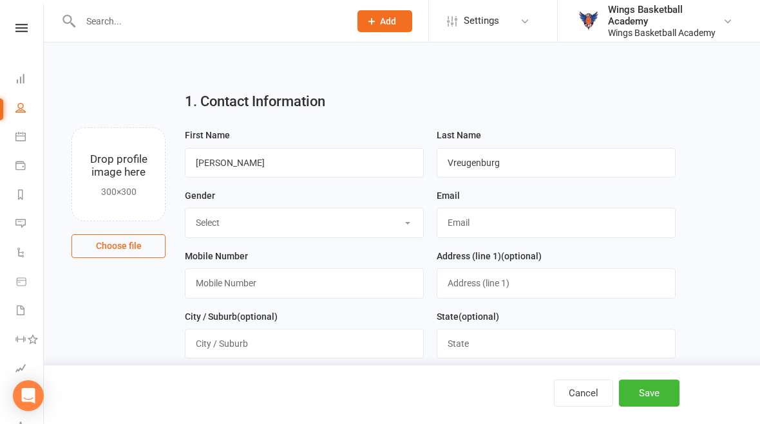
select select "BOY"
click at [251, 285] on input "text" at bounding box center [304, 284] width 239 height 30
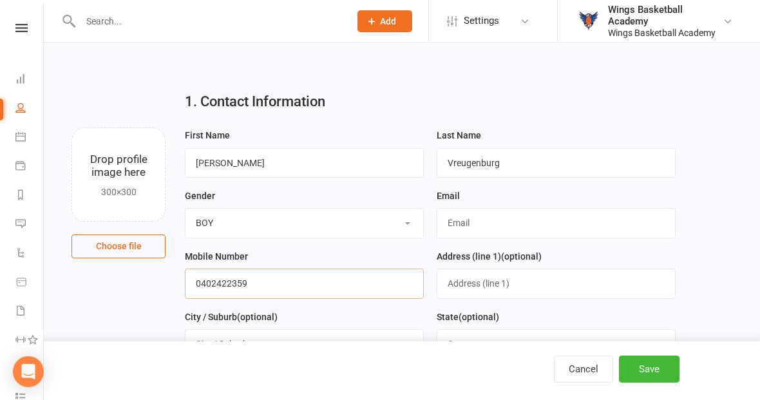
type input "0402422359"
click at [513, 282] on input "text" at bounding box center [556, 284] width 239 height 30
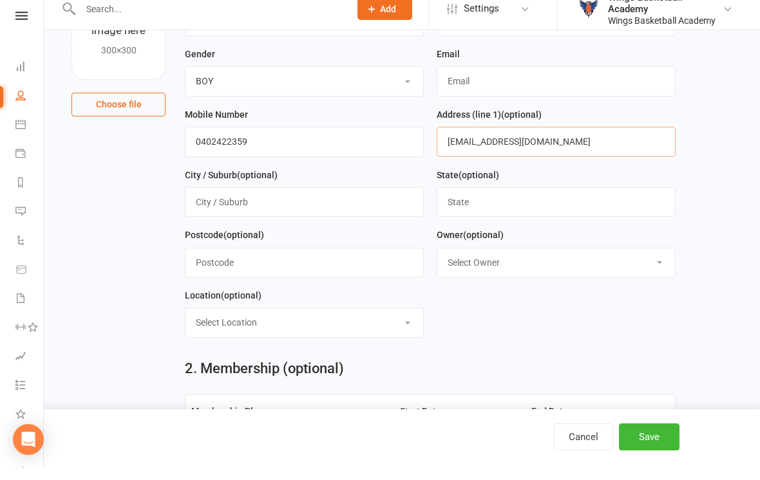
scroll to position [132, 0]
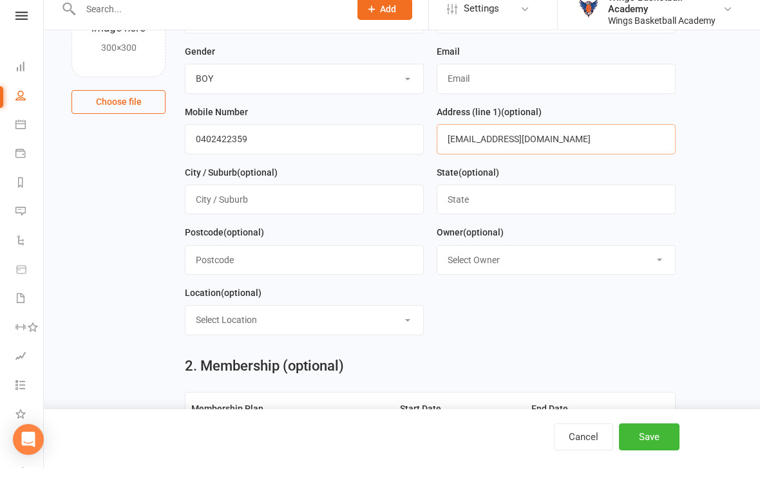
type input "[EMAIL_ADDRESS][DOMAIN_NAME]"
click at [531, 261] on select "Select Owner Wings Basketball Academy" at bounding box center [556, 272] width 238 height 28
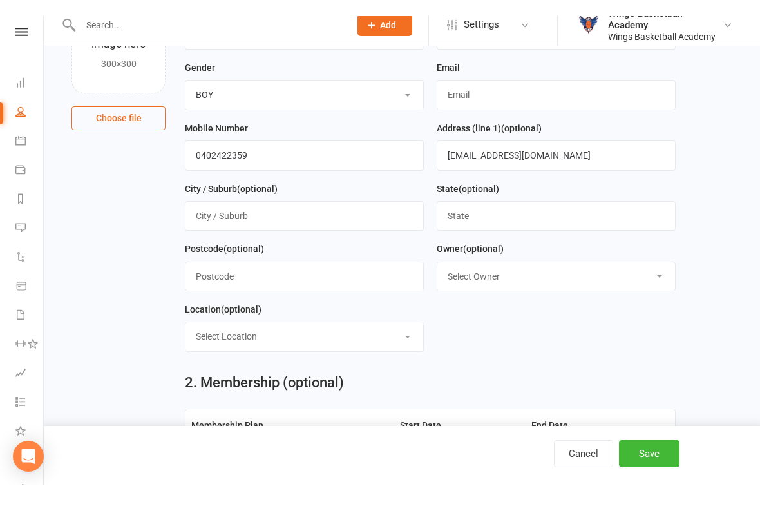
scroll to position [144, 0]
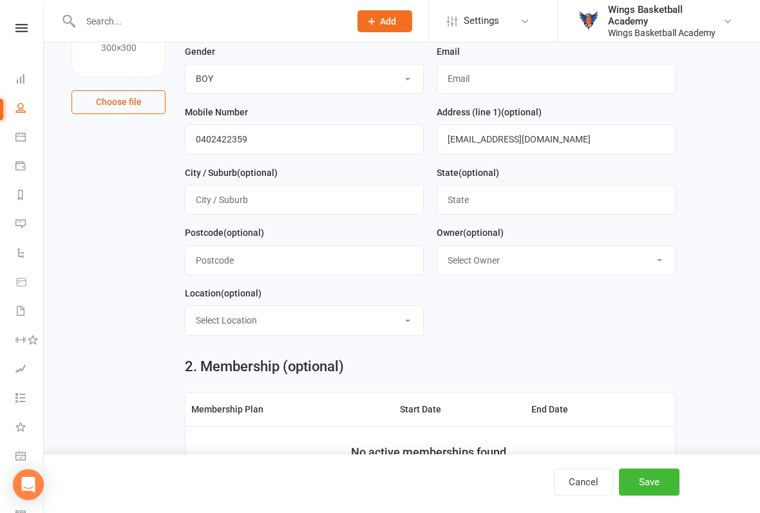
select select "0"
click at [348, 319] on select "Select Location ACBA N/E STADIUMS GAME READY MARS SHOOT HQ THE GARDENS RECREATI…" at bounding box center [304, 320] width 238 height 28
select select "2"
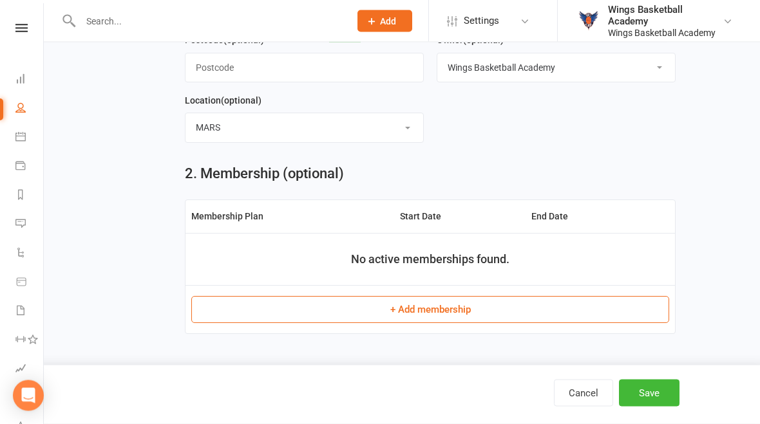
scroll to position [348, 0]
click at [656, 391] on button "Save" at bounding box center [649, 393] width 61 height 27
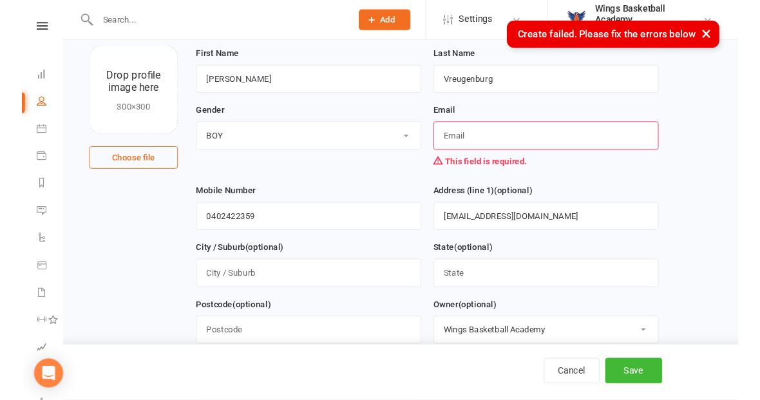
scroll to position [80, 0]
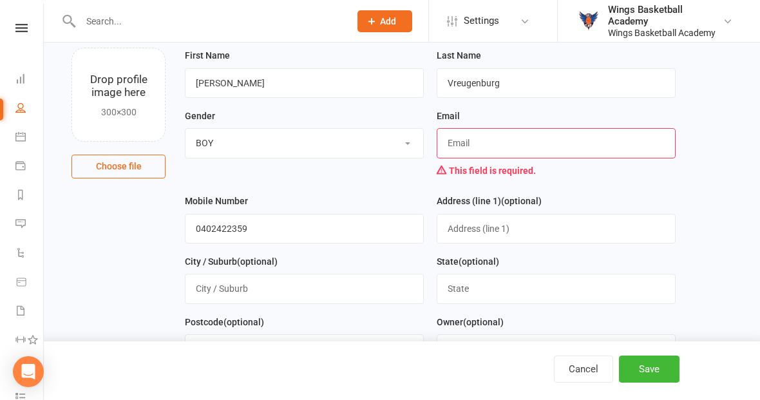
click at [483, 144] on input "text" at bounding box center [556, 143] width 239 height 30
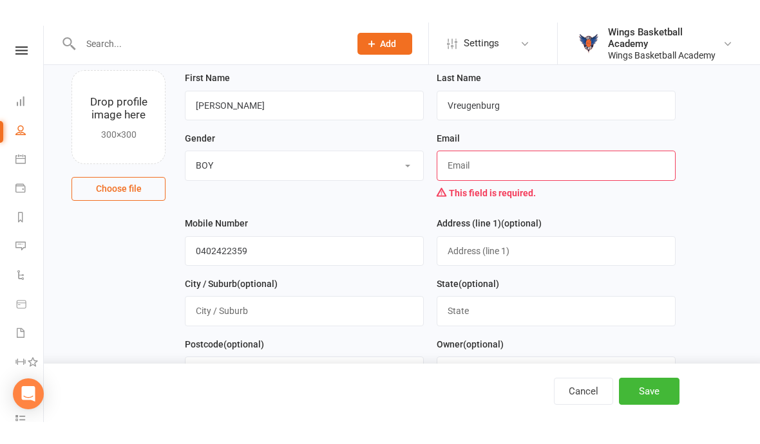
scroll to position [79, 0]
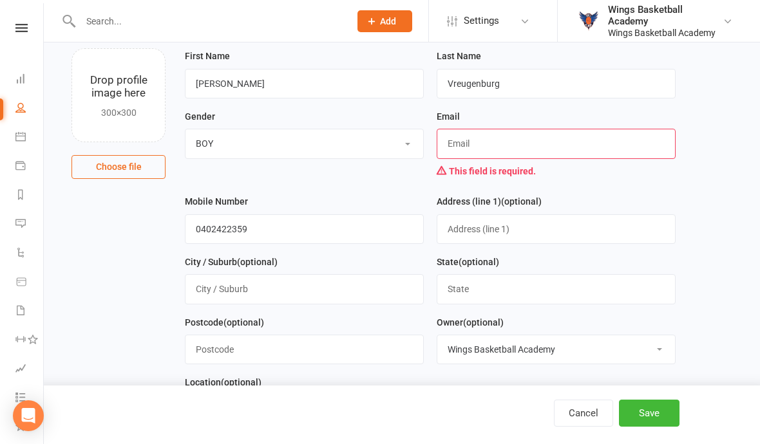
click at [489, 144] on input "text" at bounding box center [556, 144] width 239 height 30
paste input "[EMAIL_ADDRESS][DOMAIN_NAME]"
type input "[EMAIL_ADDRESS][DOMAIN_NAME]"
click at [698, 256] on main "1. Contact Information Drop profile image here 300×300 Choose file First Name […" at bounding box center [402, 218] width 680 height 433
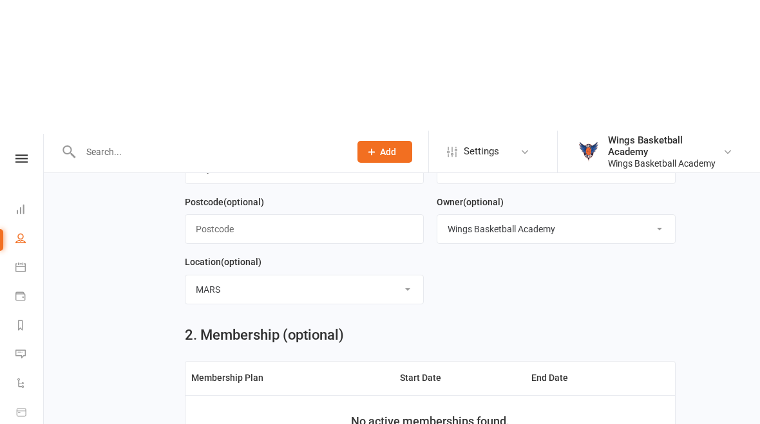
scroll to position [373, 0]
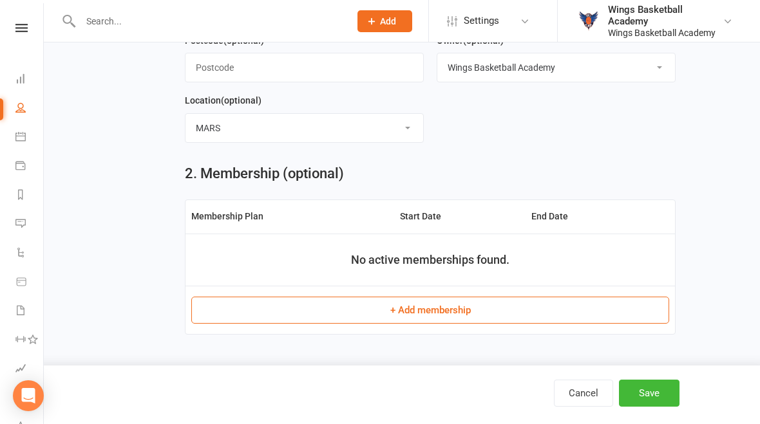
click at [647, 393] on button "Save" at bounding box center [649, 393] width 61 height 27
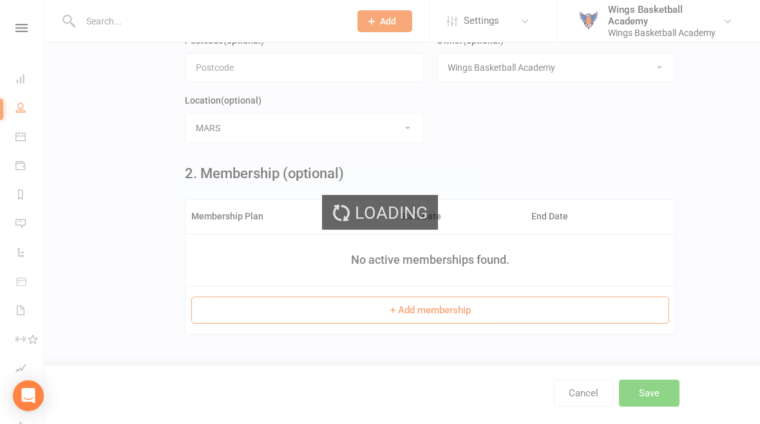
scroll to position [0, 0]
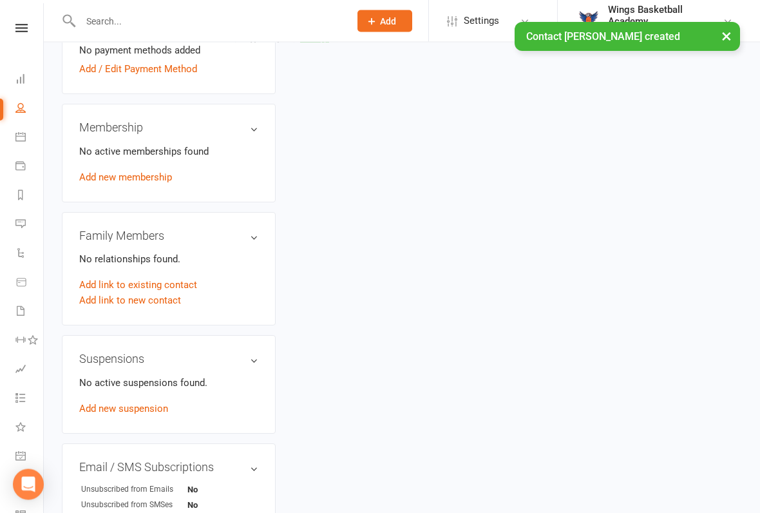
scroll to position [442, 0]
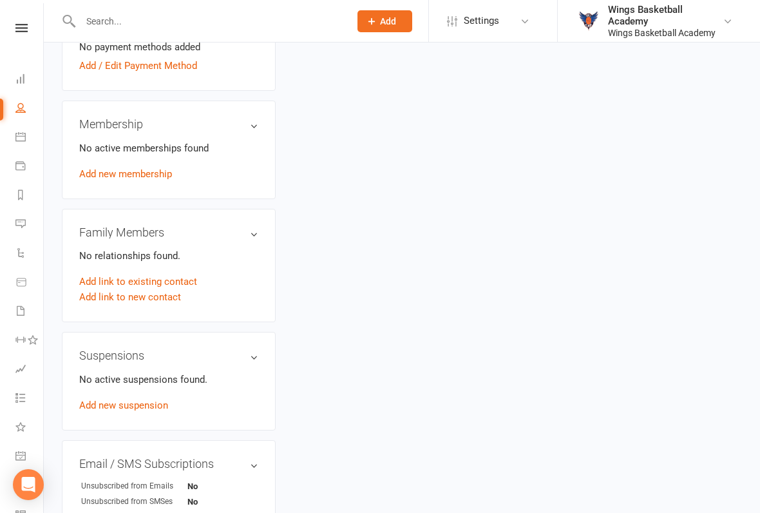
click at [159, 294] on link "Add link to new contact" at bounding box center [130, 296] width 102 height 15
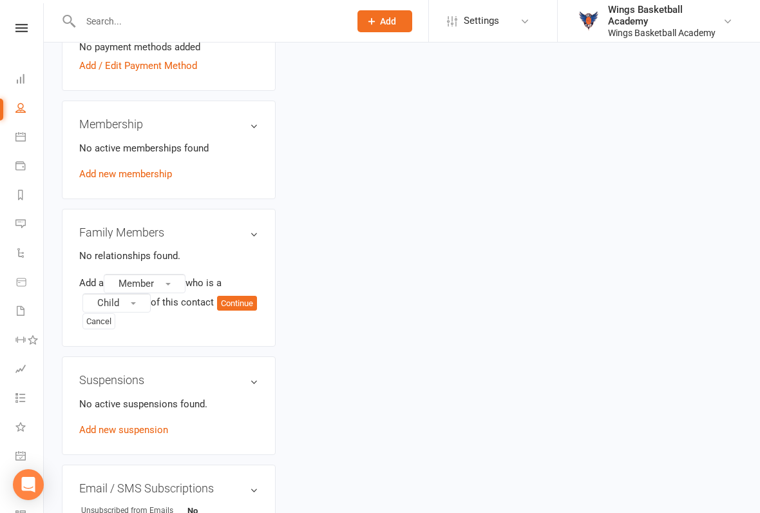
click at [217, 311] on button "Continue" at bounding box center [237, 303] width 40 height 15
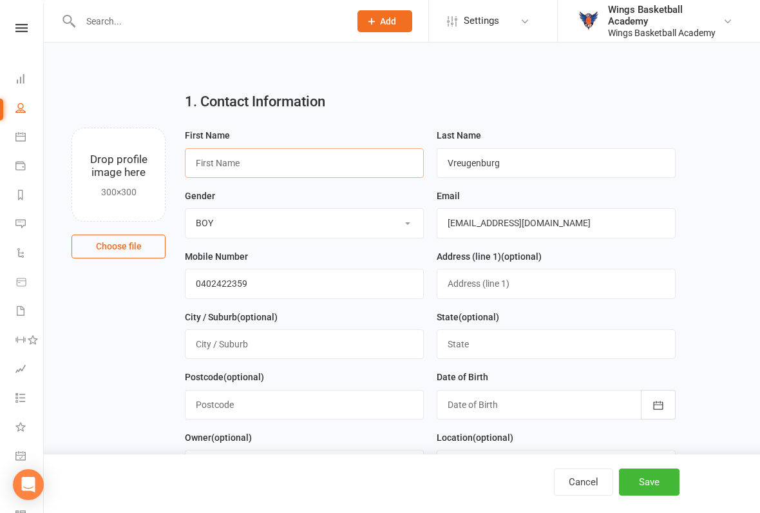
click at [269, 155] on input "text" at bounding box center [304, 163] width 239 height 30
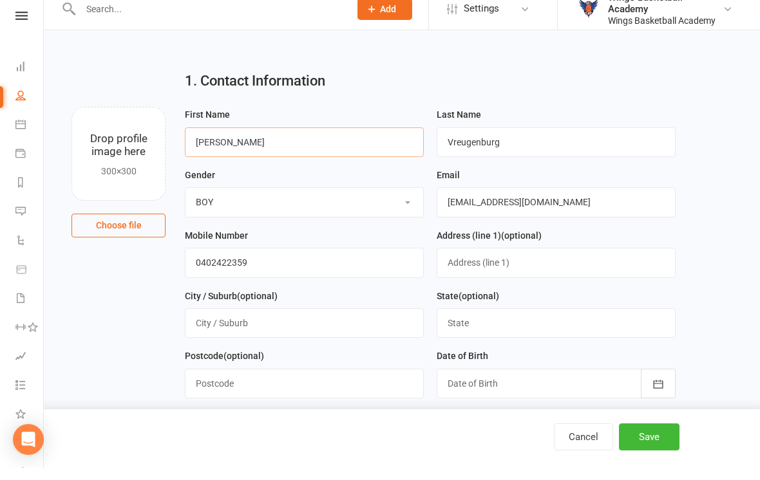
scroll to position [156, 0]
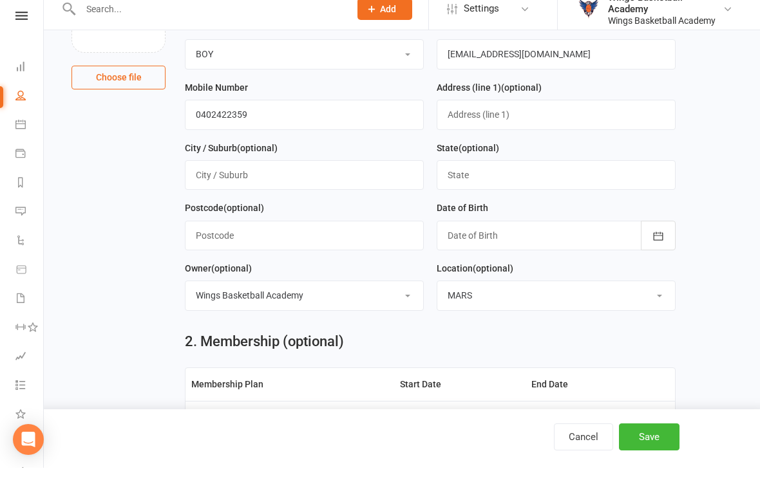
type input "[PERSON_NAME]"
click at [524, 237] on div at bounding box center [556, 248] width 239 height 30
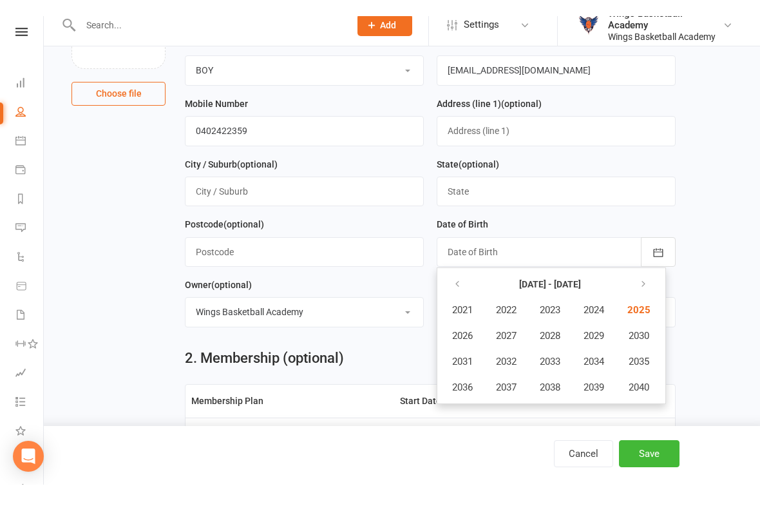
scroll to position [169, 0]
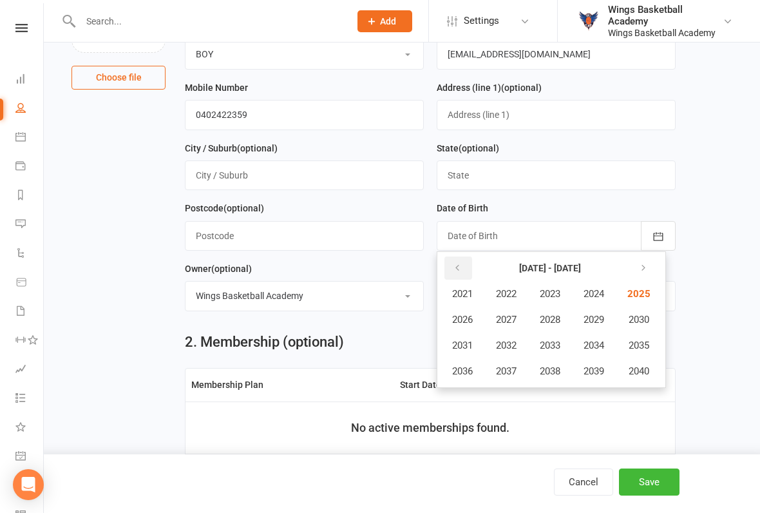
click at [457, 260] on button "button" at bounding box center [458, 267] width 28 height 23
click at [513, 370] on span "2017" at bounding box center [506, 371] width 21 height 12
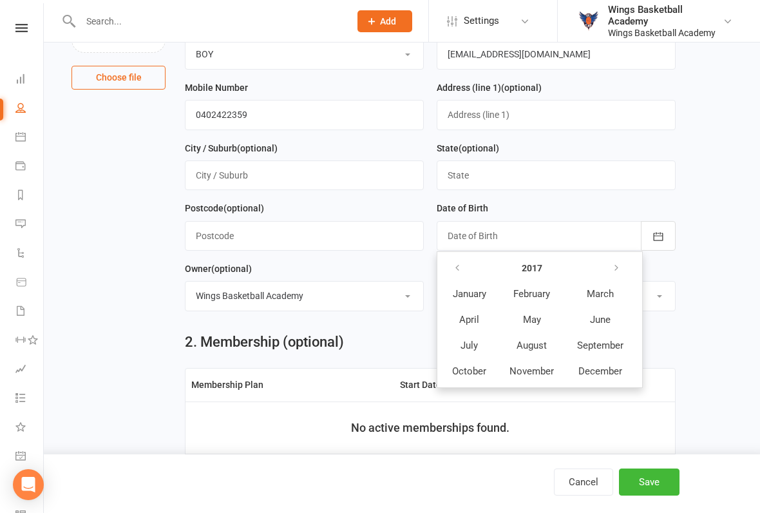
click at [536, 343] on span "August" at bounding box center [531, 345] width 30 height 12
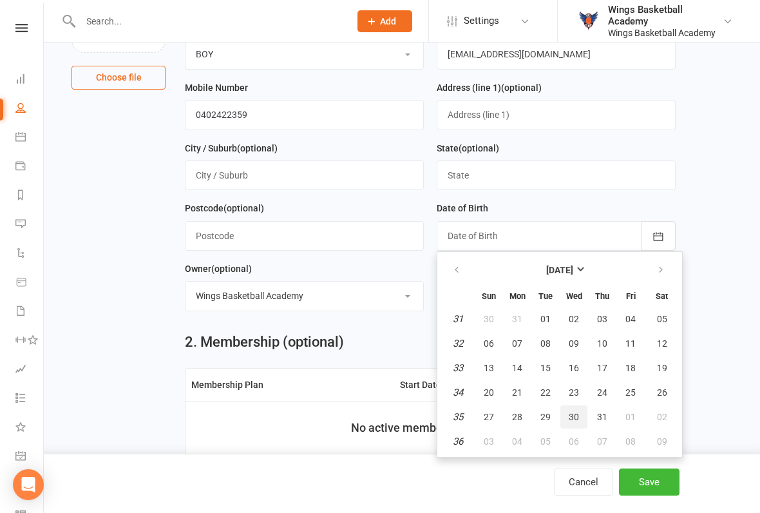
click at [575, 413] on span "30" at bounding box center [574, 417] width 10 height 10
type input "[DATE]"
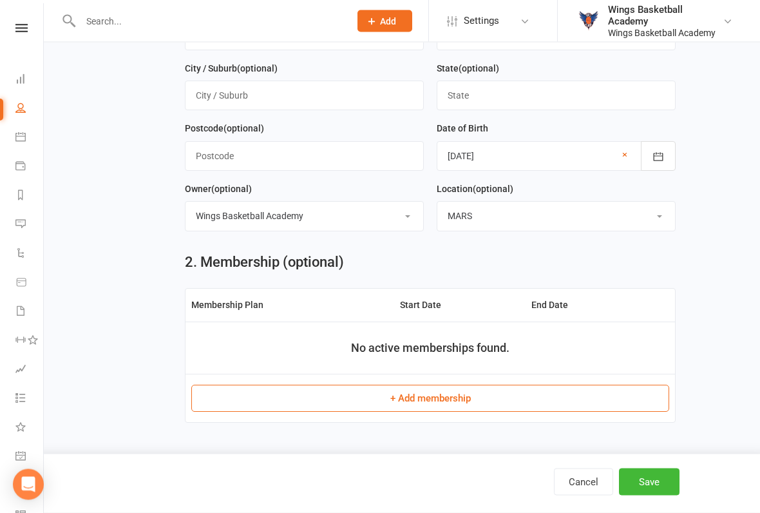
scroll to position [255, 0]
click at [641, 424] on button "Save" at bounding box center [649, 481] width 61 height 27
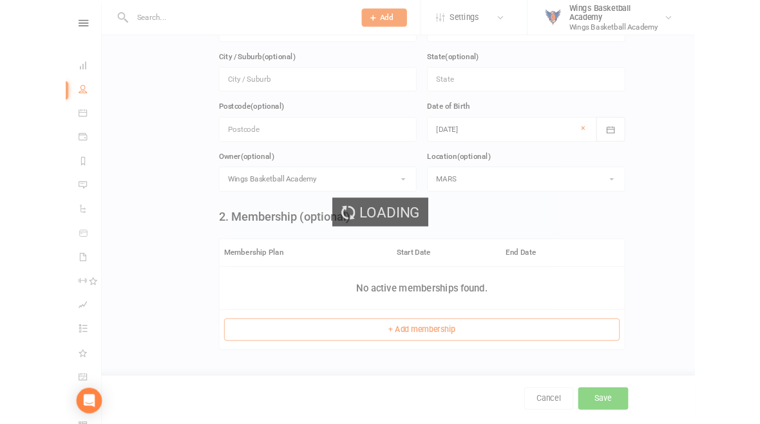
scroll to position [0, 0]
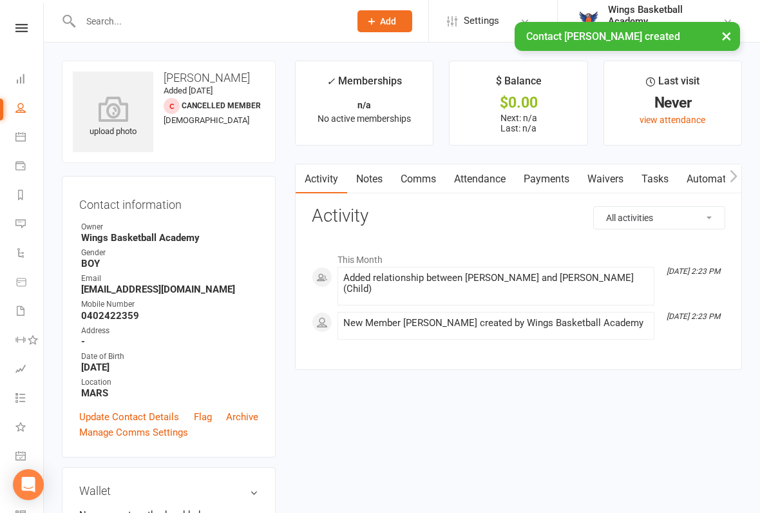
click at [421, 173] on link "Comms" at bounding box center [418, 179] width 53 height 30
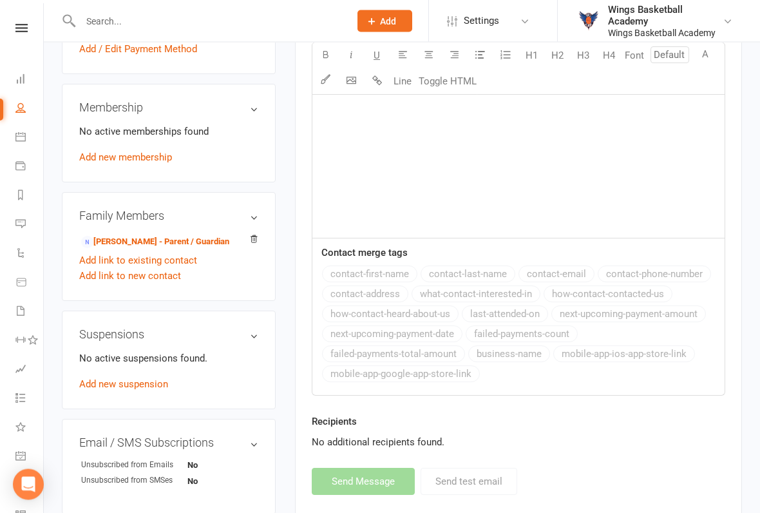
scroll to position [484, 0]
click at [185, 237] on link "[PERSON_NAME] - Parent / Guardian" at bounding box center [155, 242] width 148 height 14
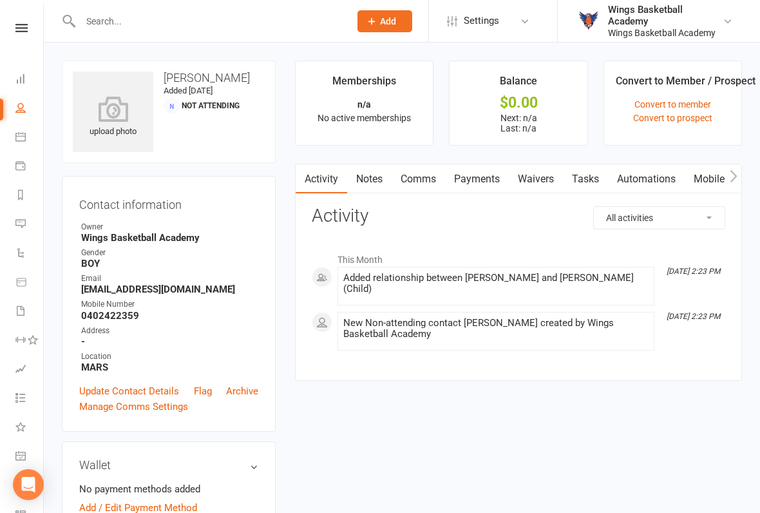
click at [421, 175] on link "Comms" at bounding box center [418, 179] width 53 height 30
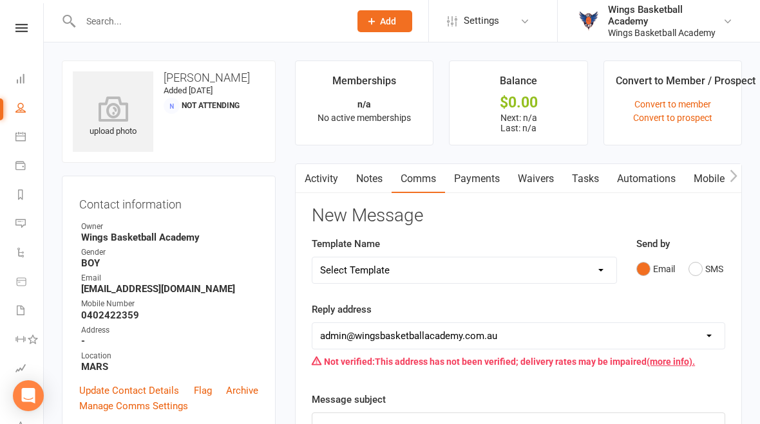
click at [583, 270] on select "Select Template [Email] 0 - COME & TRY [Email] 1 - UNIFORM ORDERING & SIZING [E…" at bounding box center [464, 271] width 304 height 26
select select "0"
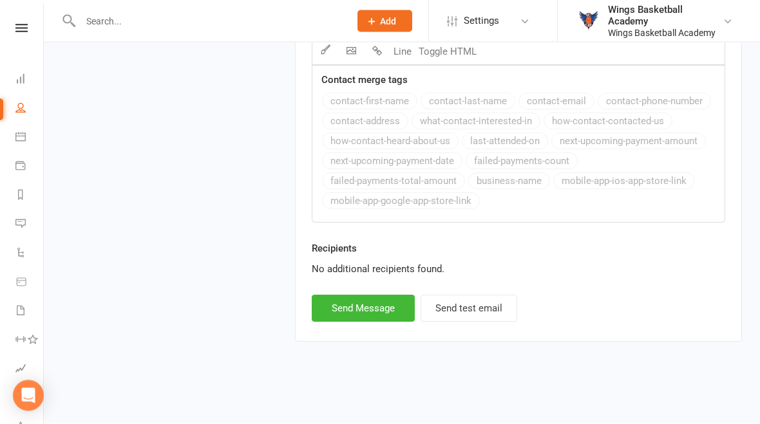
scroll to position [2103, 0]
click at [359, 297] on button "Send Message" at bounding box center [363, 309] width 103 height 27
select select
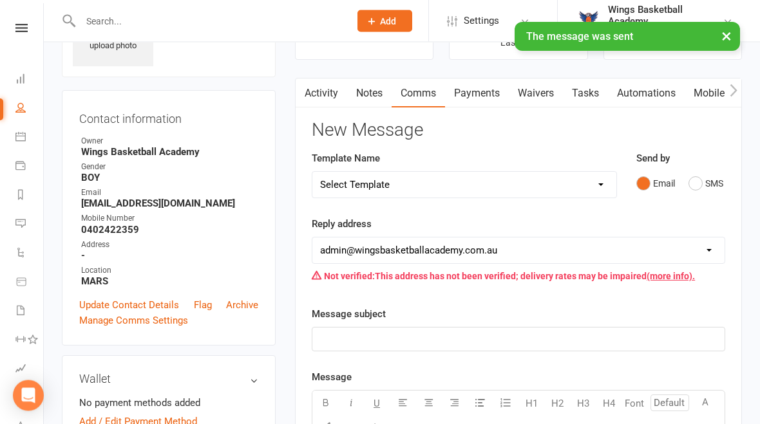
scroll to position [0, 0]
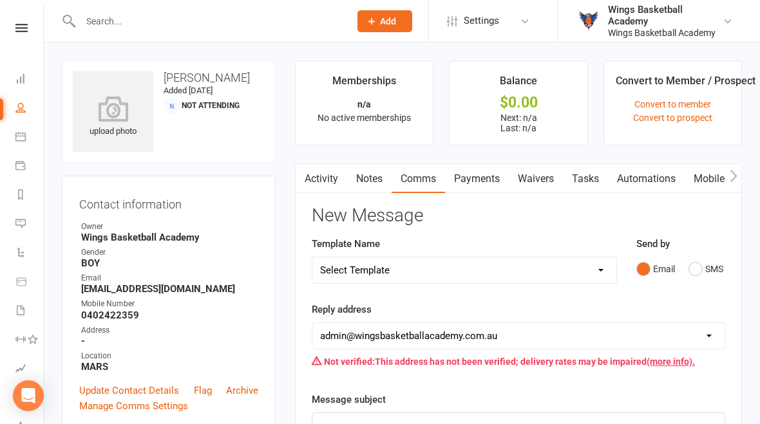
click at [325, 178] on link "Activity" at bounding box center [322, 179] width 52 height 30
